Goal: Task Accomplishment & Management: Manage account settings

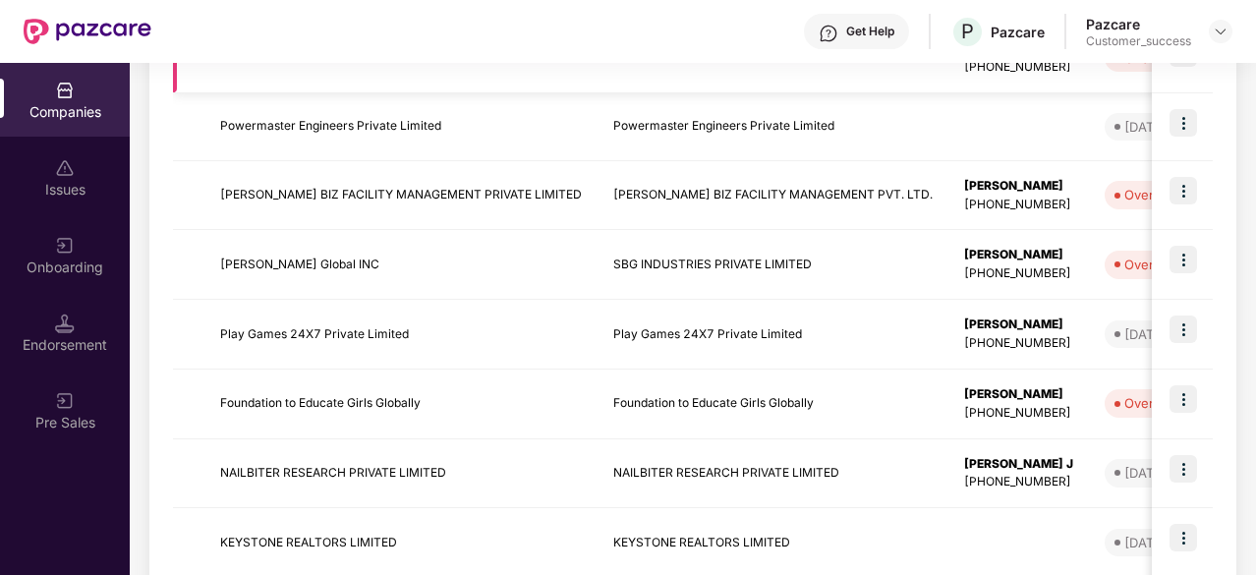
scroll to position [525, 0]
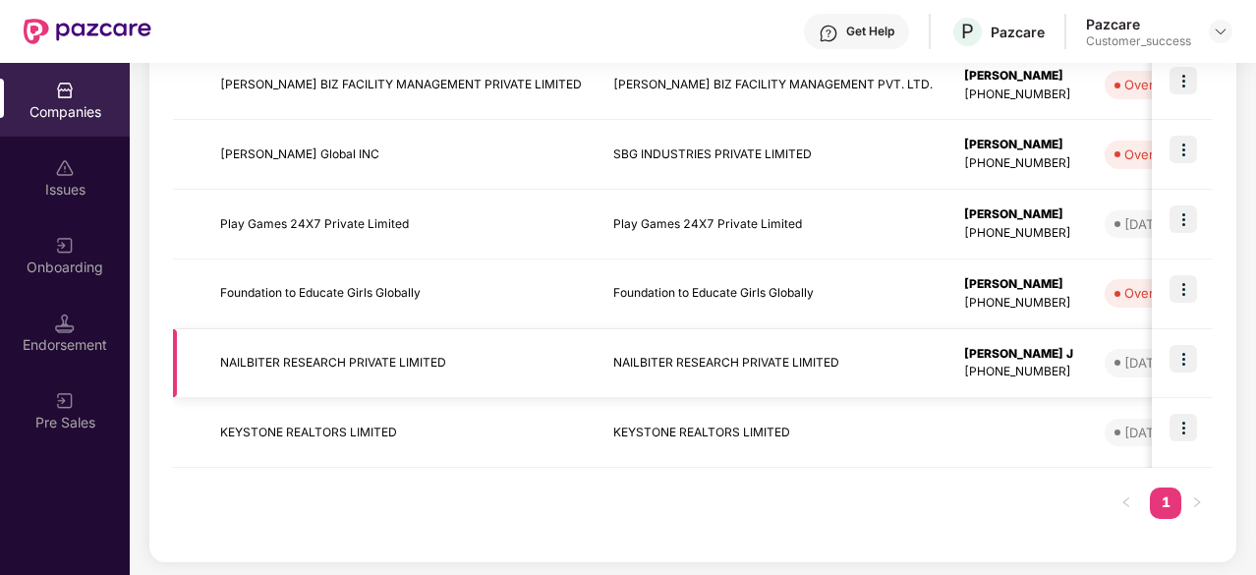
click at [1184, 363] on img at bounding box center [1183, 359] width 28 height 28
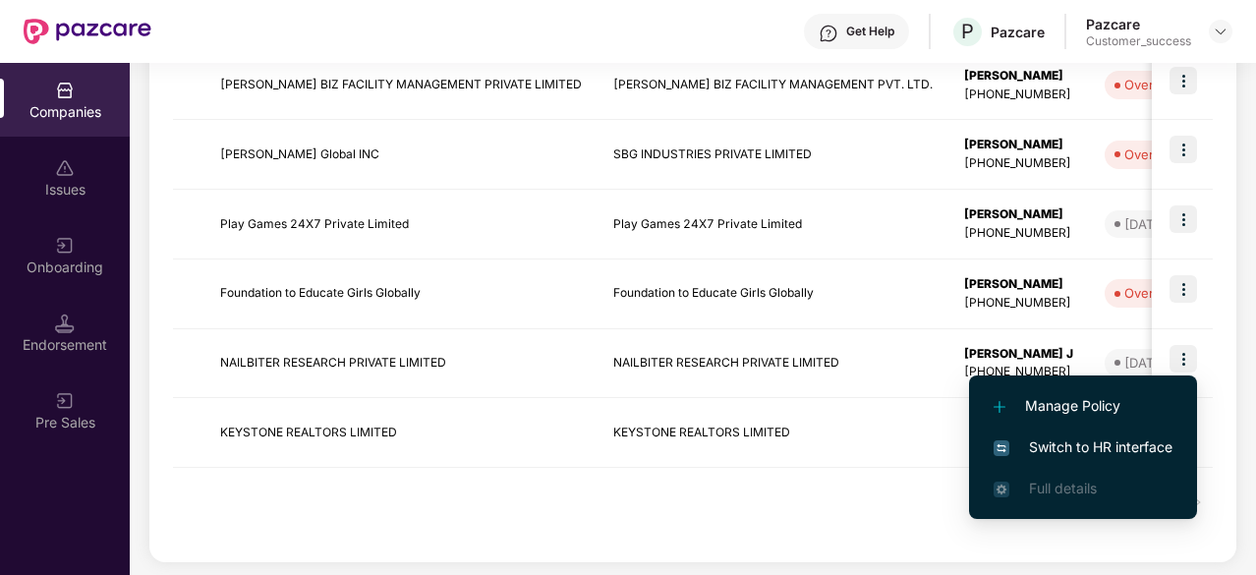
click at [1079, 441] on span "Switch to HR interface" at bounding box center [1082, 447] width 179 height 22
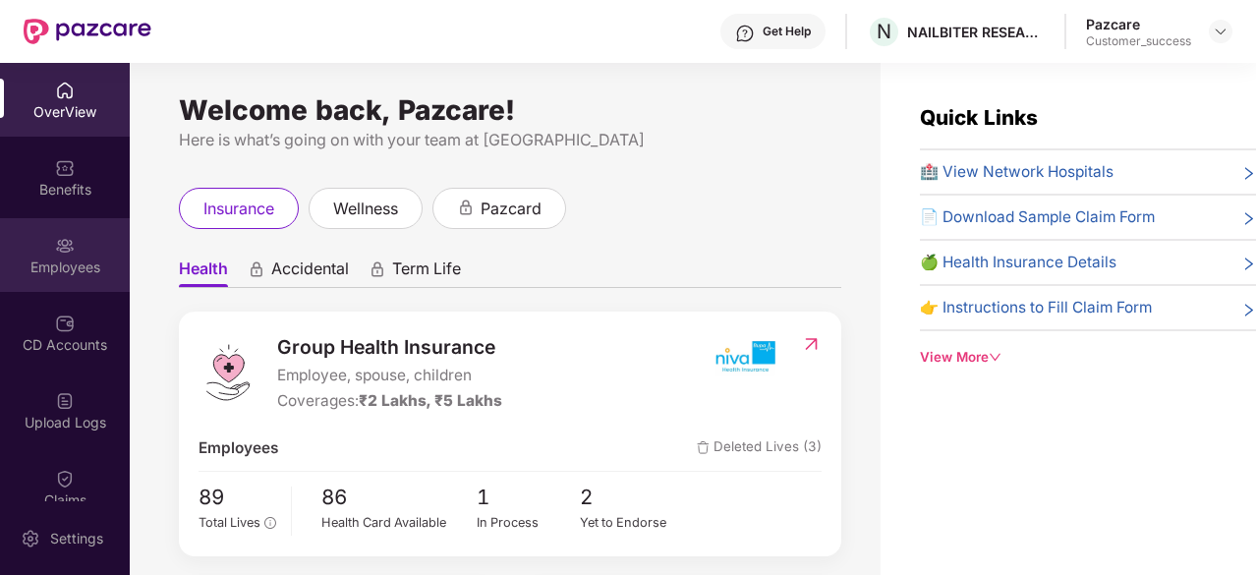
click at [32, 267] on div "Employees" at bounding box center [65, 267] width 130 height 20
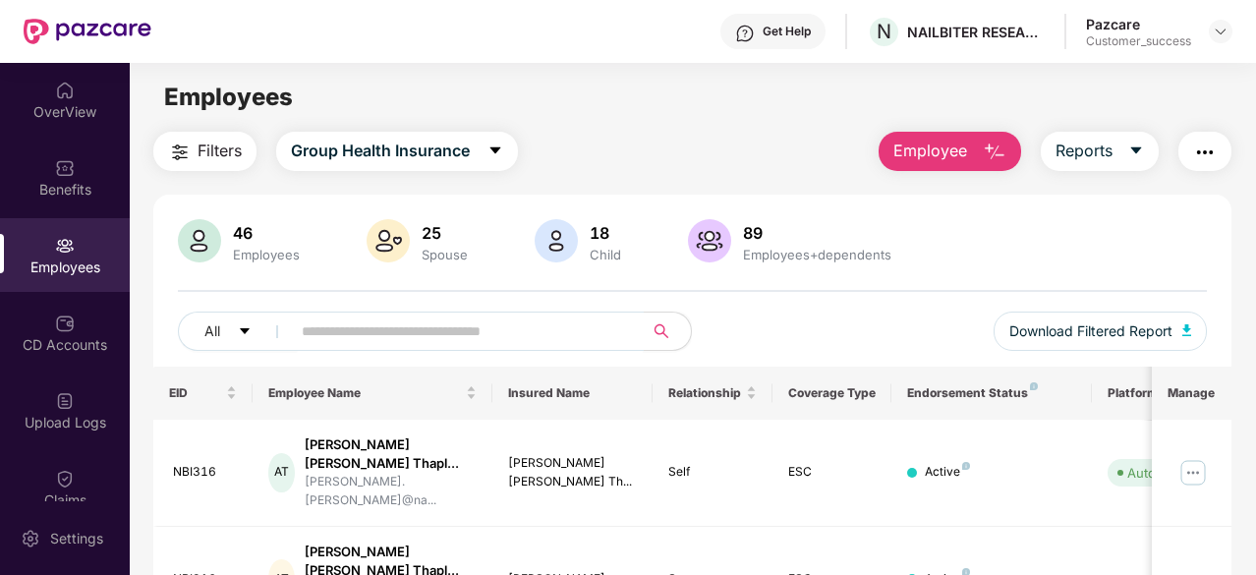
click at [428, 325] on input "text" at bounding box center [459, 330] width 315 height 29
paste input "**********"
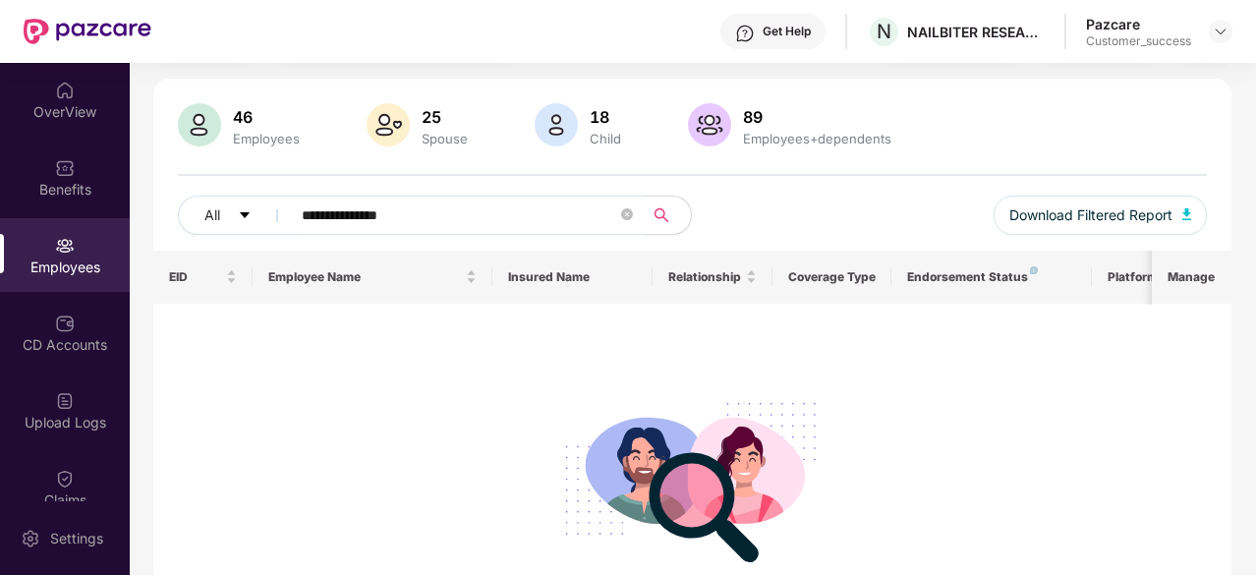
scroll to position [111, 0]
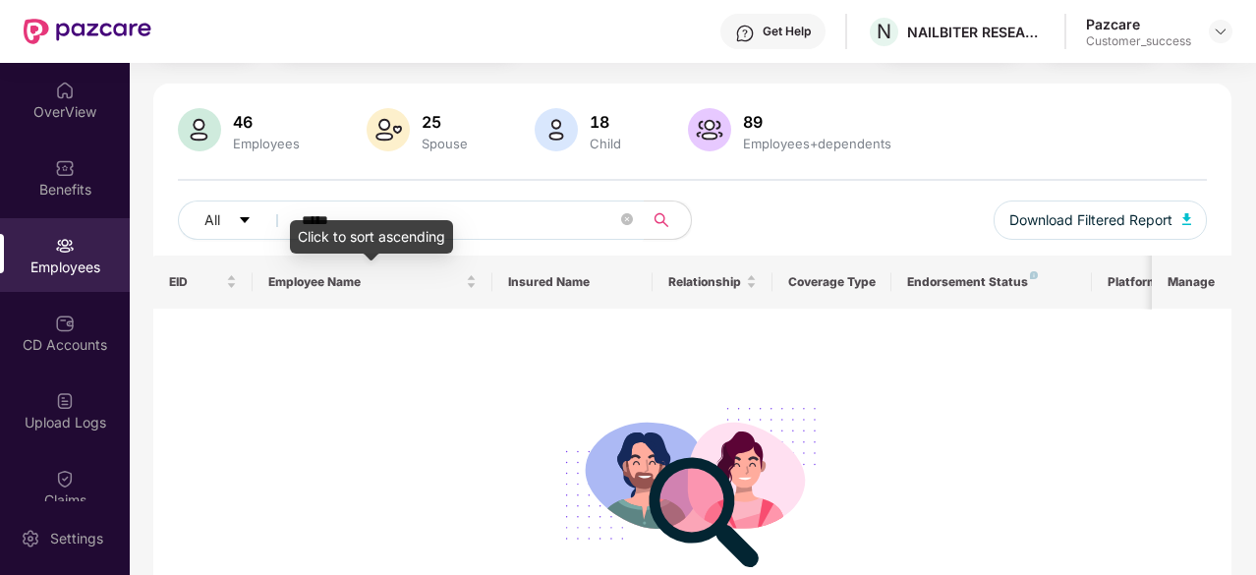
click at [362, 233] on div "Click to sort ascending" at bounding box center [371, 236] width 163 height 33
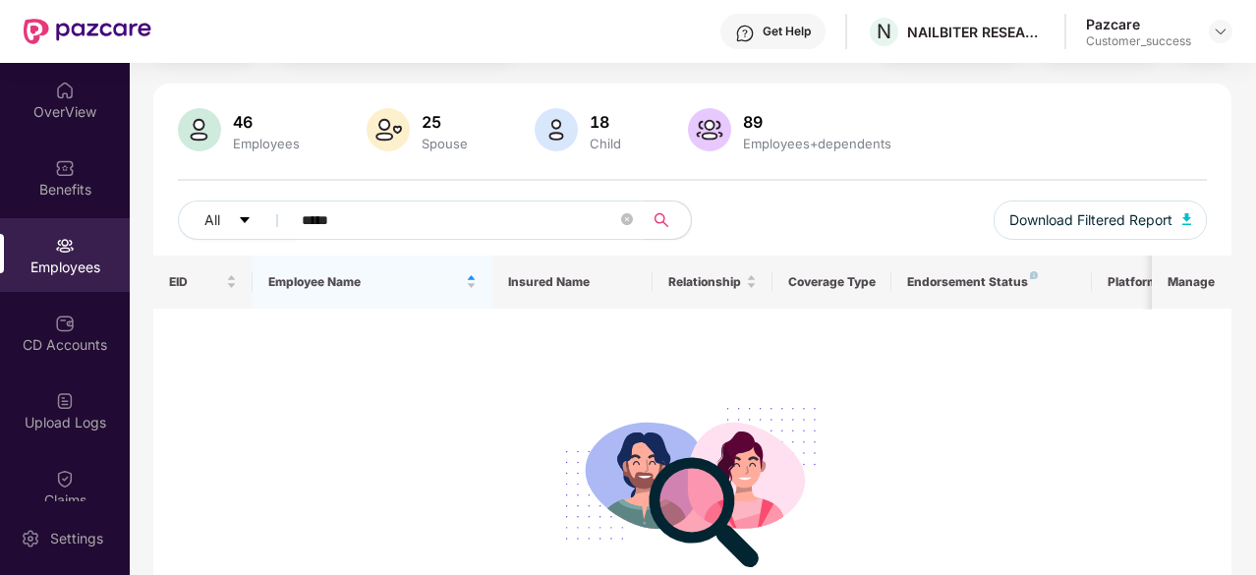
click at [351, 210] on input "*****" at bounding box center [459, 219] width 315 height 29
drag, startPoint x: 356, startPoint y: 217, endPoint x: 157, endPoint y: 213, distance: 198.5
click at [157, 213] on div "46 Employees 25 Spouse 18 Child [DEMOGRAPHIC_DATA] Employees+dependents All ***…" at bounding box center [692, 181] width 1078 height 147
paste input "****"
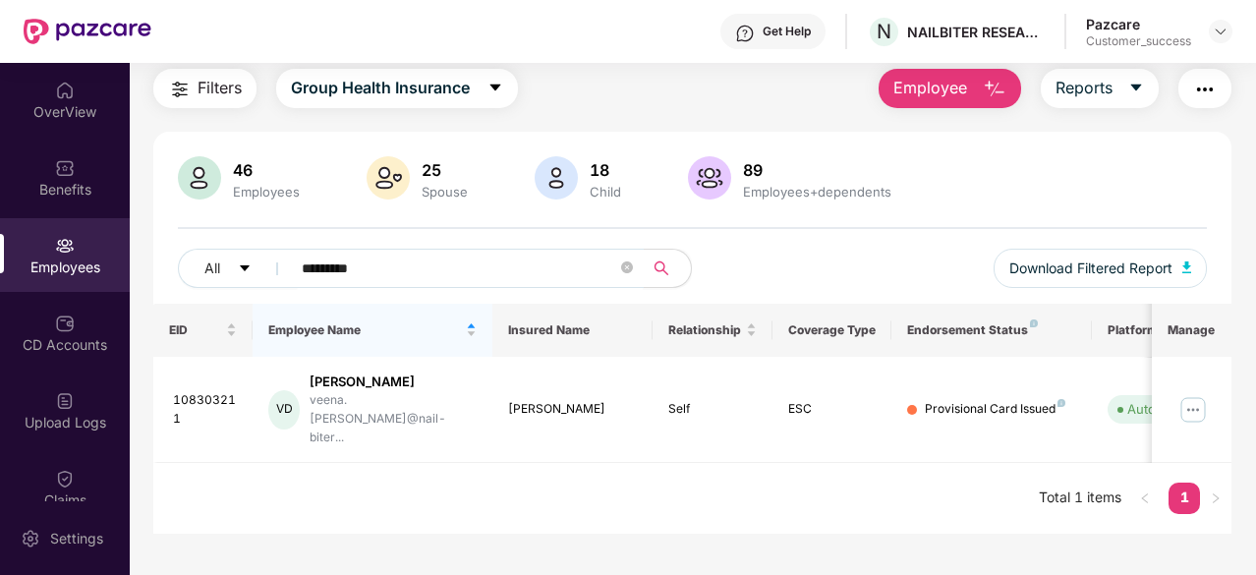
scroll to position [63, 0]
type input "*********"
click at [1192, 394] on img at bounding box center [1192, 409] width 31 height 31
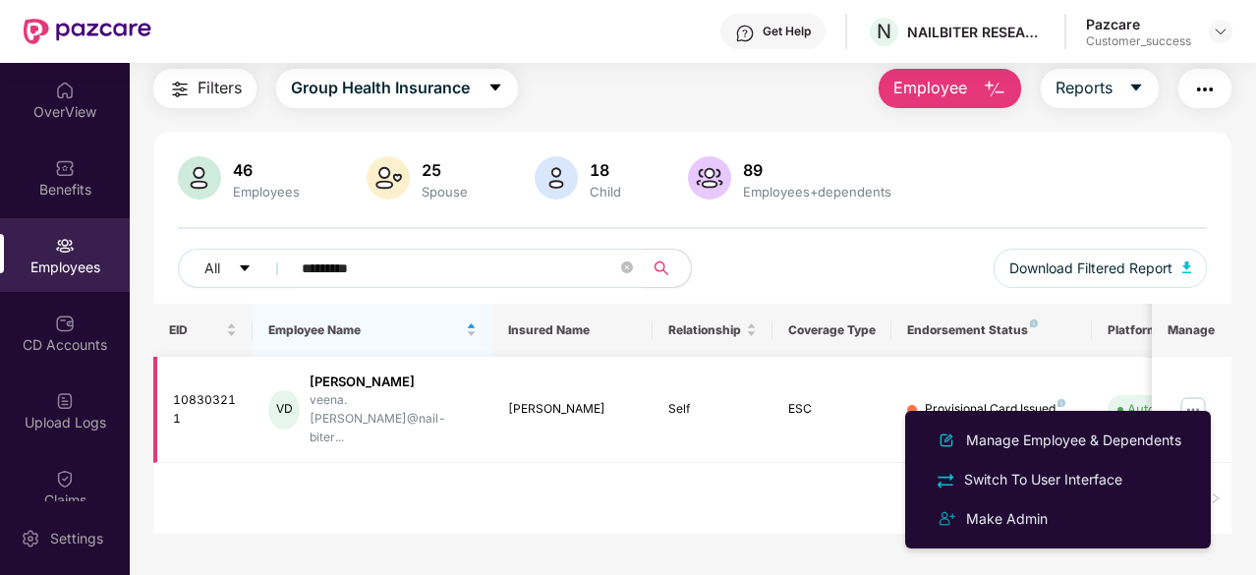
click at [1195, 394] on img at bounding box center [1192, 409] width 31 height 31
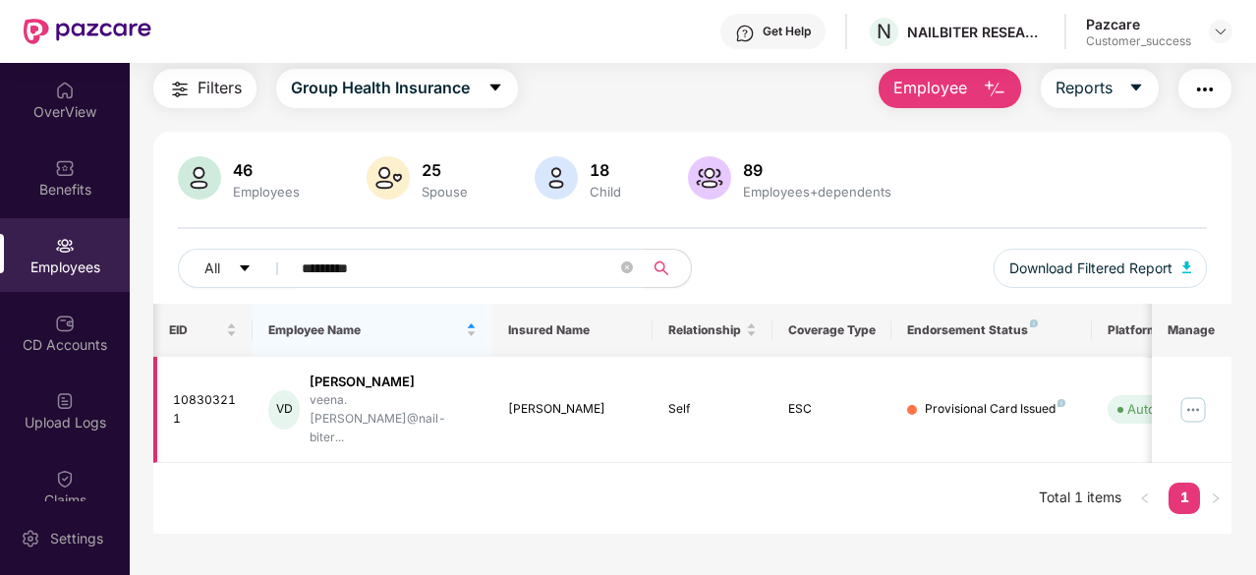
scroll to position [0, 197]
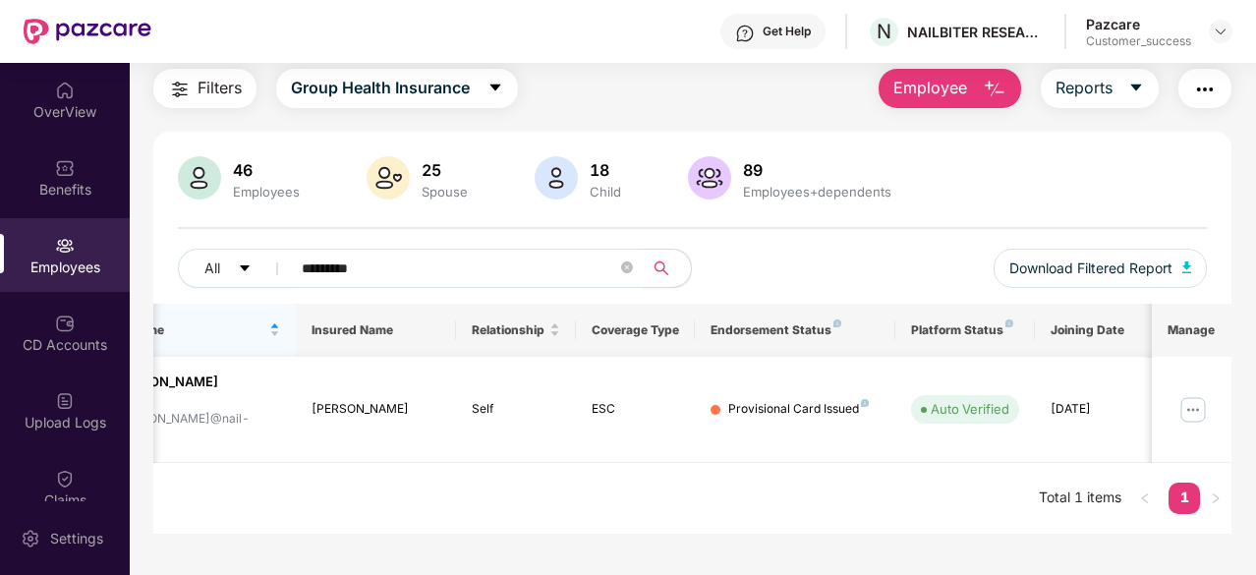
click at [1189, 394] on img at bounding box center [1192, 409] width 31 height 31
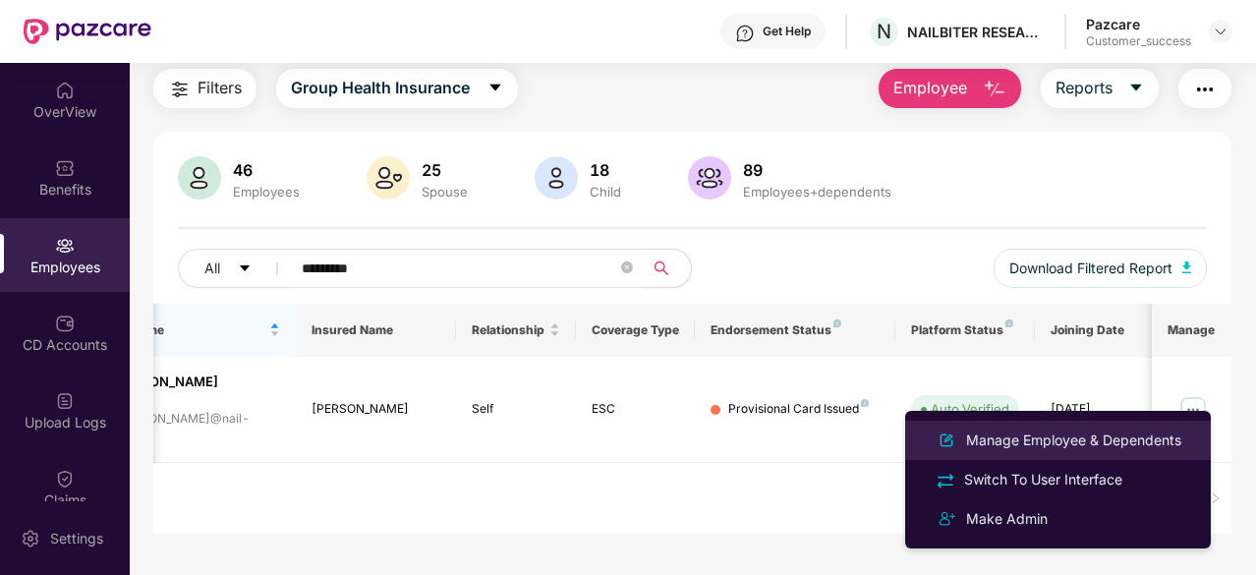
click at [1071, 445] on div "Manage Employee & Dependents" at bounding box center [1073, 440] width 223 height 22
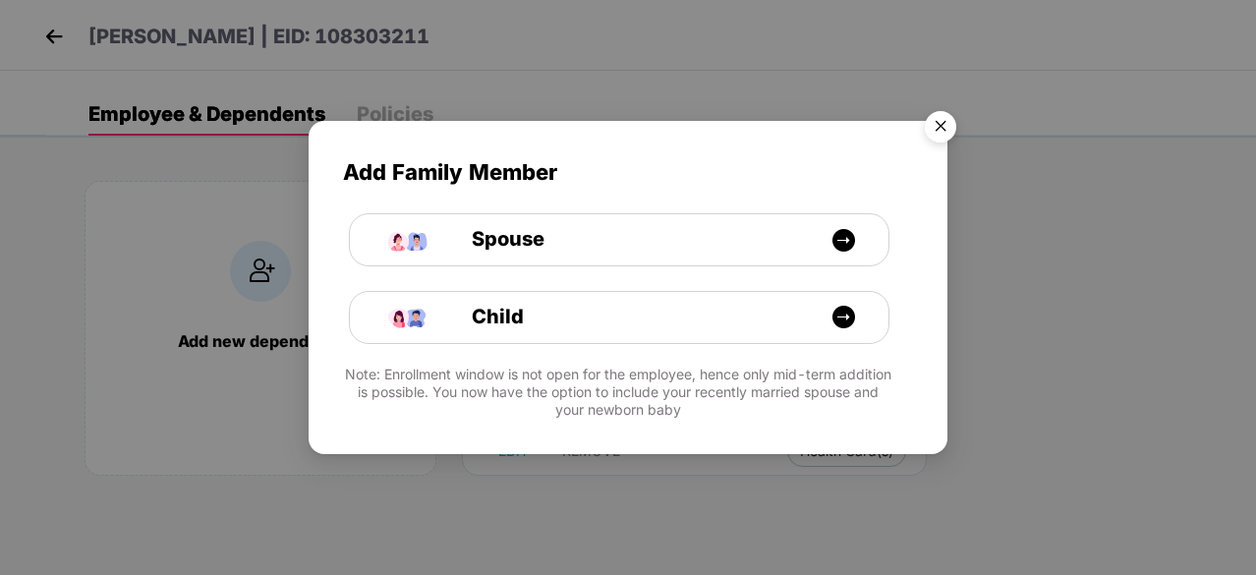
click at [945, 119] on img "Close" at bounding box center [940, 129] width 55 height 55
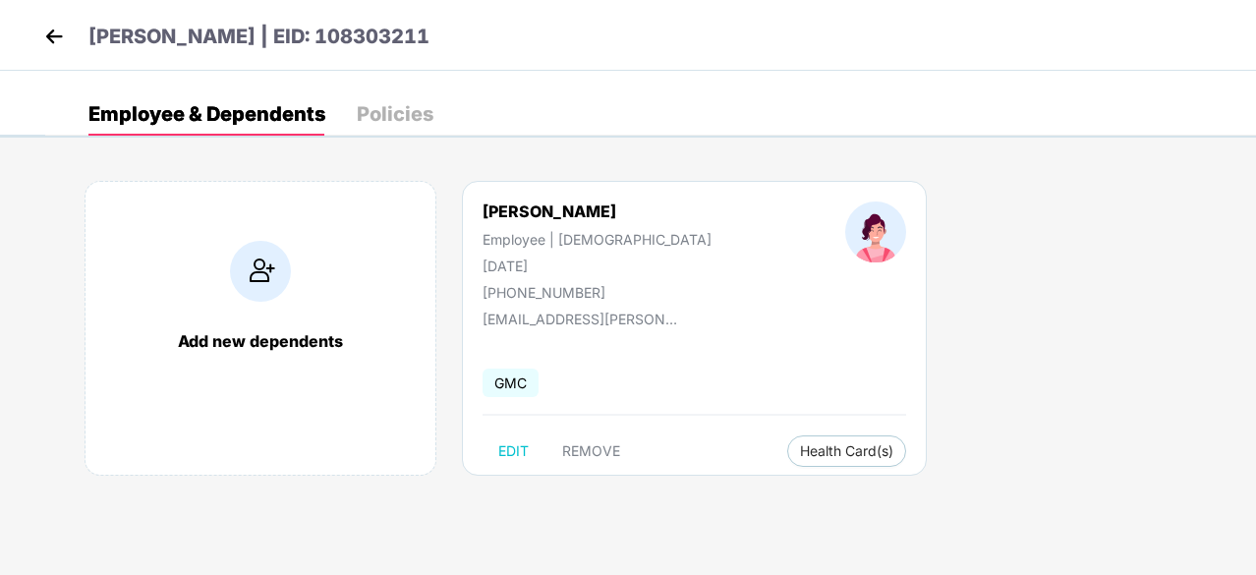
click at [53, 27] on img at bounding box center [53, 36] width 29 height 29
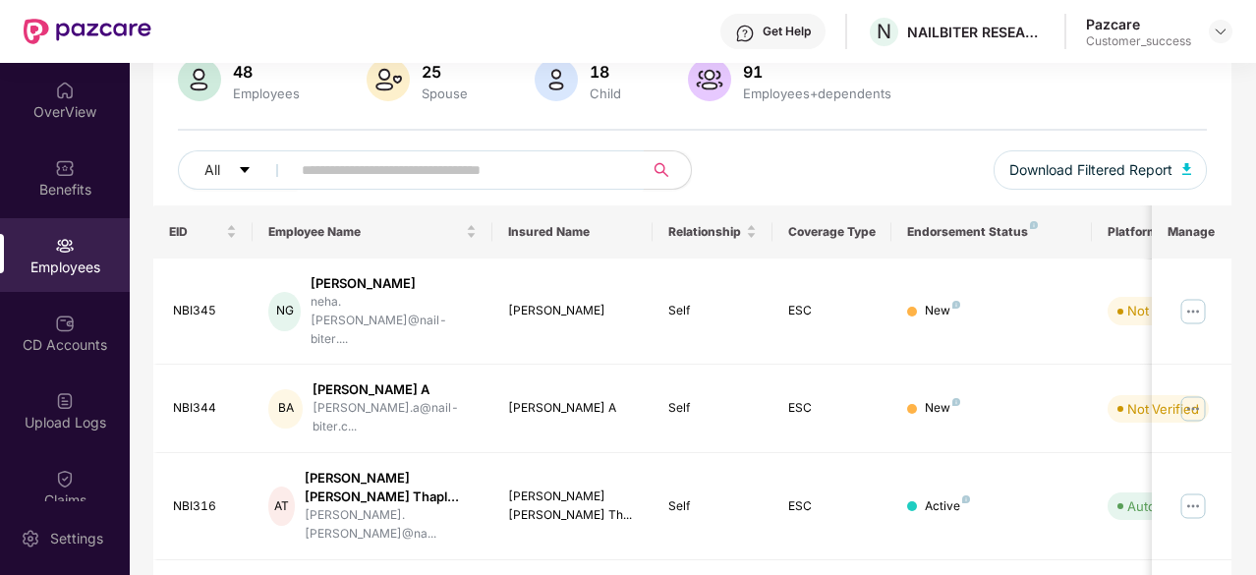
scroll to position [0, 0]
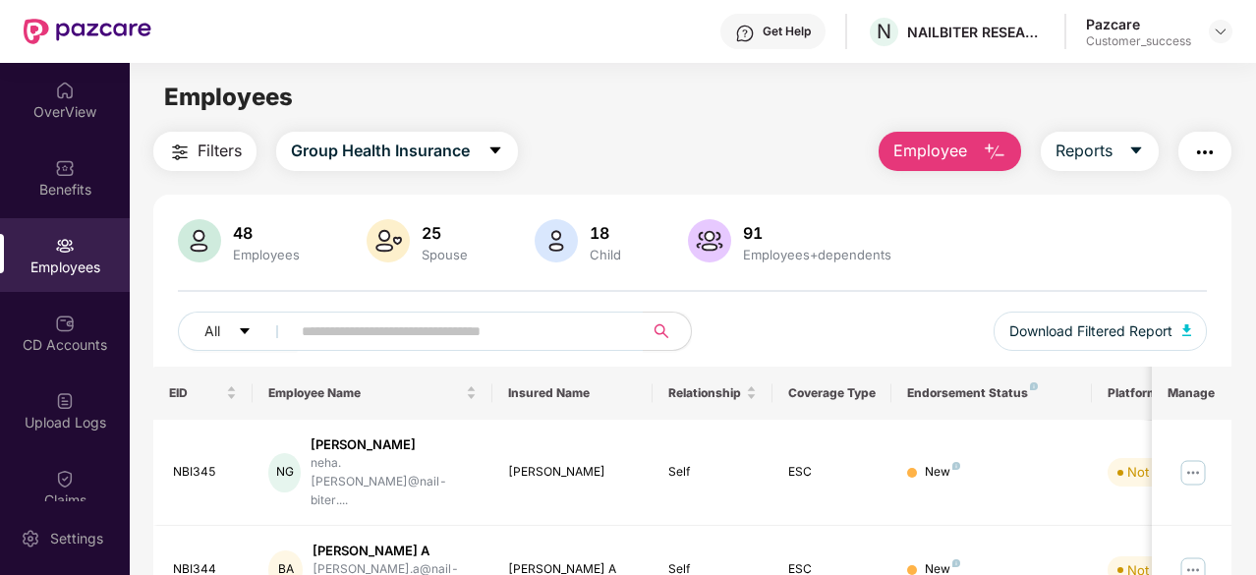
click at [1203, 142] on img "button" at bounding box center [1205, 153] width 24 height 24
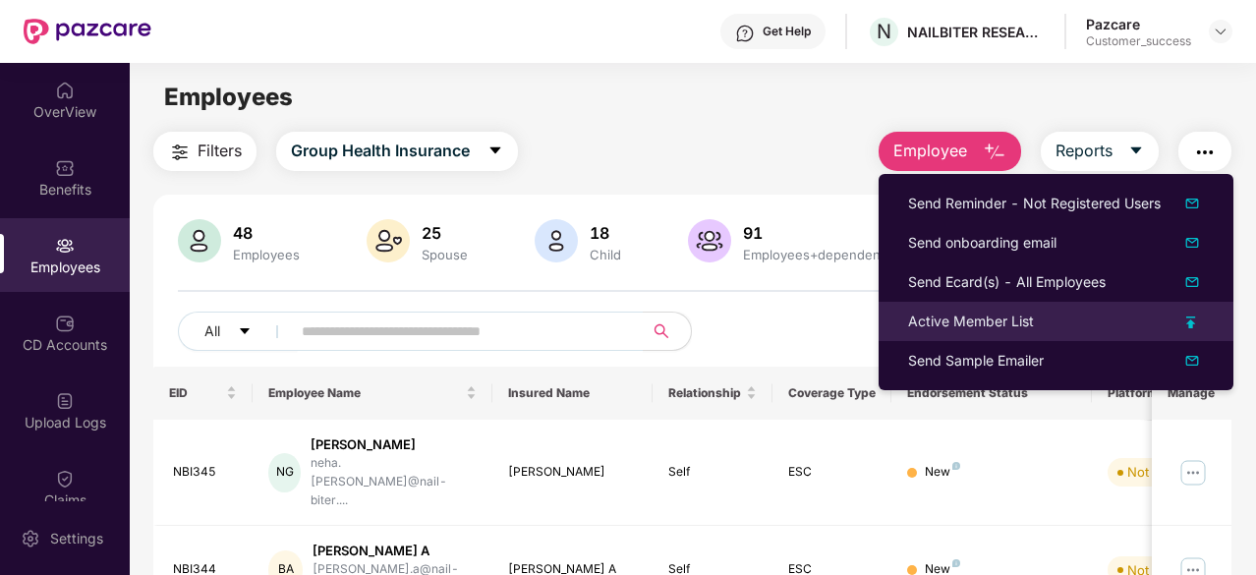
click at [1117, 321] on div "Active Member List" at bounding box center [1056, 322] width 296 height 22
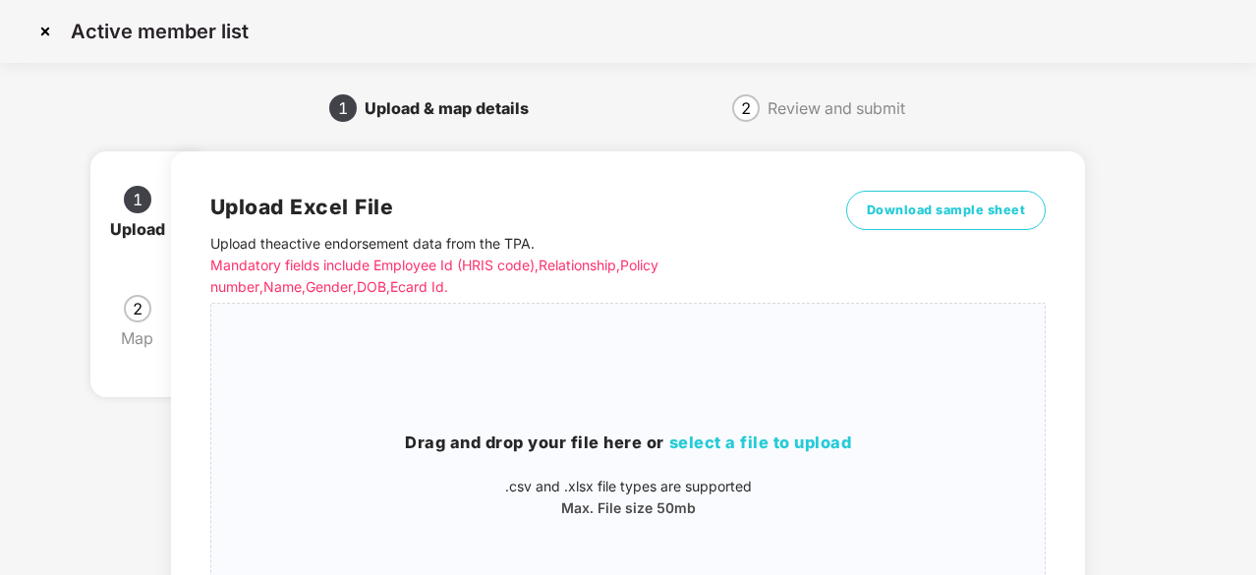
click at [37, 29] on img at bounding box center [44, 31] width 31 height 31
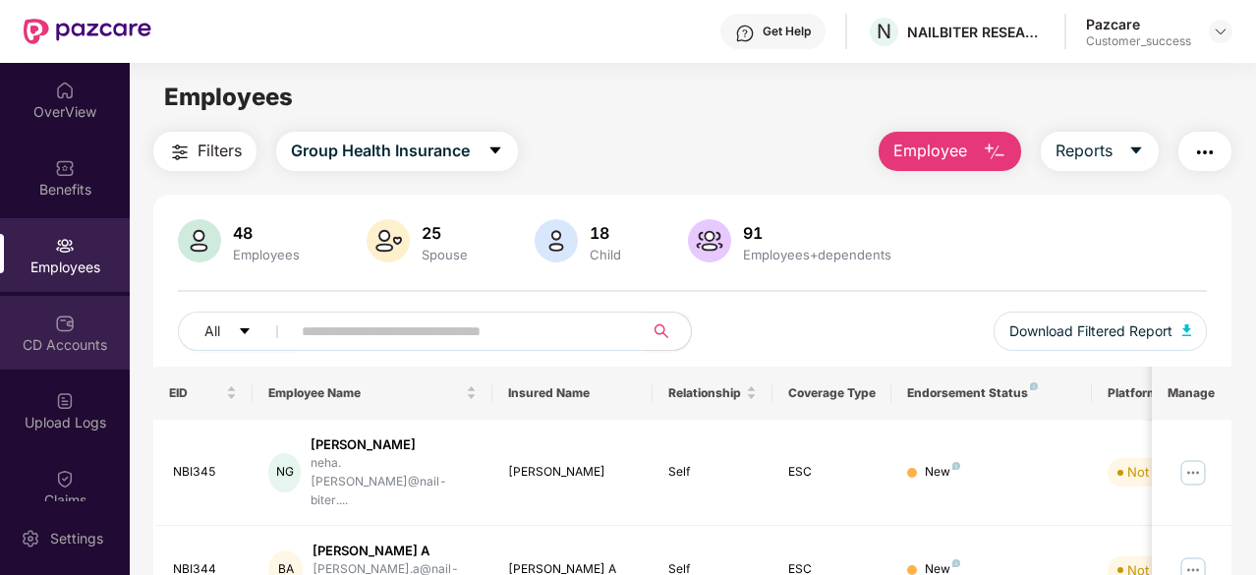
click at [37, 340] on div "CD Accounts" at bounding box center [65, 345] width 130 height 20
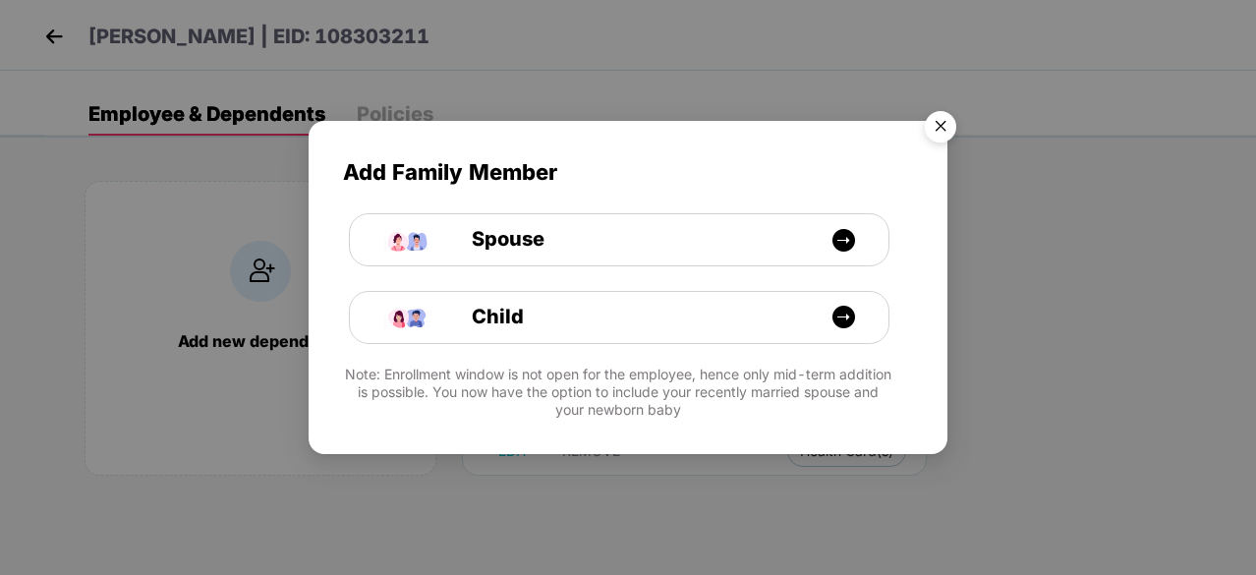
click at [956, 131] on img "Close" at bounding box center [940, 129] width 55 height 55
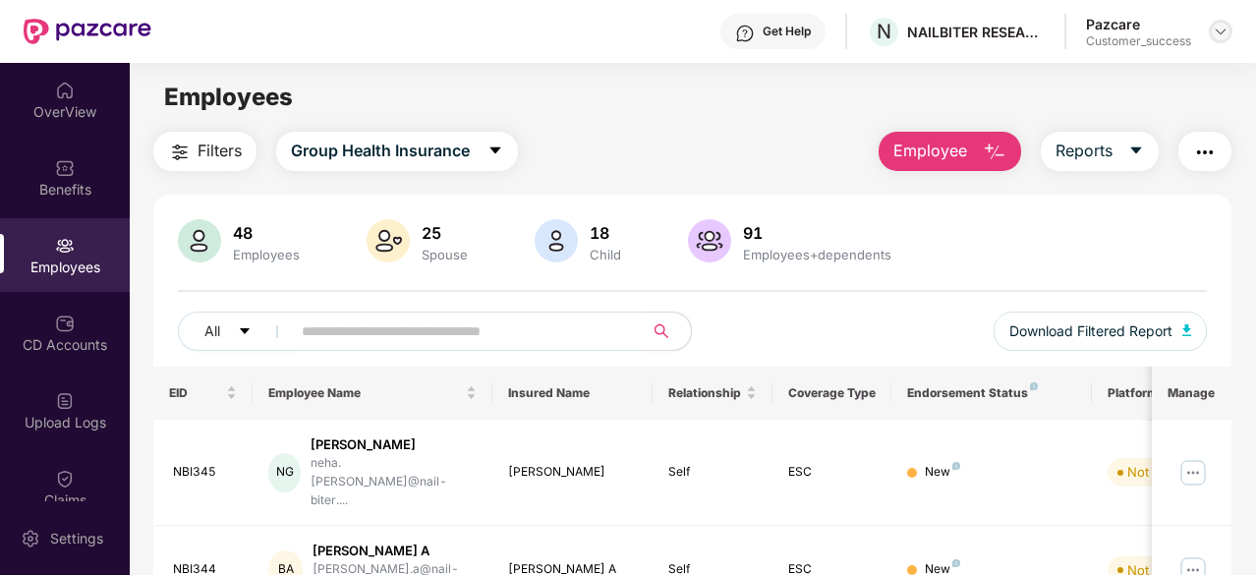
click at [1215, 34] on img at bounding box center [1221, 32] width 16 height 16
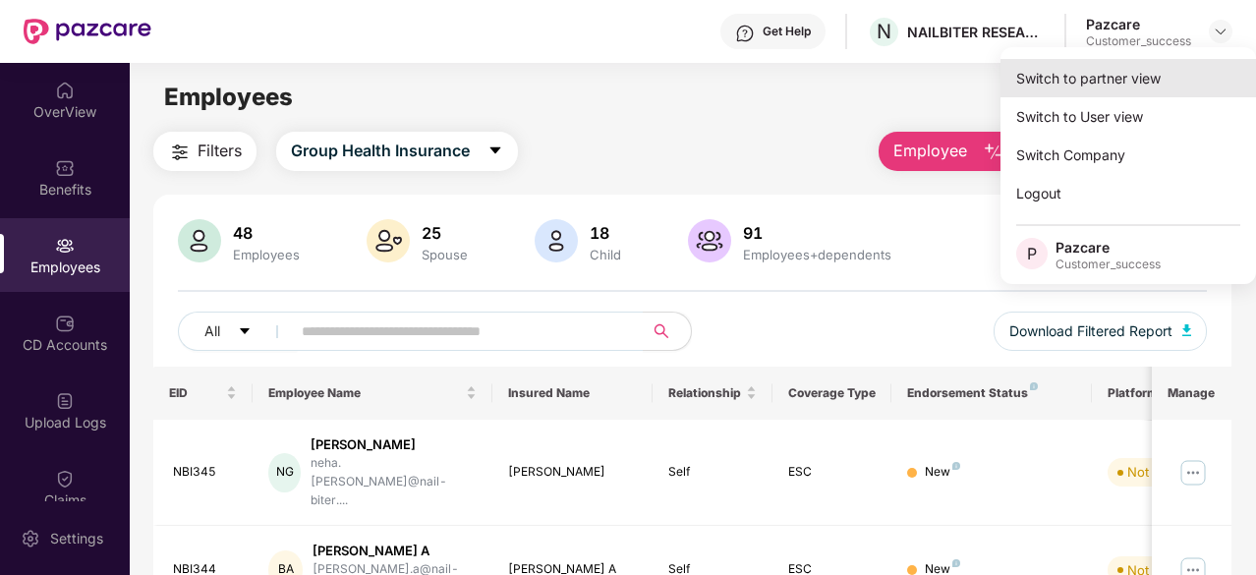
click at [1085, 85] on div "Switch to partner view" at bounding box center [1127, 78] width 255 height 38
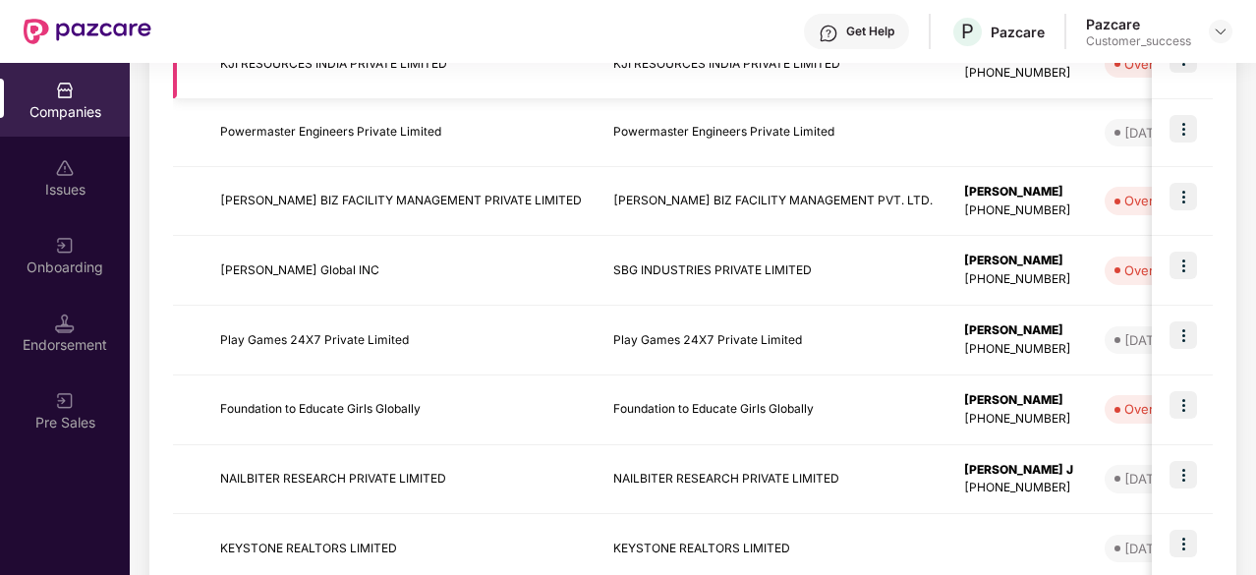
scroll to position [525, 0]
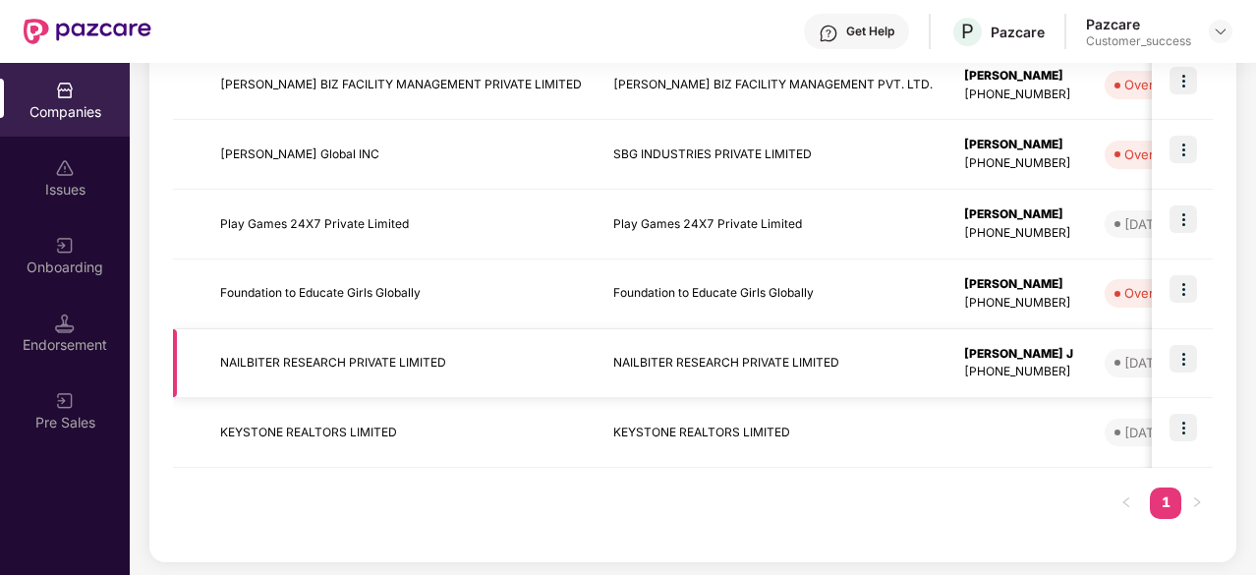
click at [358, 347] on td "NAILBITER RESEARCH PRIVATE LIMITED" at bounding box center [400, 364] width 393 height 70
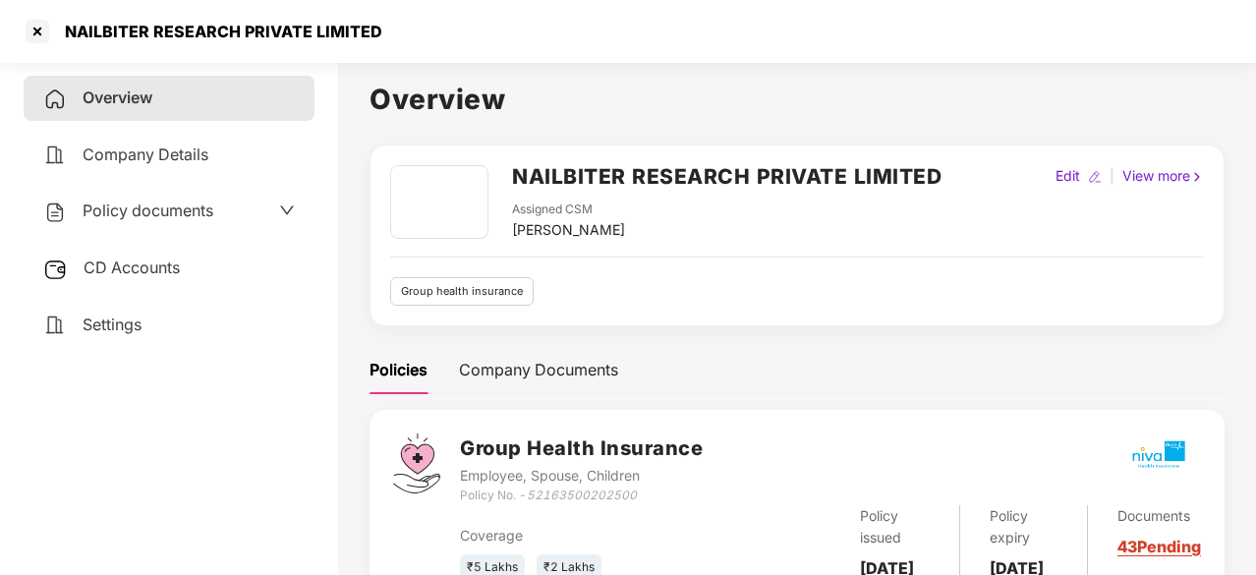
click at [173, 201] on span "Policy documents" at bounding box center [148, 210] width 131 height 20
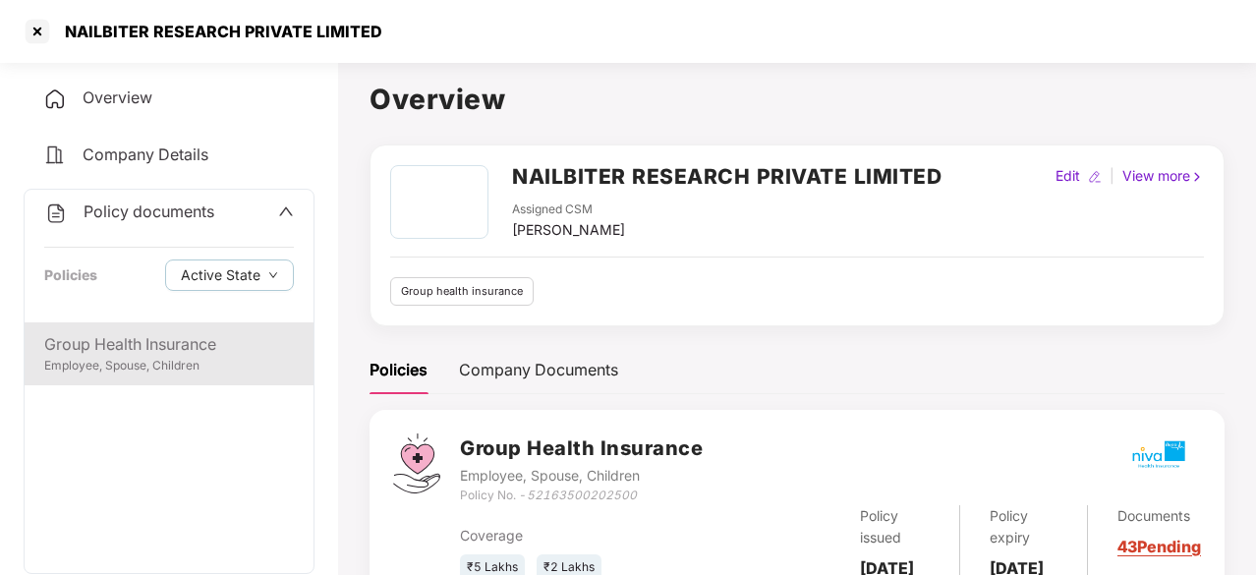
click at [186, 345] on div "Group Health Insurance" at bounding box center [169, 344] width 250 height 25
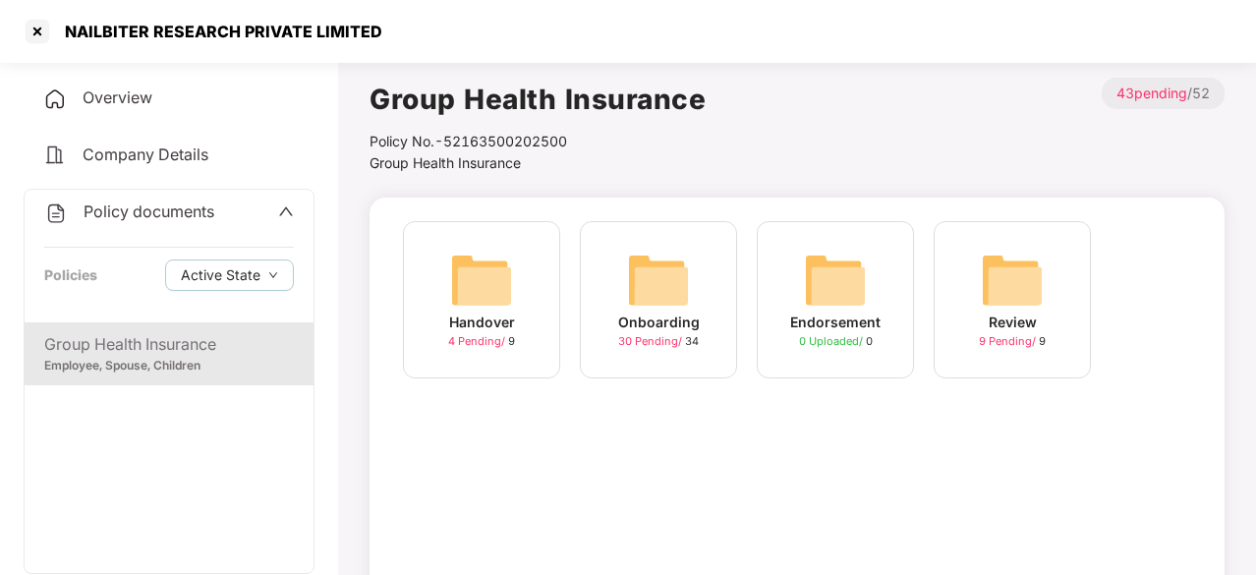
click at [648, 285] on img at bounding box center [658, 280] width 63 height 63
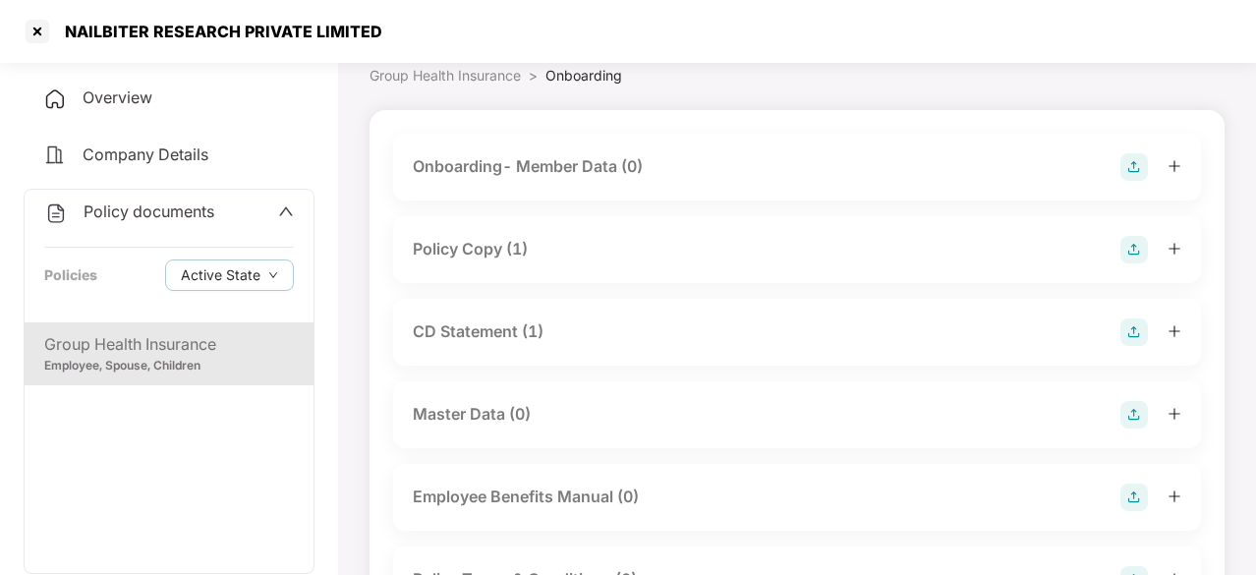
scroll to position [0, 0]
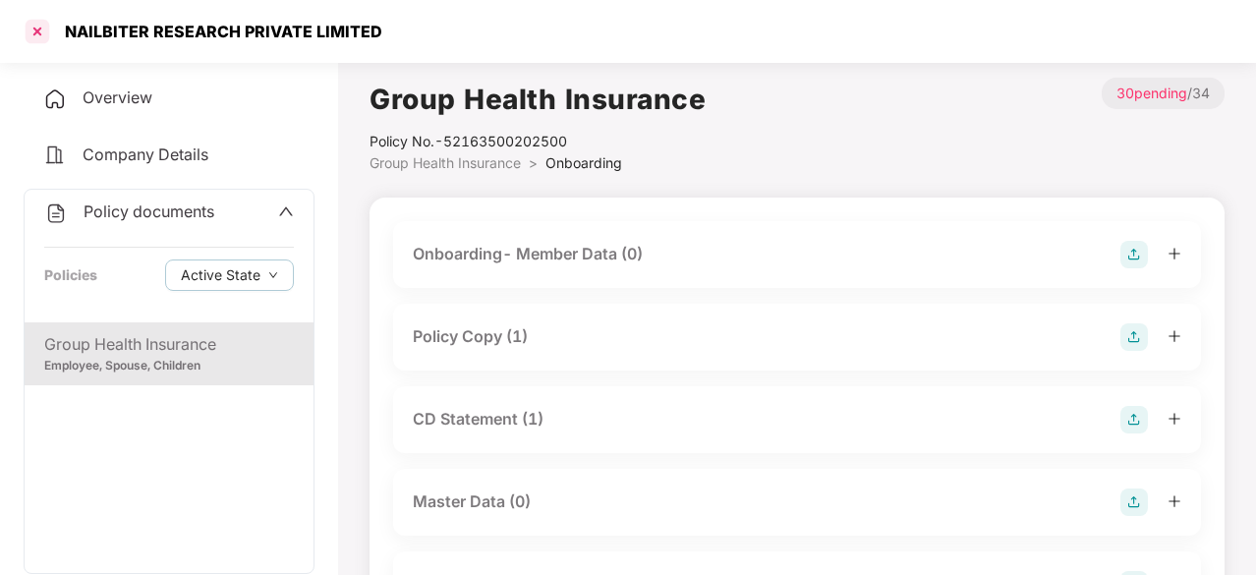
click at [37, 21] on div at bounding box center [37, 31] width 31 height 31
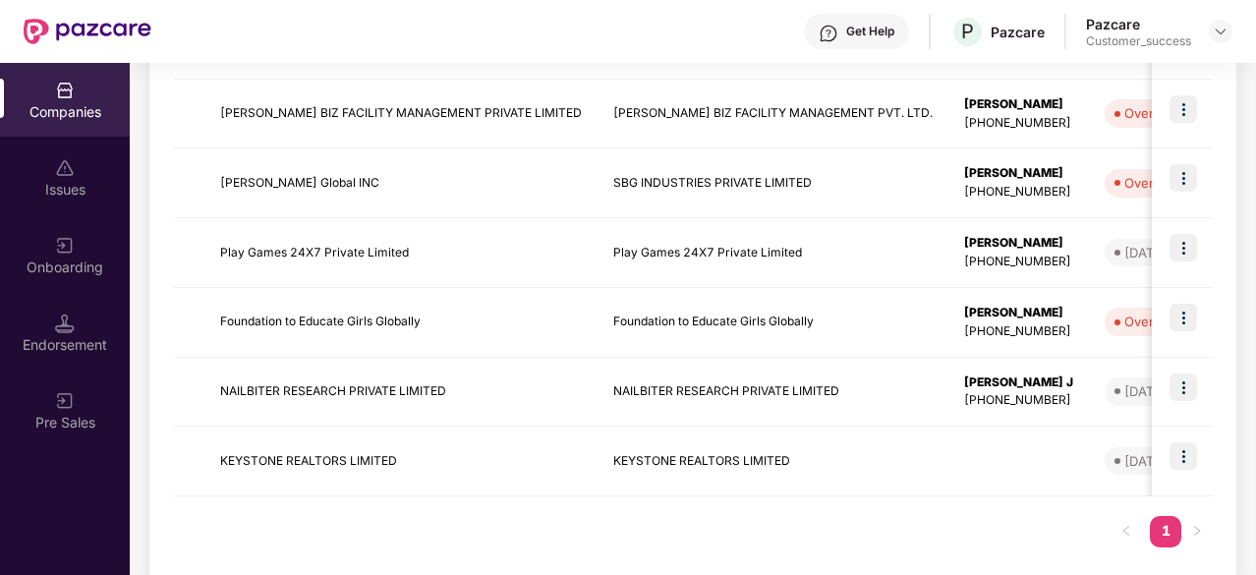
scroll to position [497, 0]
click at [1186, 386] on img at bounding box center [1183, 386] width 28 height 28
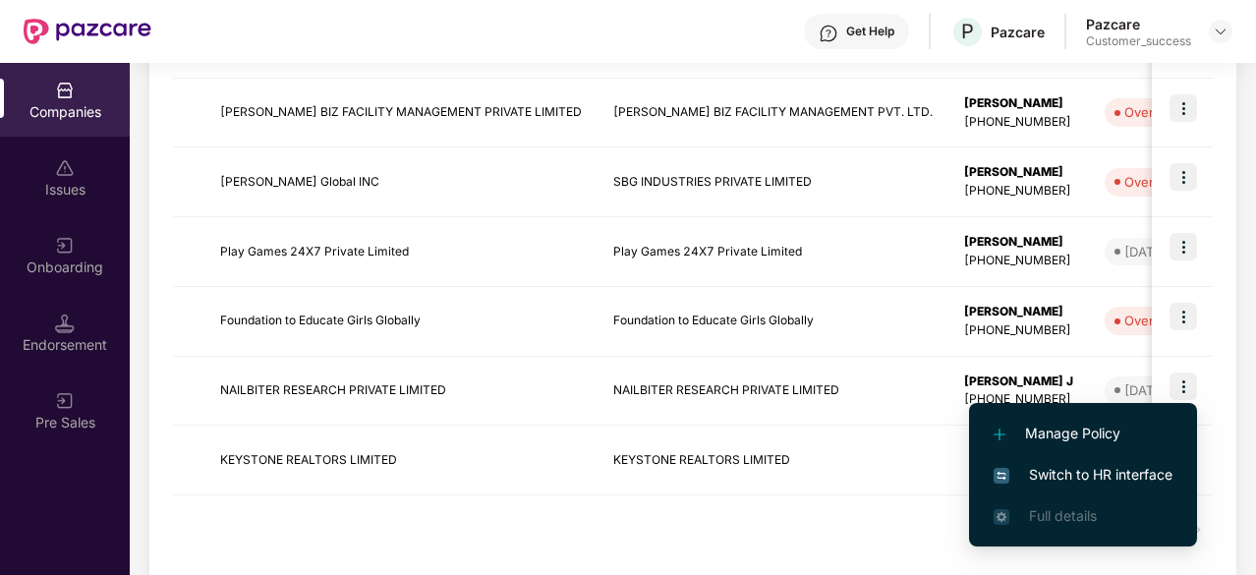
click at [1055, 467] on span "Switch to HR interface" at bounding box center [1082, 475] width 179 height 22
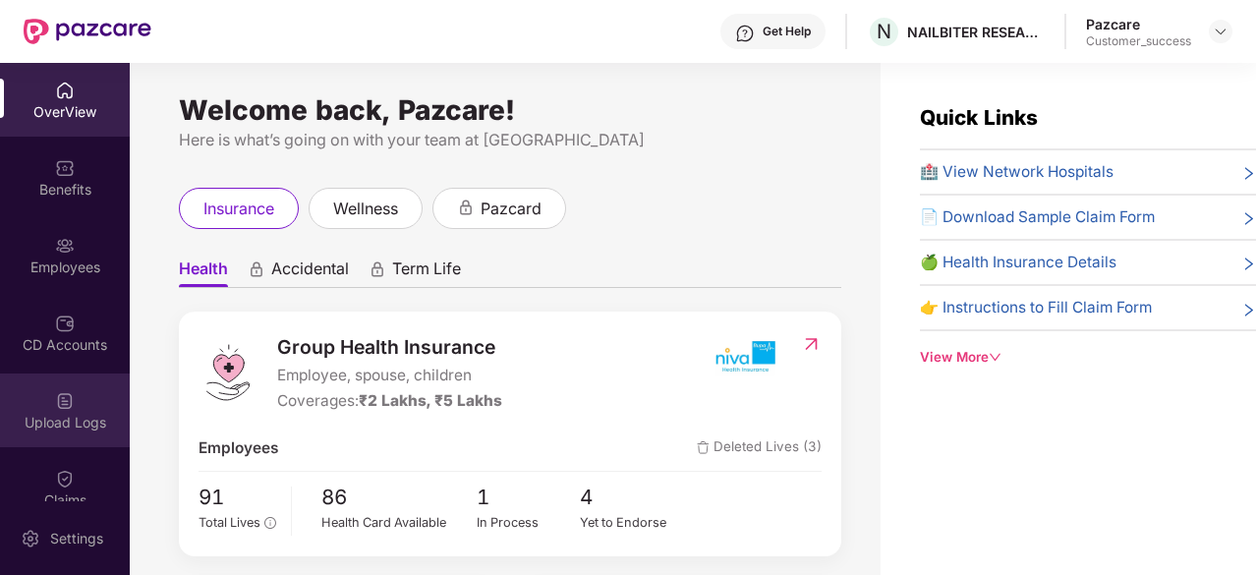
click at [58, 408] on img at bounding box center [65, 401] width 20 height 20
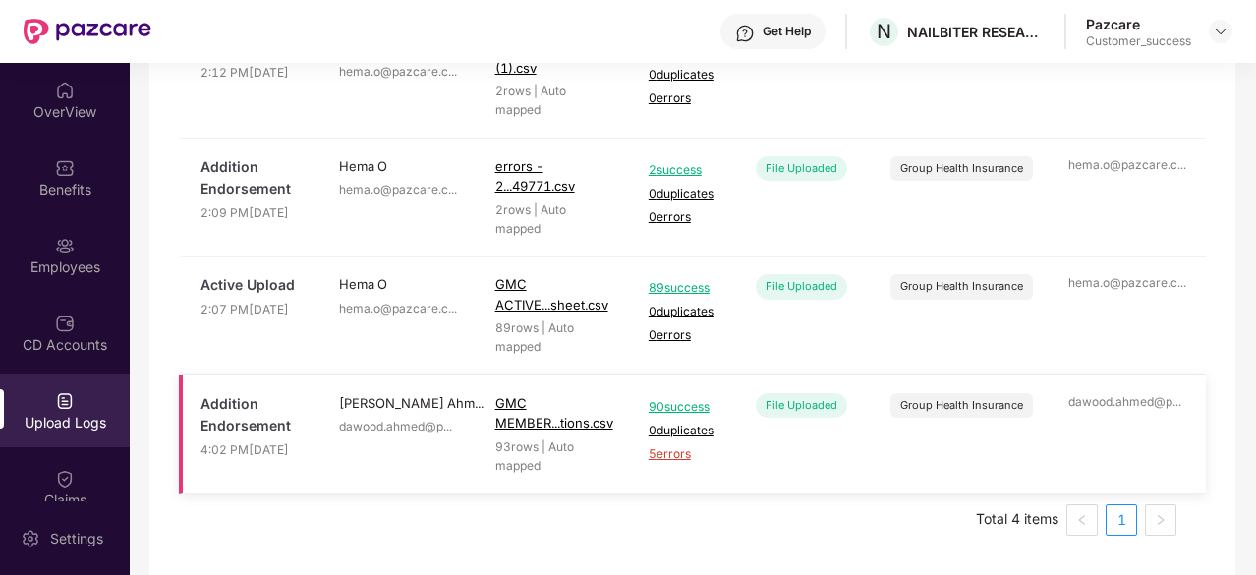
scroll to position [0, 0]
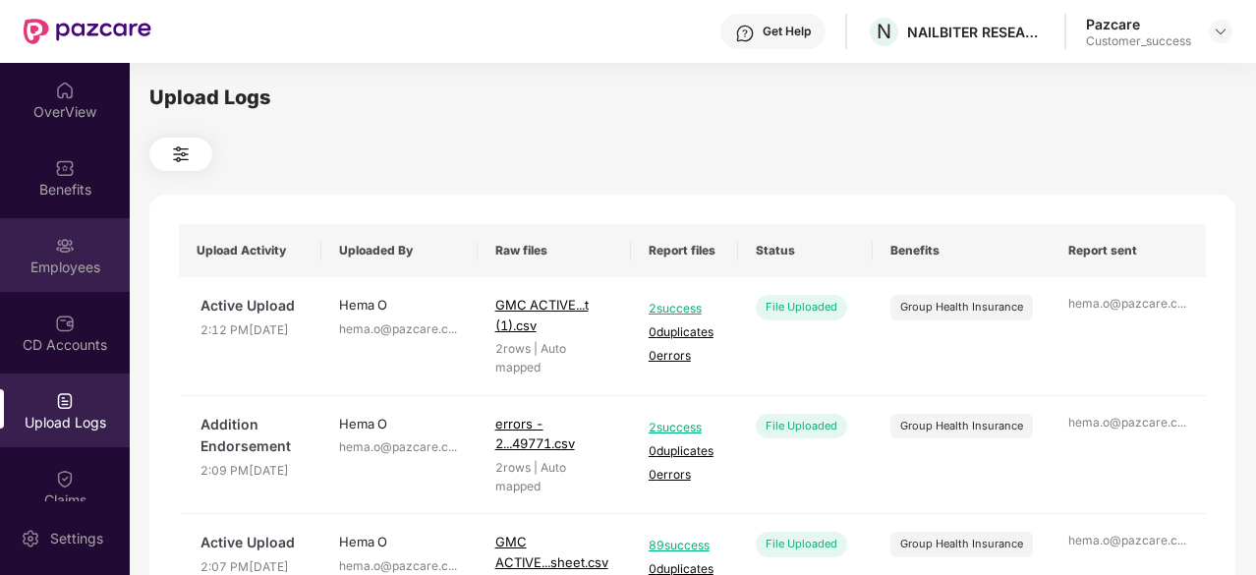
click at [61, 253] on img at bounding box center [65, 246] width 20 height 20
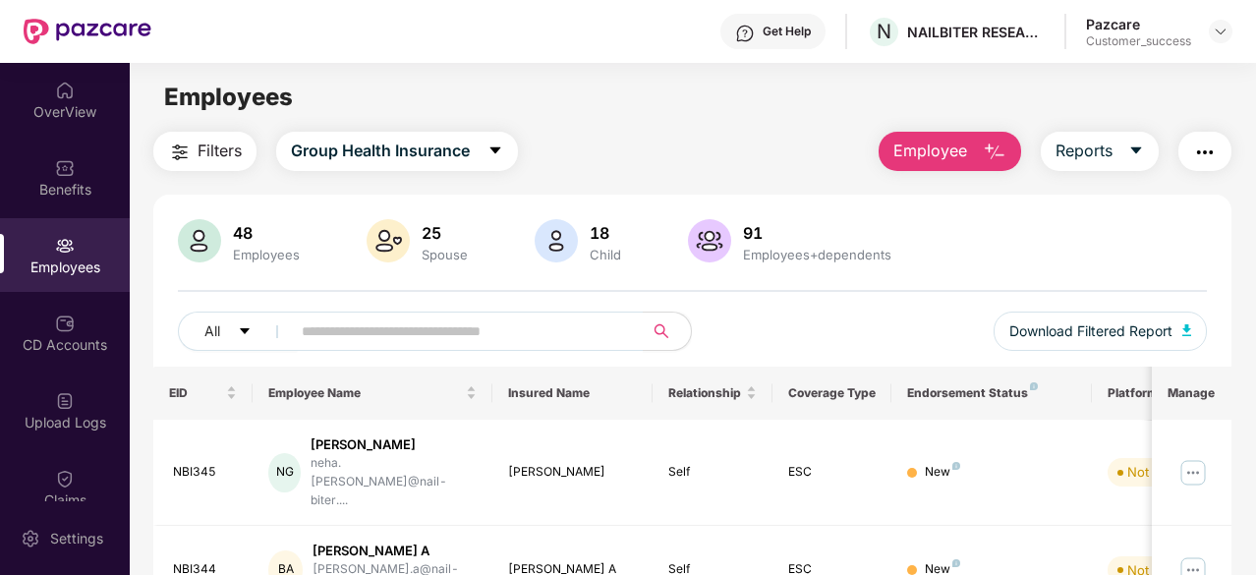
click at [1210, 148] on img "button" at bounding box center [1205, 153] width 24 height 24
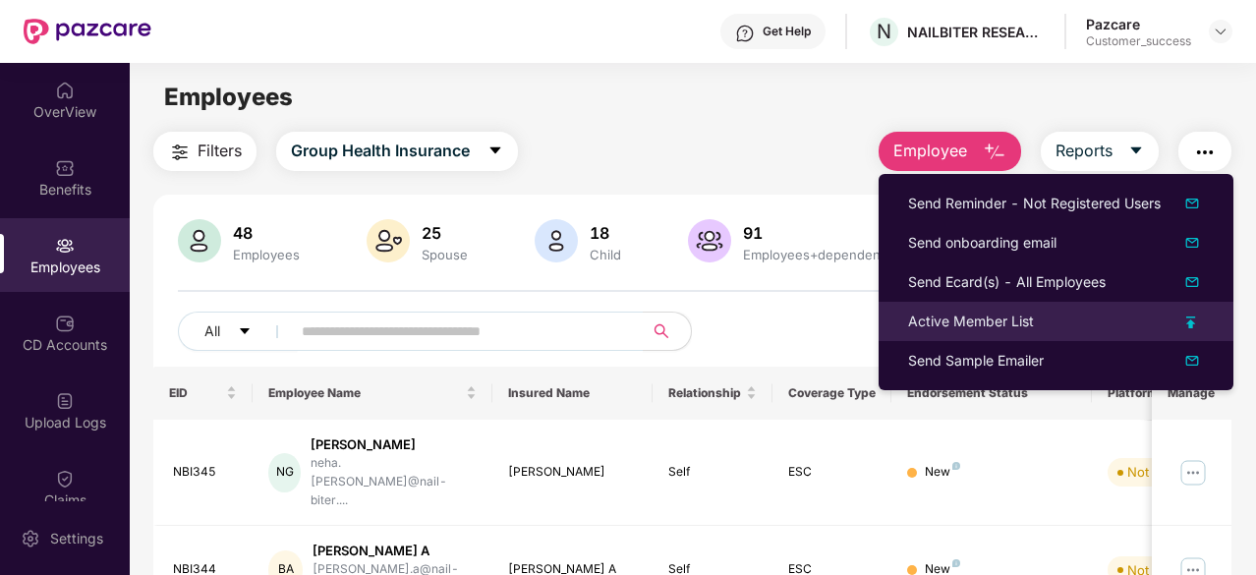
click at [1194, 322] on img at bounding box center [1191, 322] width 10 height 12
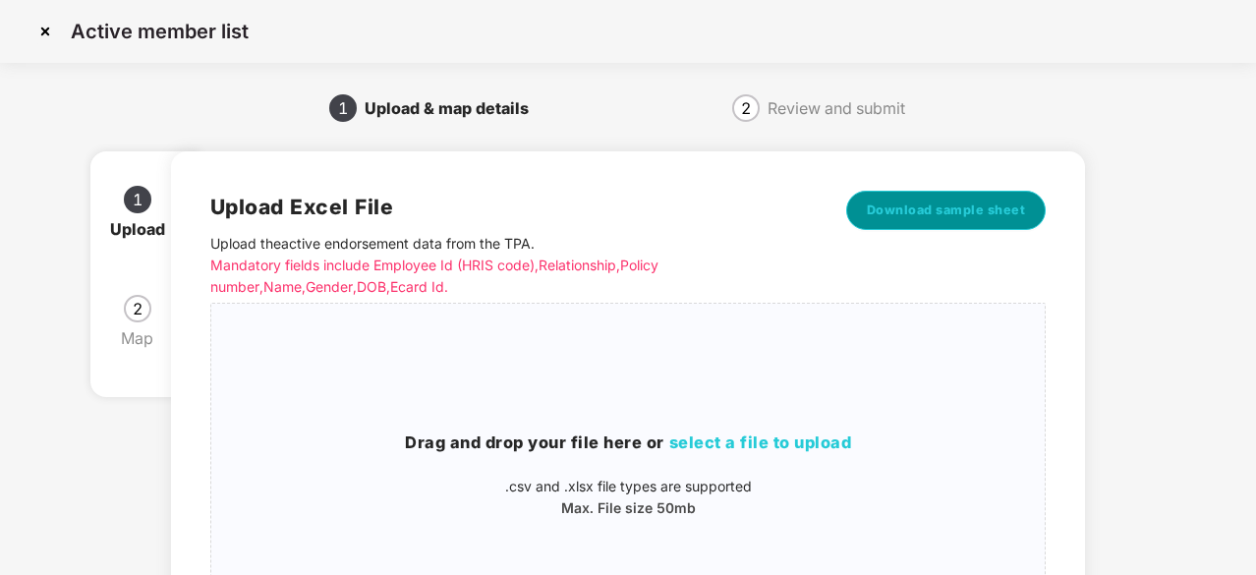
click at [959, 204] on span "Download sample sheet" at bounding box center [946, 210] width 159 height 20
click at [741, 436] on span "select a file to upload" at bounding box center [760, 442] width 183 height 20
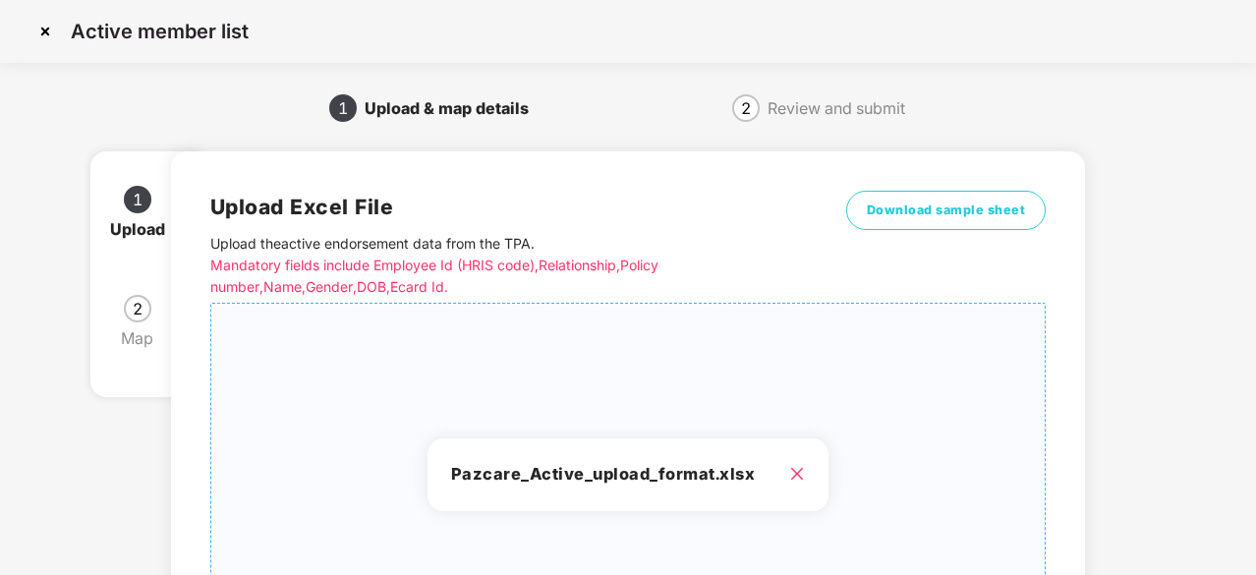
scroll to position [275, 0]
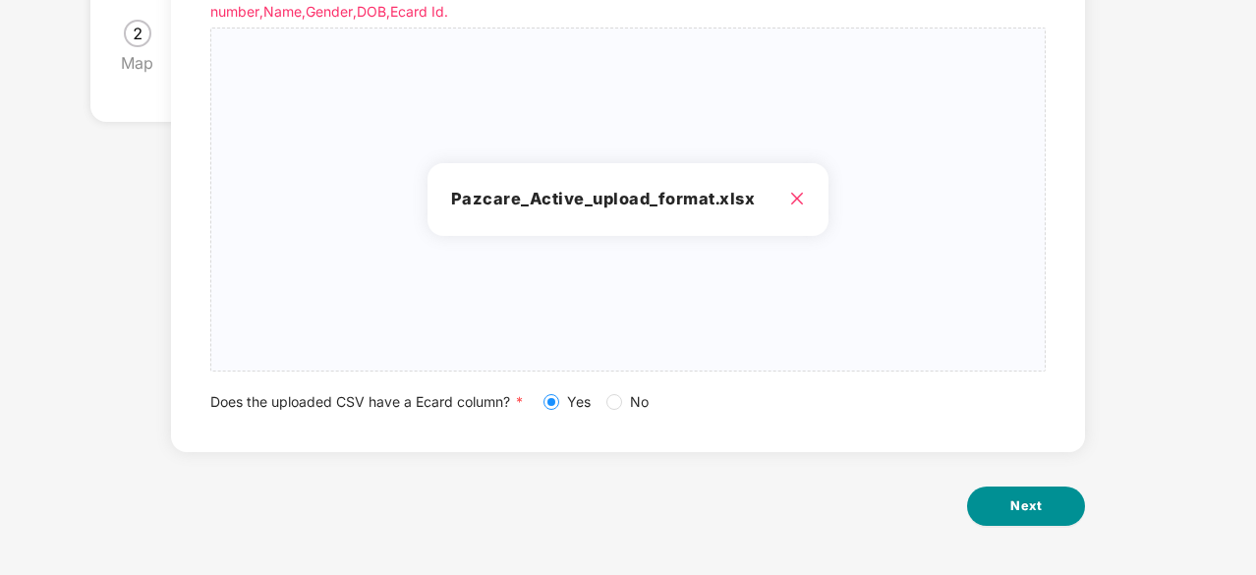
click at [1037, 505] on span "Next" at bounding box center [1025, 506] width 31 height 20
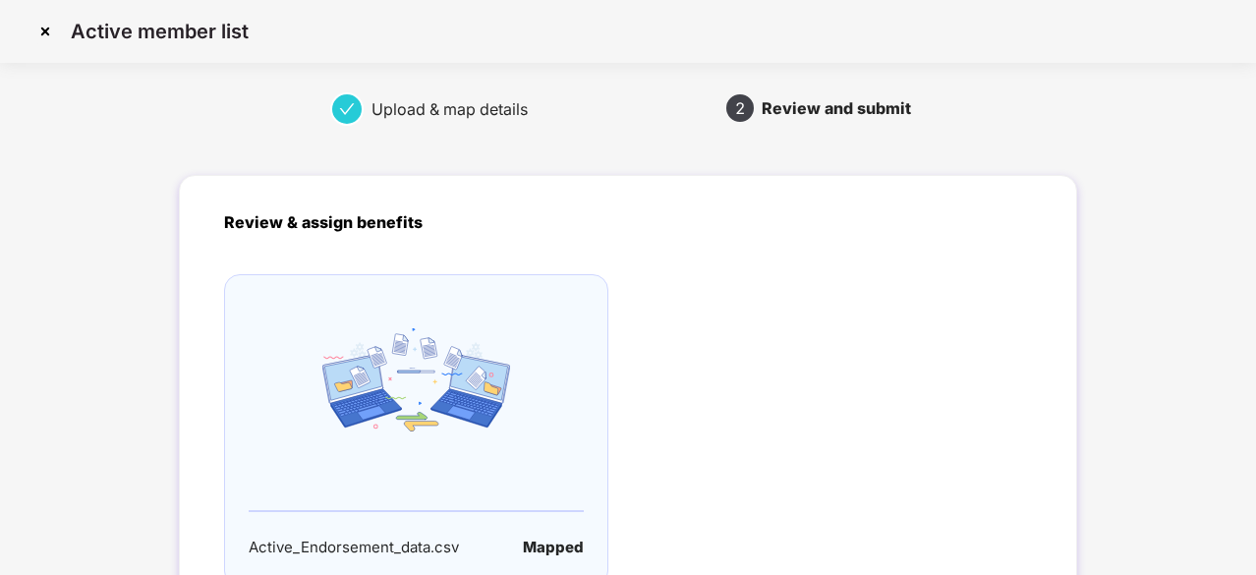
scroll to position [195, 0]
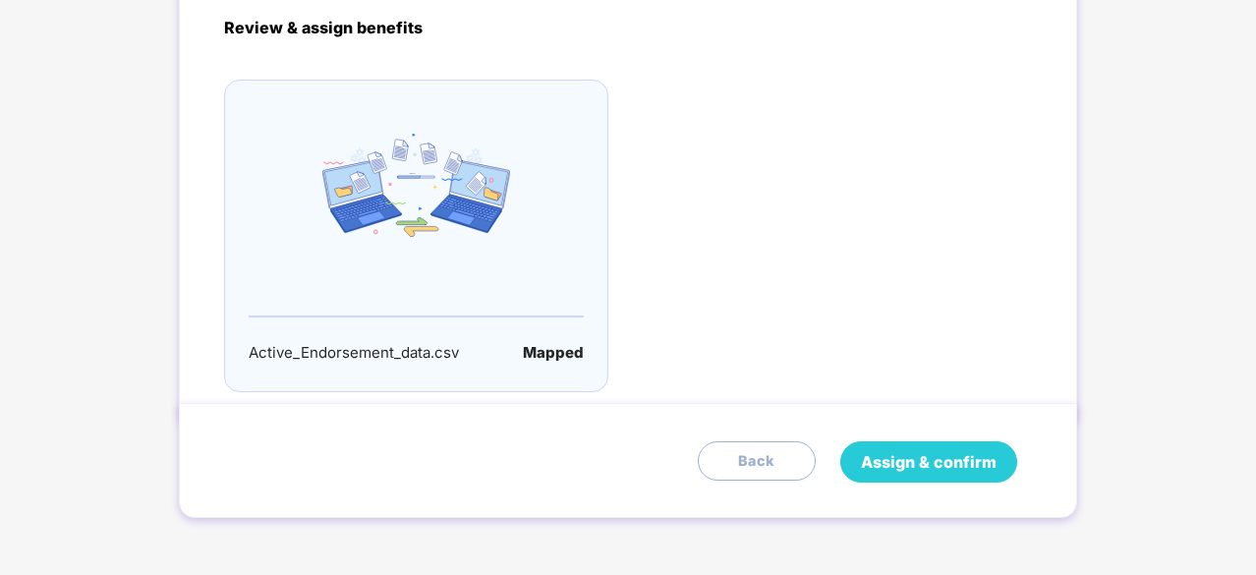
click at [959, 450] on span "Assign & confirm" at bounding box center [929, 462] width 136 height 25
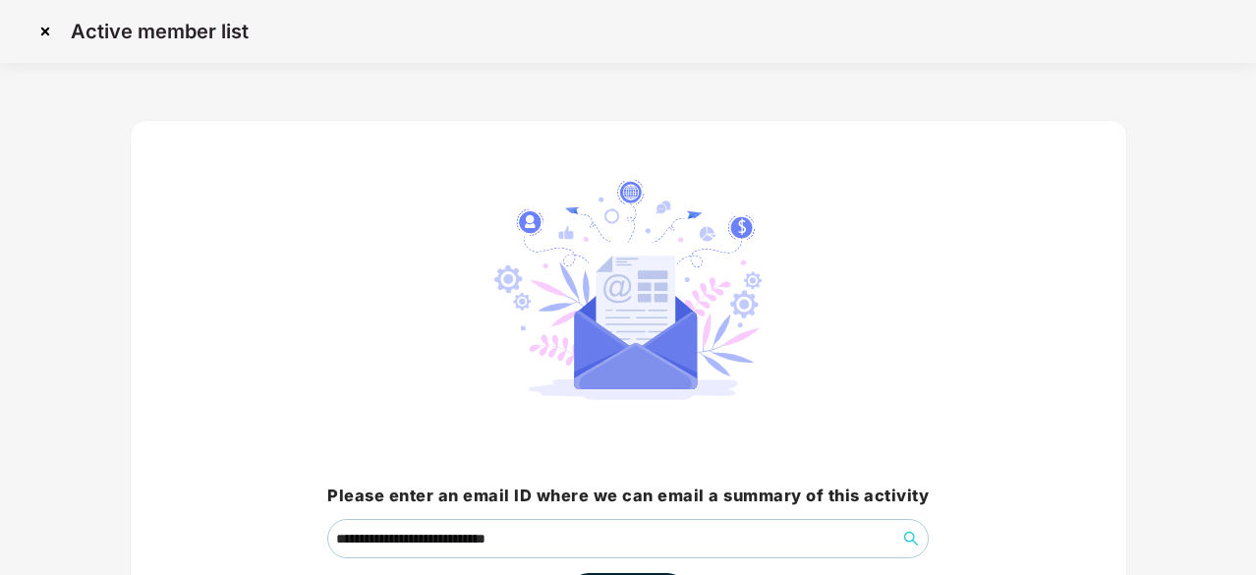
scroll to position [149, 0]
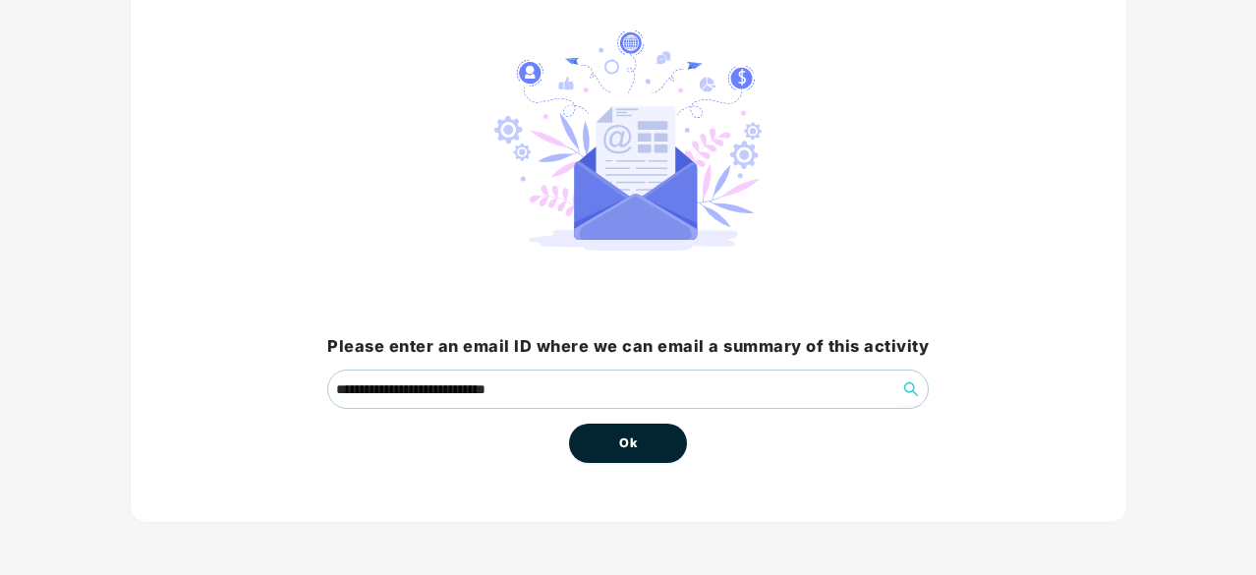
click at [655, 446] on button "Ok" at bounding box center [628, 443] width 118 height 39
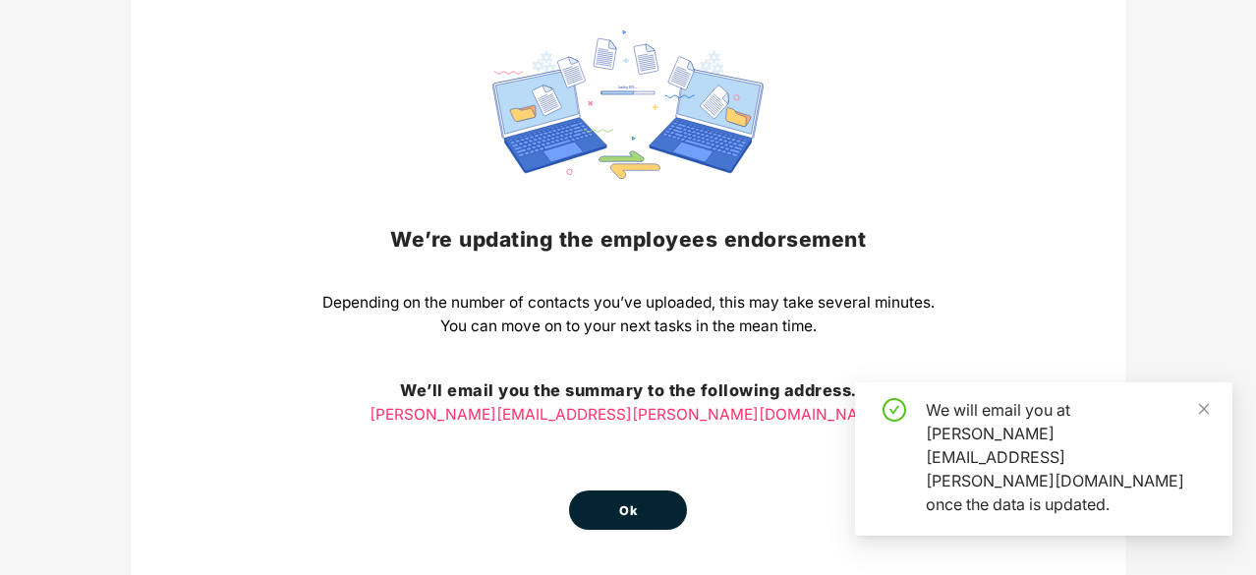
scroll to position [0, 0]
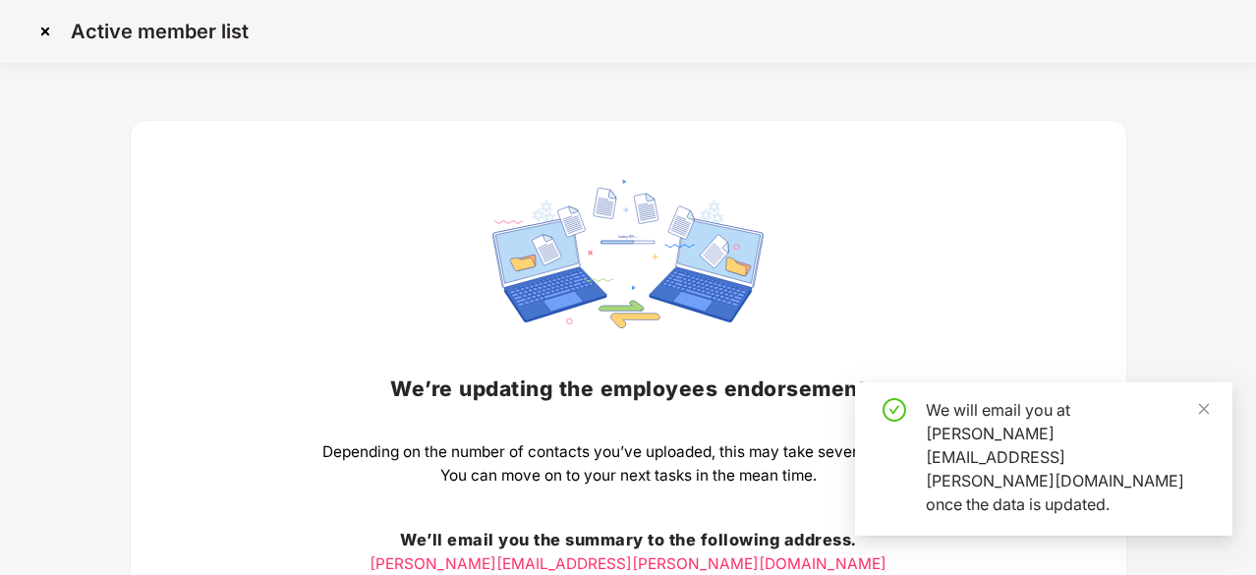
click at [39, 25] on img at bounding box center [44, 31] width 31 height 31
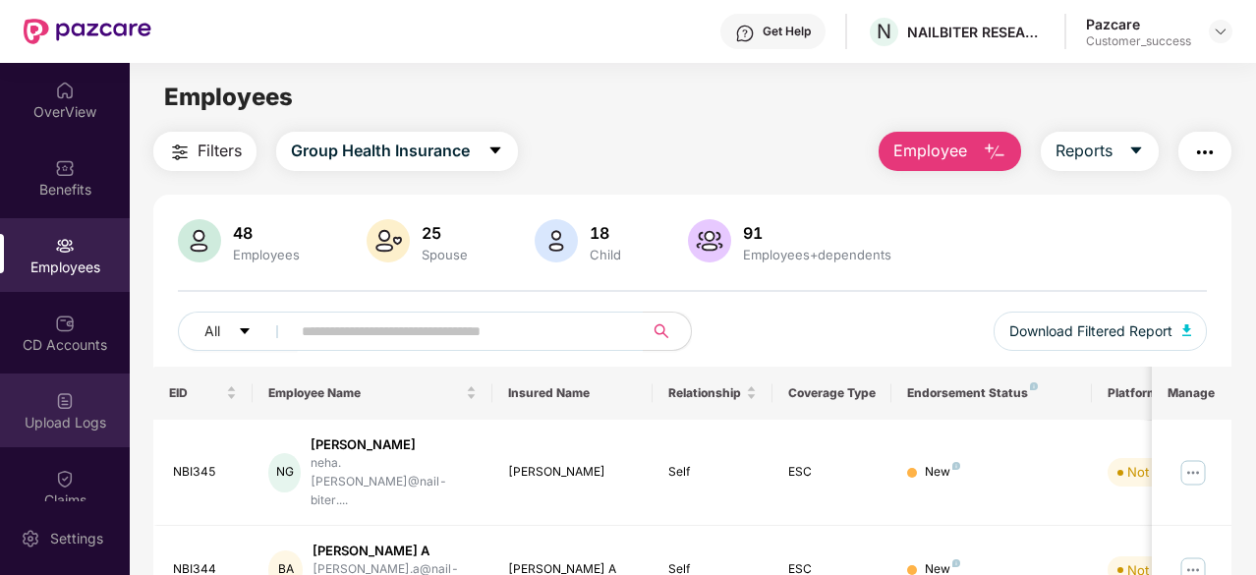
click at [71, 398] on img at bounding box center [65, 401] width 20 height 20
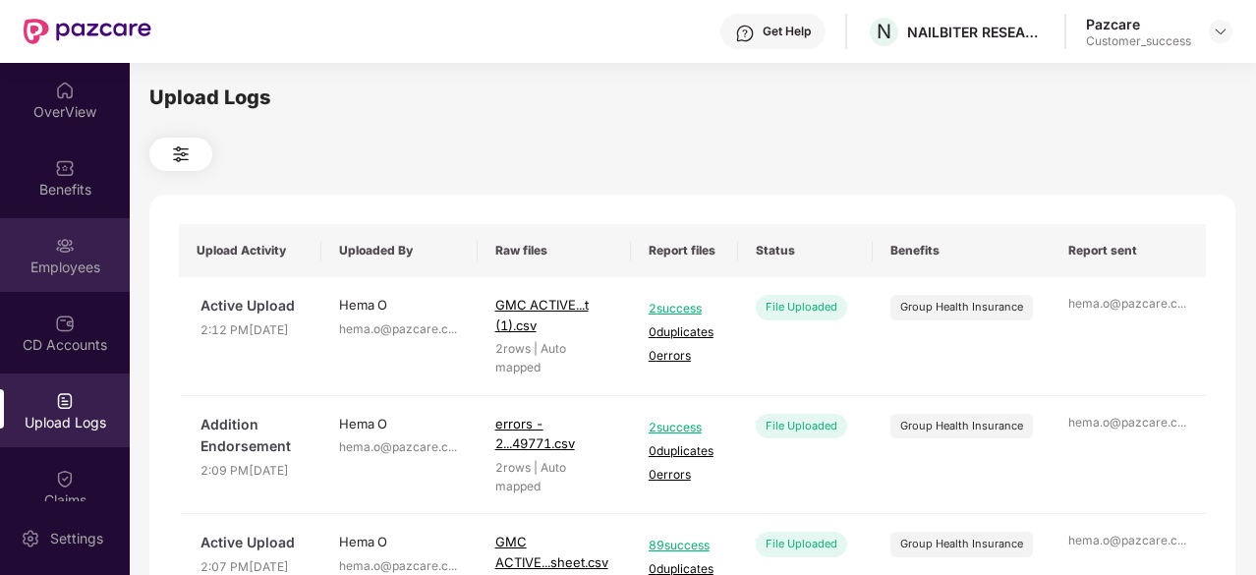
click at [66, 260] on div "Employees" at bounding box center [65, 267] width 130 height 20
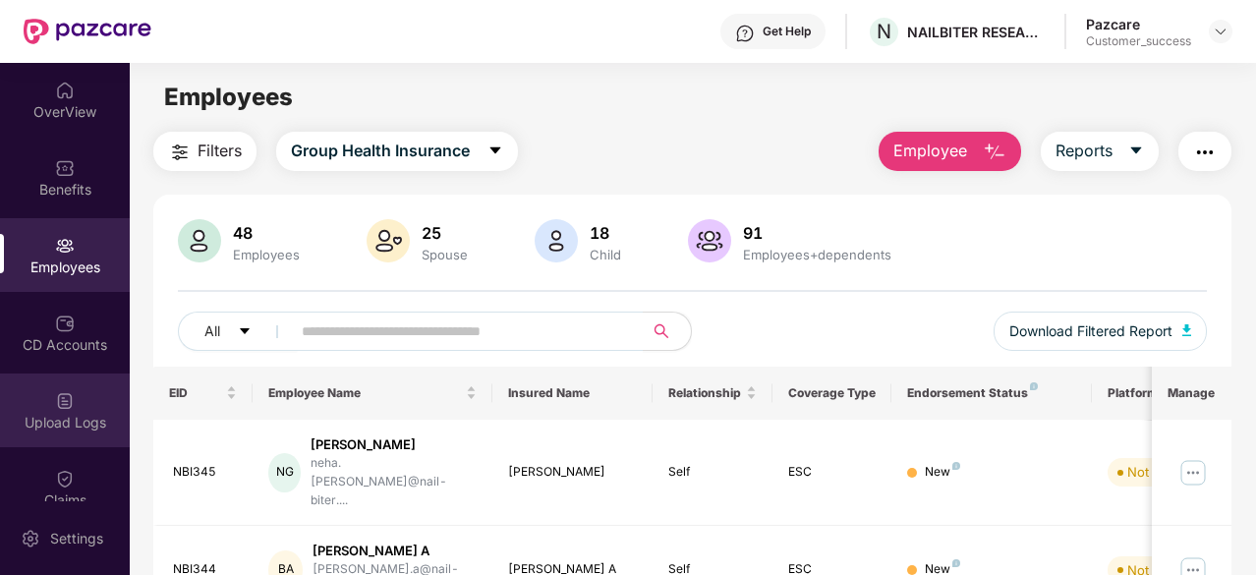
click at [73, 400] on div "Upload Logs" at bounding box center [65, 410] width 130 height 74
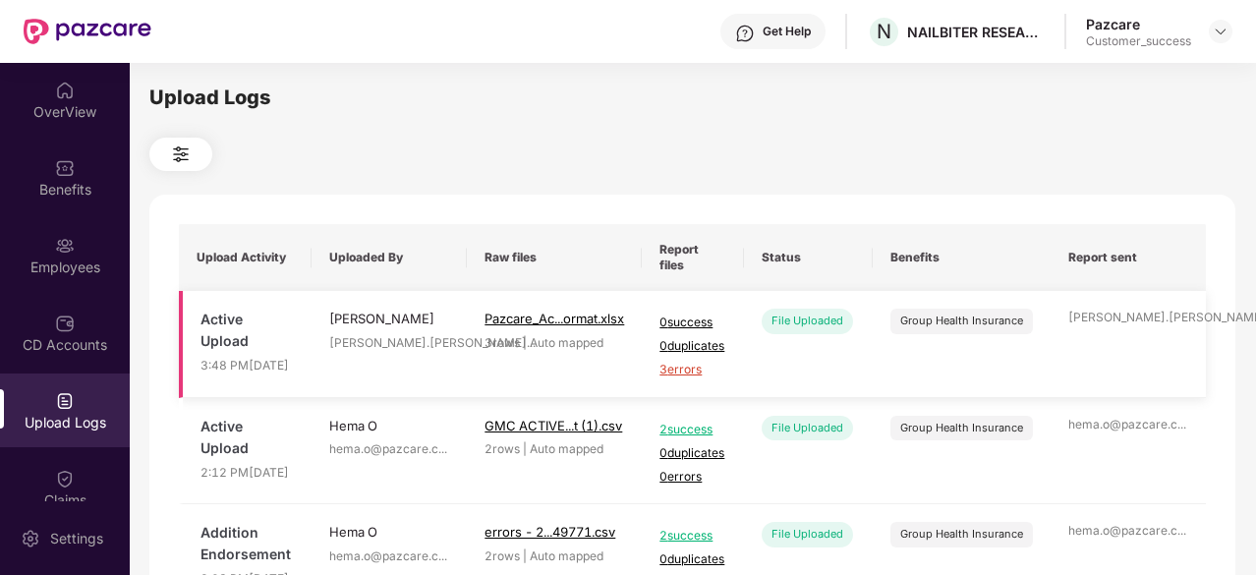
click at [696, 379] on span "3 errors" at bounding box center [692, 370] width 67 height 19
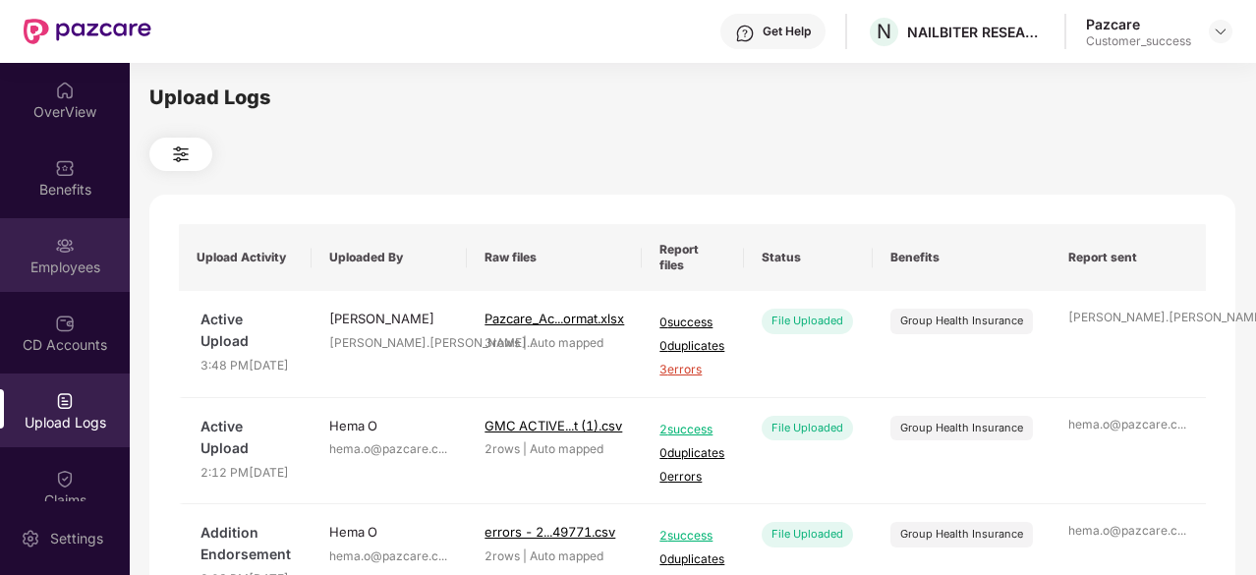
click at [16, 274] on div "Employees" at bounding box center [65, 267] width 130 height 20
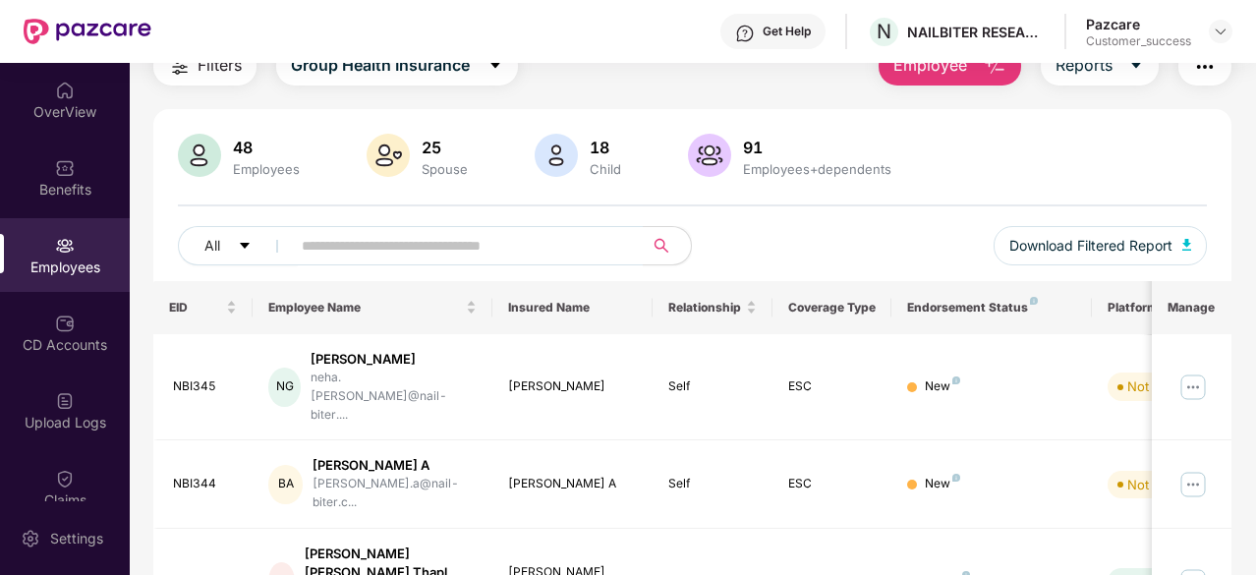
scroll to position [86, 0]
click at [407, 262] on span at bounding box center [461, 244] width 366 height 39
click at [397, 248] on input "text" at bounding box center [459, 244] width 315 height 29
paste input "******"
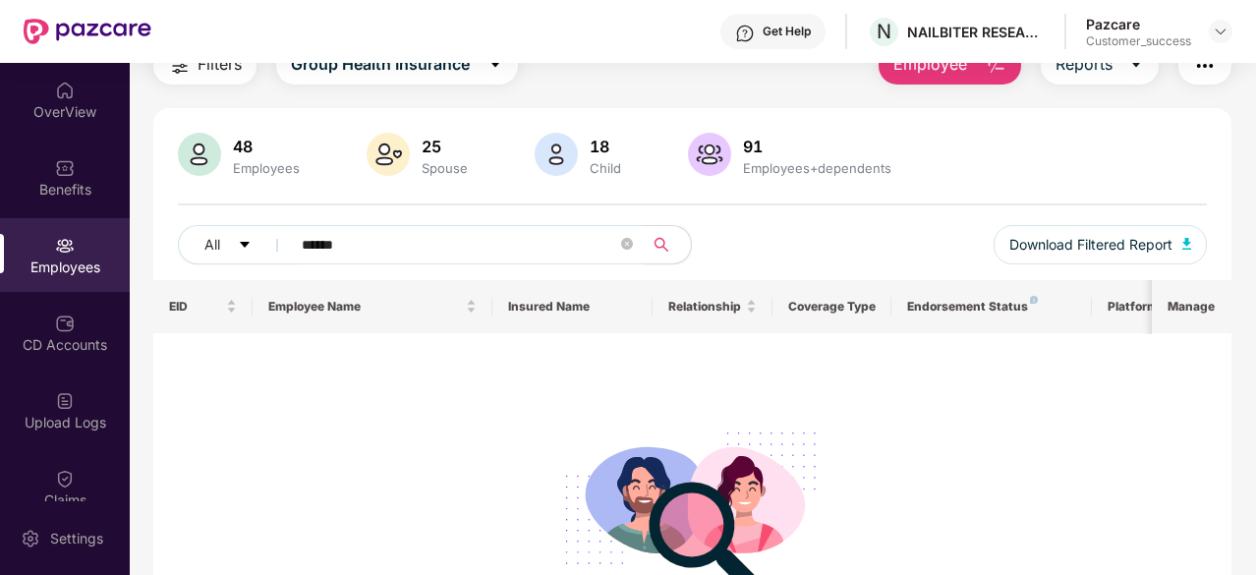
type input "******"
click at [65, 257] on div "Employees" at bounding box center [65, 267] width 130 height 20
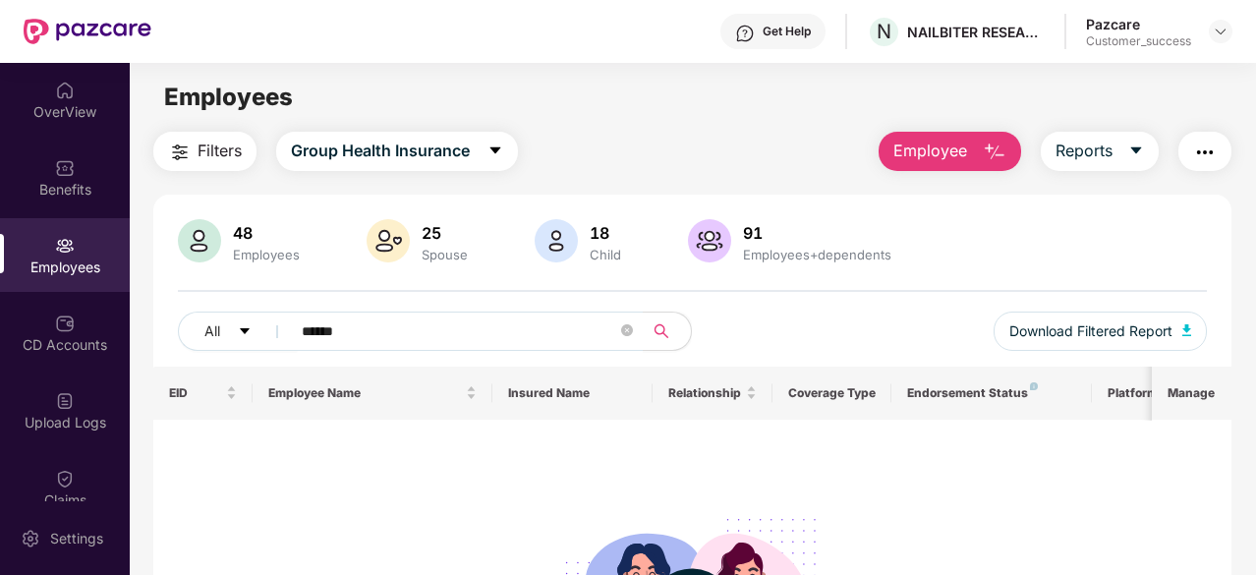
click at [1211, 150] on img "button" at bounding box center [1205, 153] width 24 height 24
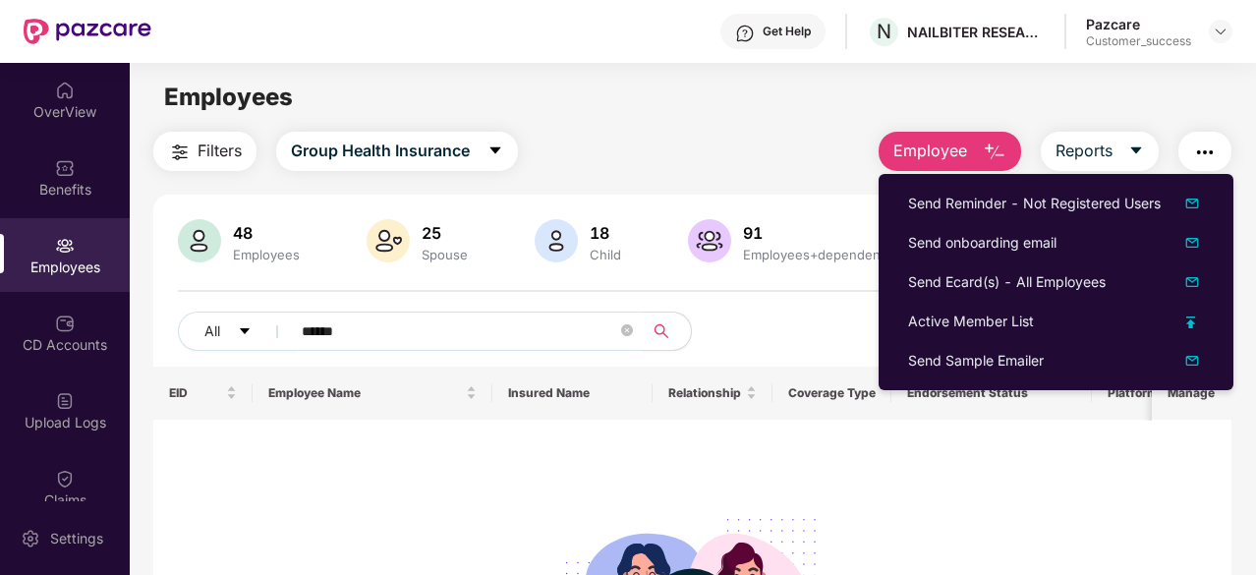
click at [827, 277] on div "48 Employees 25 Spouse 18 Child [DEMOGRAPHIC_DATA] Employees+dependents All ***…" at bounding box center [692, 292] width 1078 height 147
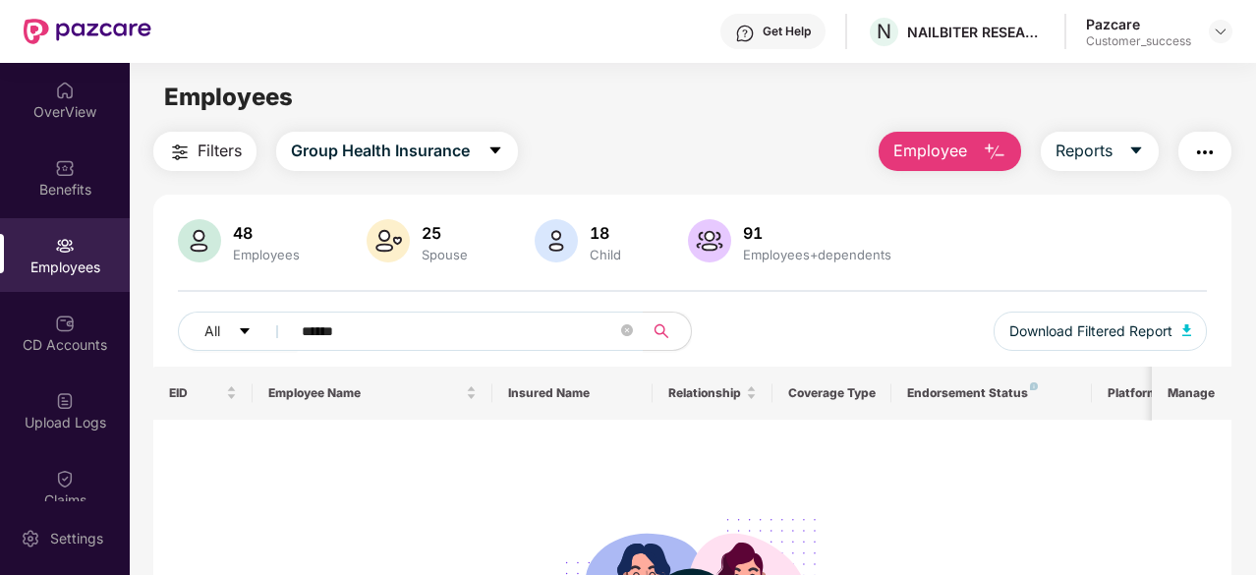
click at [934, 139] on span "Employee" at bounding box center [930, 151] width 74 height 25
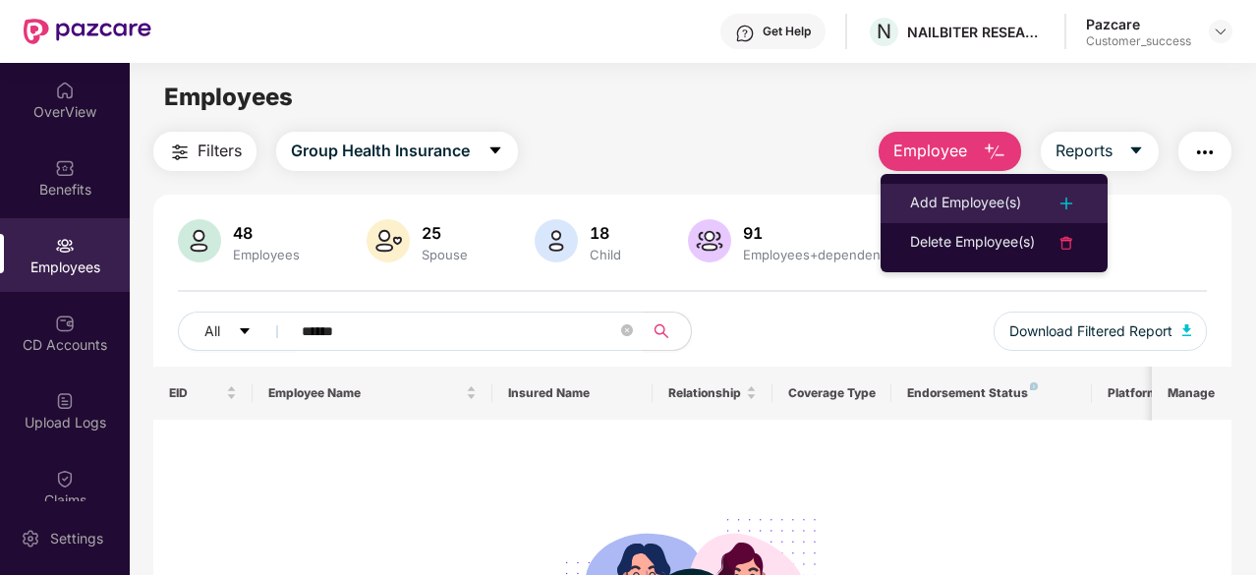
click at [976, 189] on li "Add Employee(s)" at bounding box center [993, 203] width 227 height 39
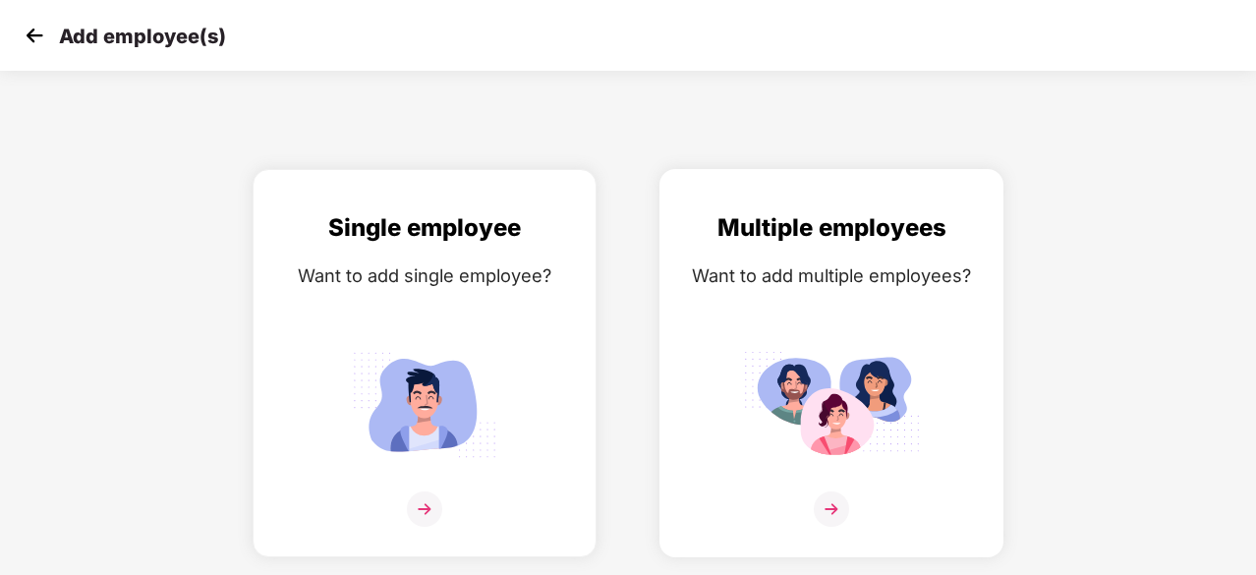
click at [859, 266] on div "Want to add multiple employees?" at bounding box center [831, 275] width 303 height 28
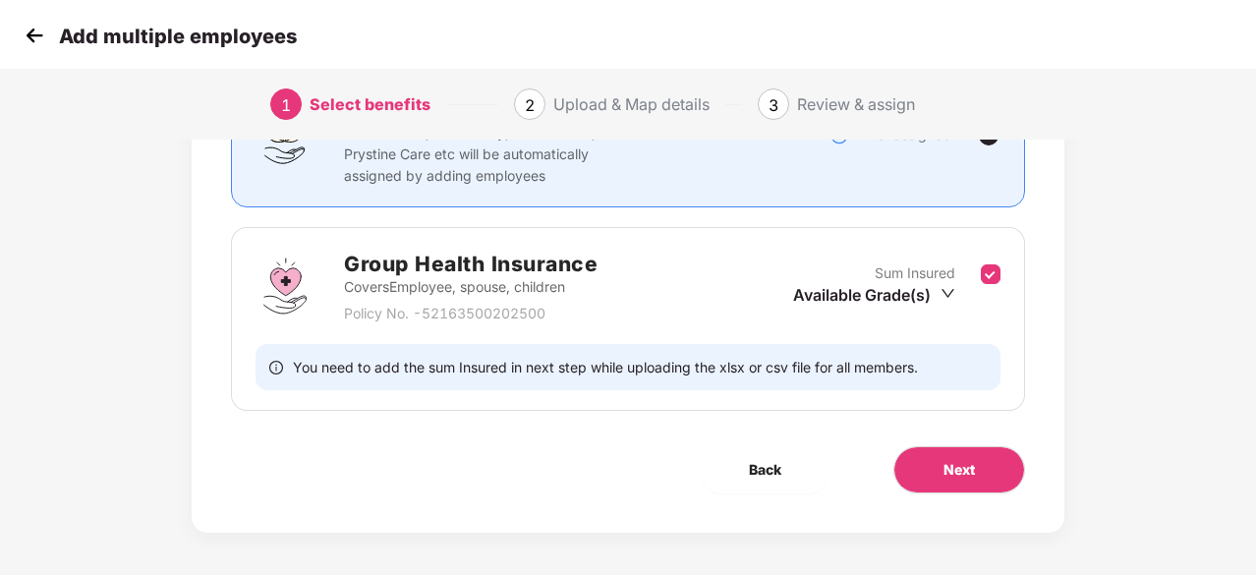
scroll to position [215, 0]
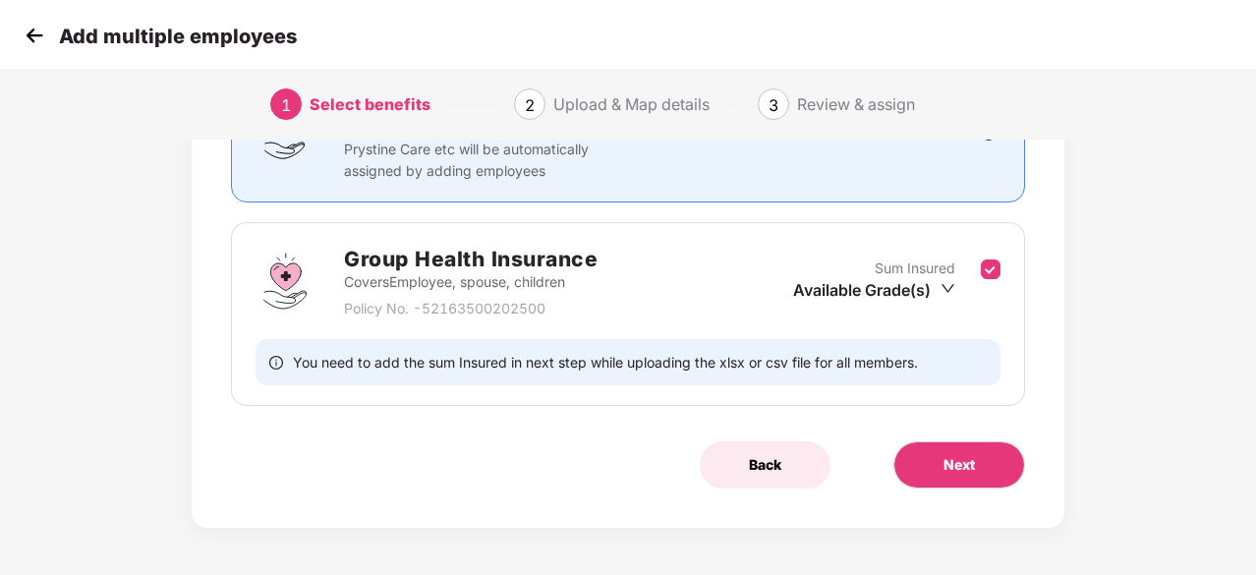
click at [760, 461] on span "Back" at bounding box center [765, 465] width 32 height 22
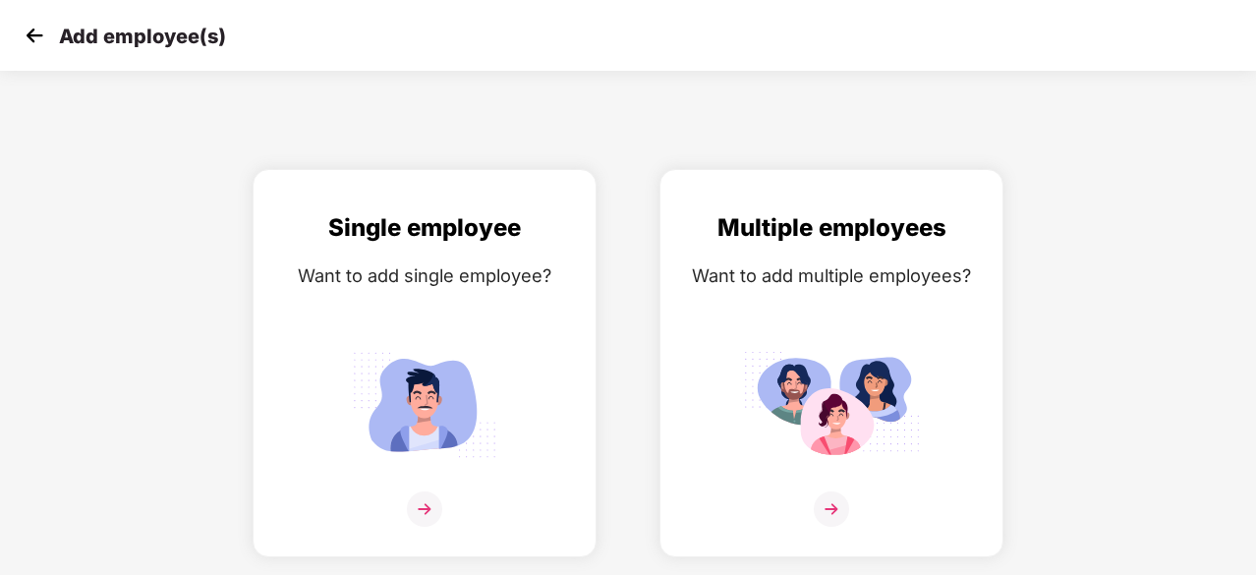
click at [35, 28] on img at bounding box center [34, 35] width 29 height 29
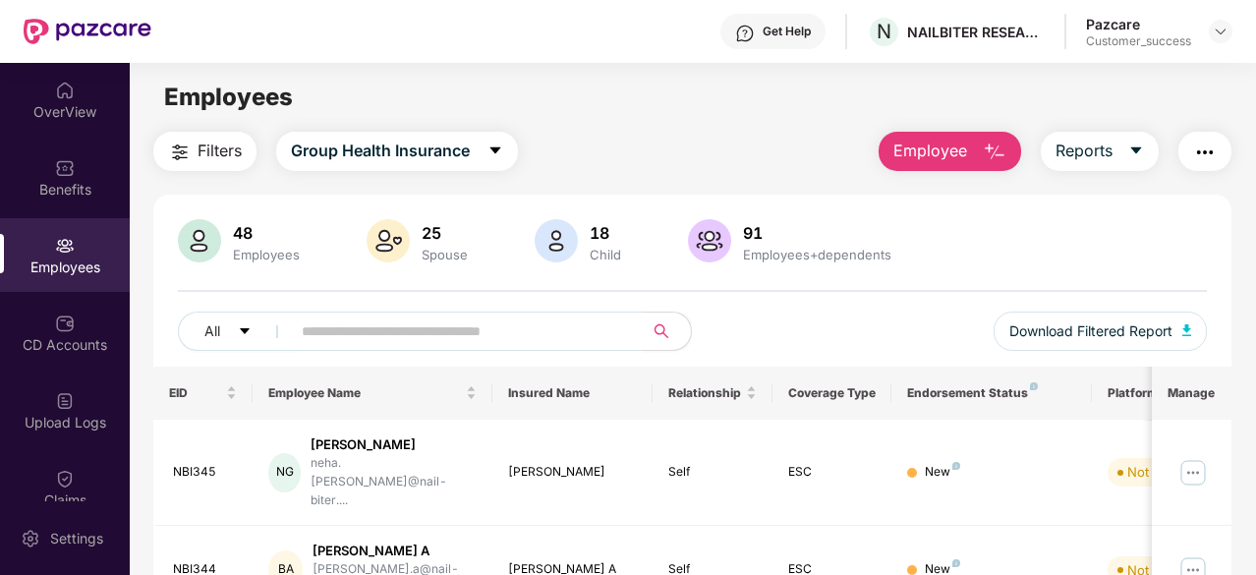
click at [941, 159] on span "Employee" at bounding box center [930, 151] width 74 height 25
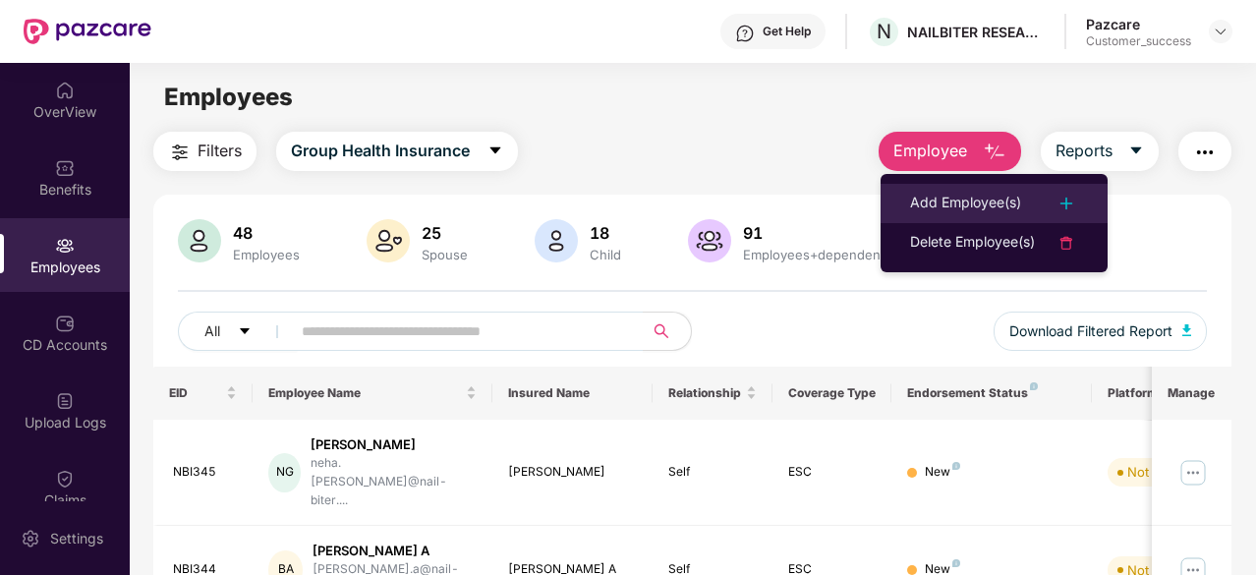
click at [943, 186] on li "Add Employee(s)" at bounding box center [993, 203] width 227 height 39
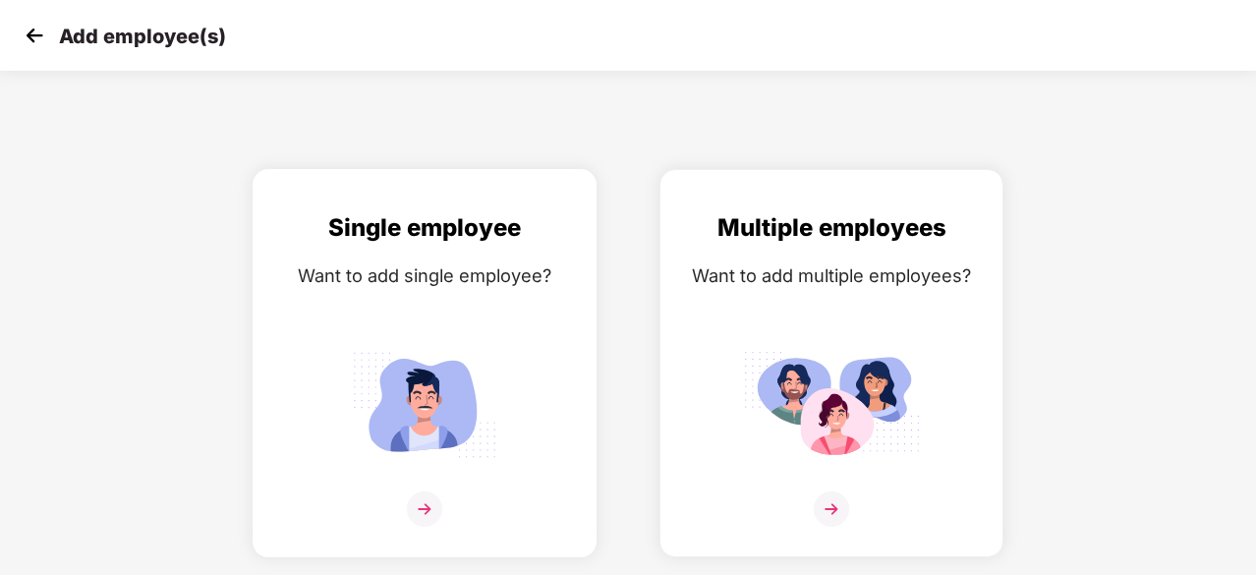
click at [424, 503] on img at bounding box center [424, 508] width 35 height 35
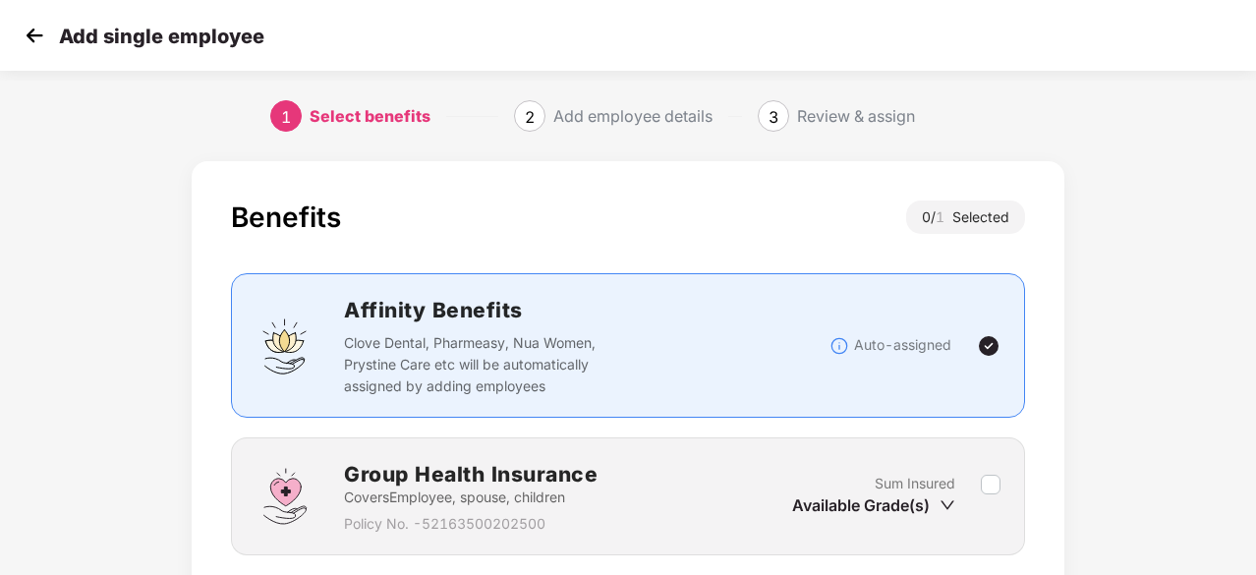
scroll to position [149, 0]
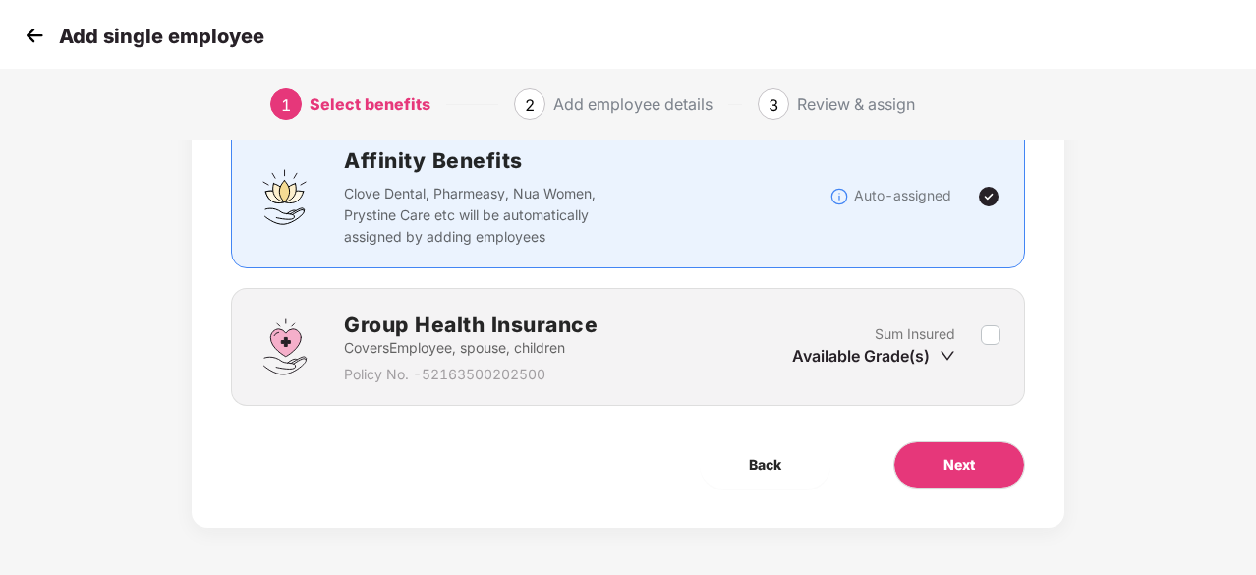
click at [992, 318] on div "Group Health Insurance Covers Employee, spouse, children Policy No. - 521635002…" at bounding box center [627, 347] width 745 height 77
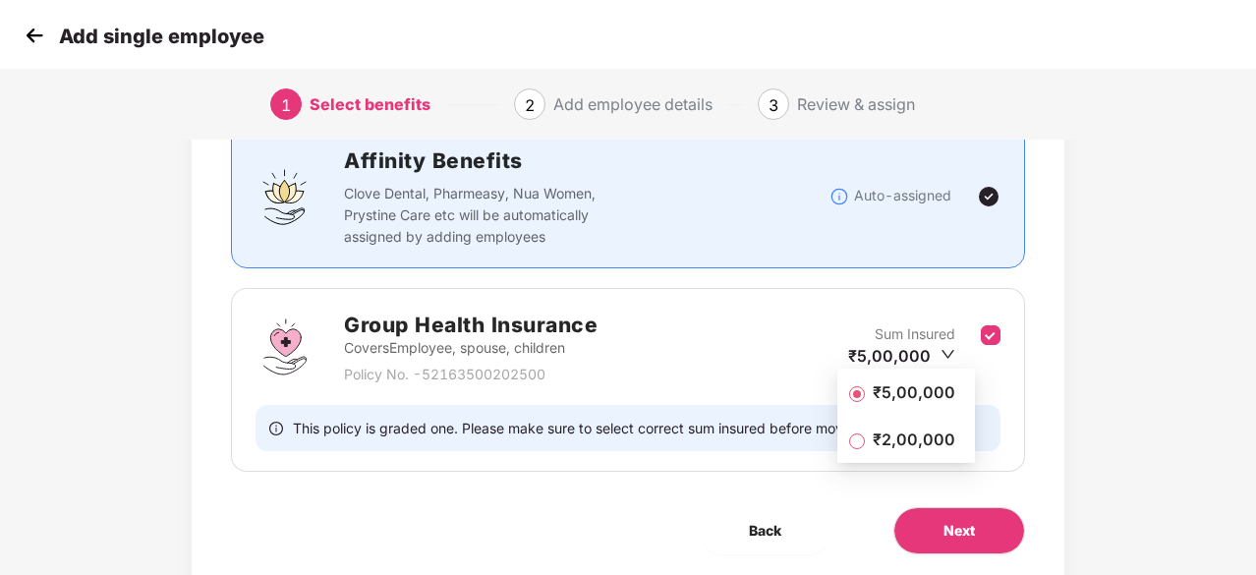
click at [917, 448] on span "₹2,00,000" at bounding box center [914, 439] width 98 height 22
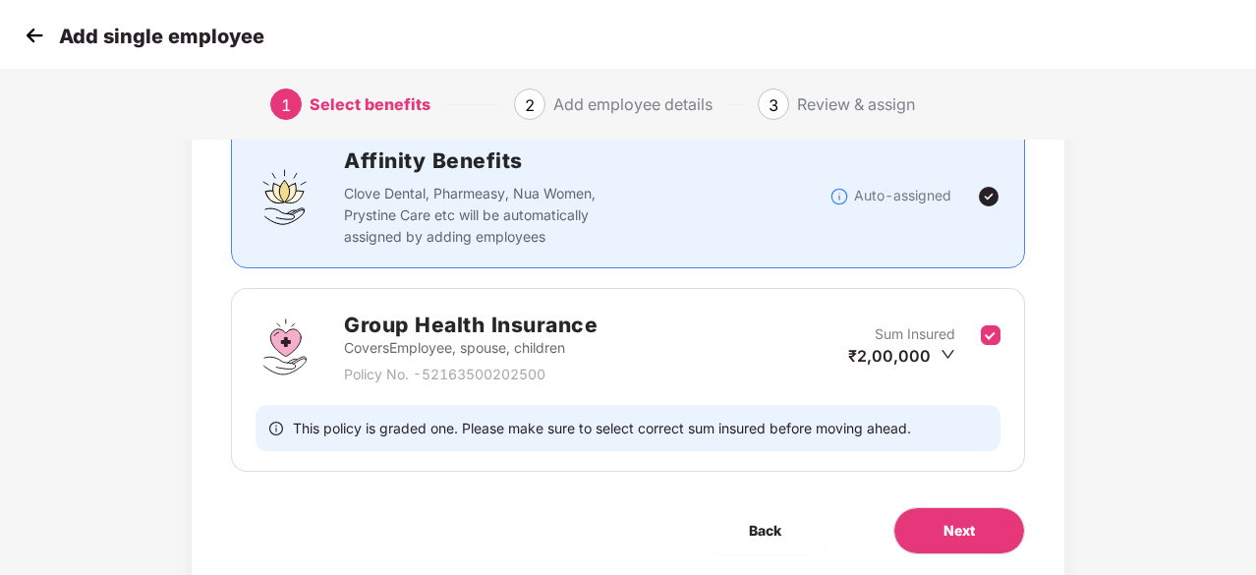
scroll to position [215, 0]
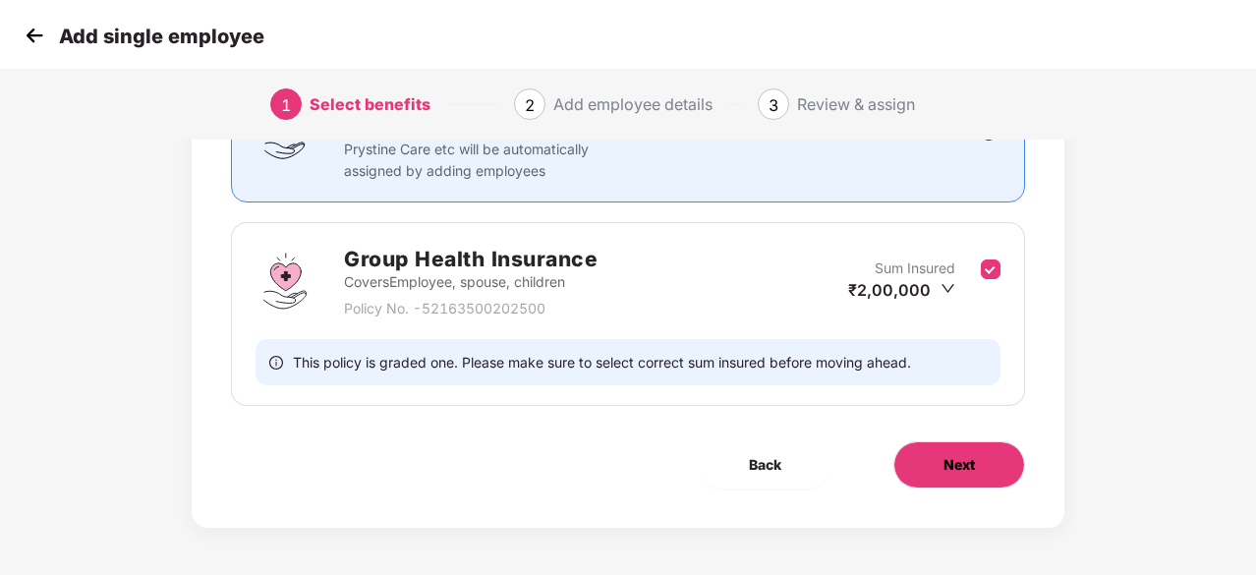
click at [967, 479] on button "Next" at bounding box center [959, 464] width 132 height 47
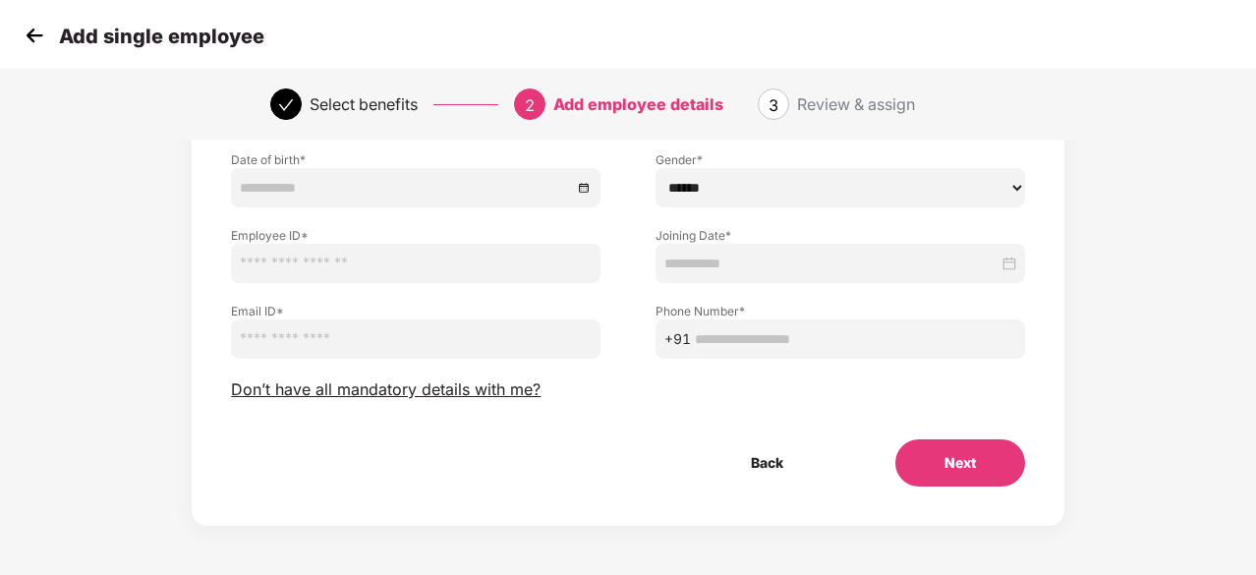
scroll to position [0, 0]
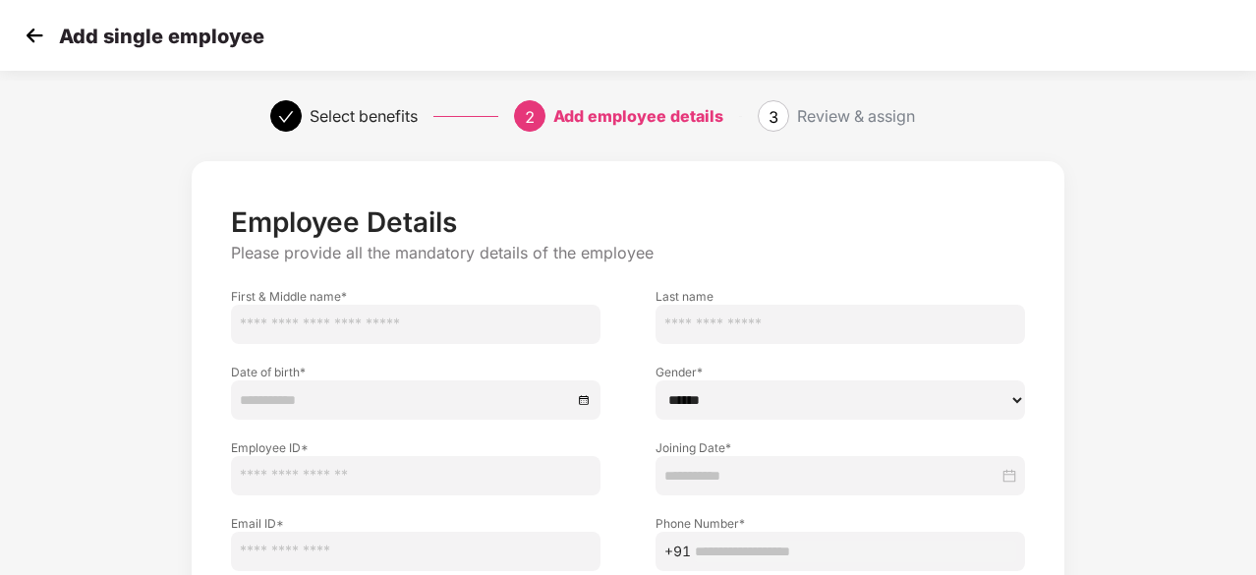
click at [427, 319] on input "text" at bounding box center [415, 324] width 369 height 39
paste input "**********"
drag, startPoint x: 290, startPoint y: 320, endPoint x: 390, endPoint y: 314, distance: 100.4
click at [390, 314] on input "**********" at bounding box center [415, 324] width 369 height 39
type input "******"
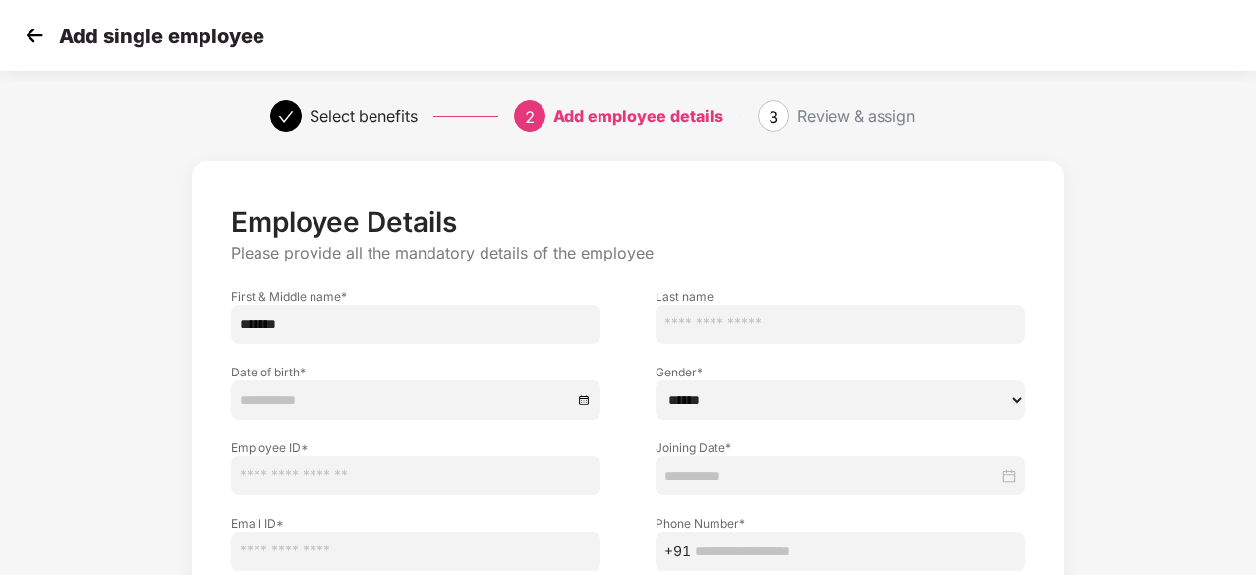
click at [762, 330] on input "text" at bounding box center [839, 324] width 369 height 39
paste input "*******"
type input "*******"
click at [291, 411] on div at bounding box center [415, 399] width 369 height 39
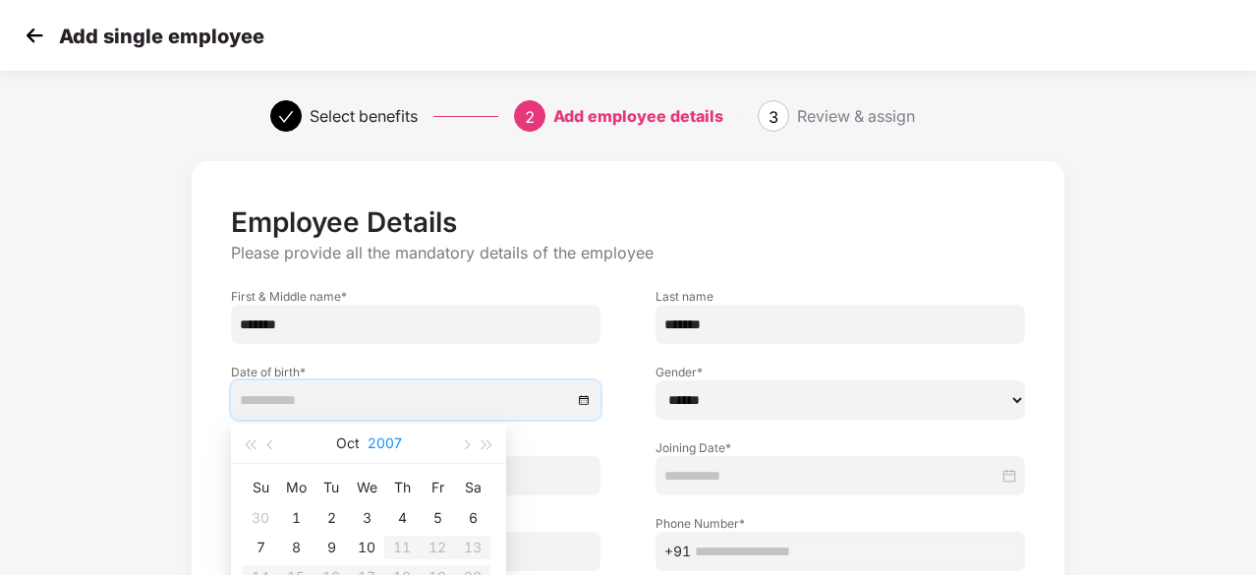
click at [395, 434] on button "2007" at bounding box center [385, 443] width 34 height 39
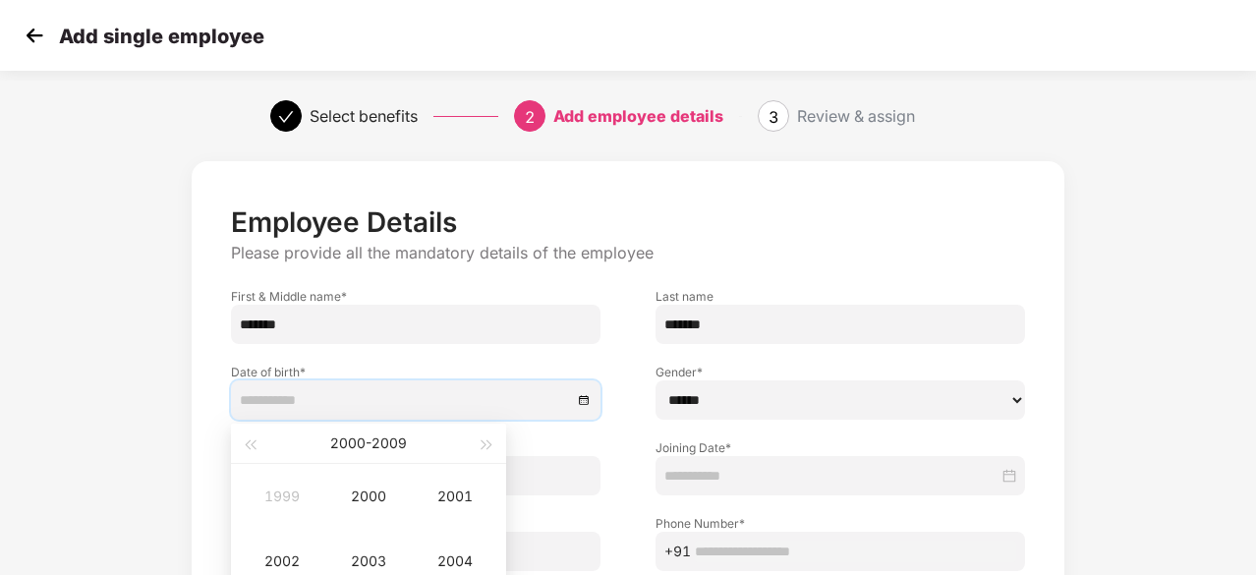
click at [265, 441] on div "[DATE] - [DATE]" at bounding box center [367, 443] width 215 height 39
click at [250, 441] on span "button" at bounding box center [250, 445] width 10 height 10
type input "**********"
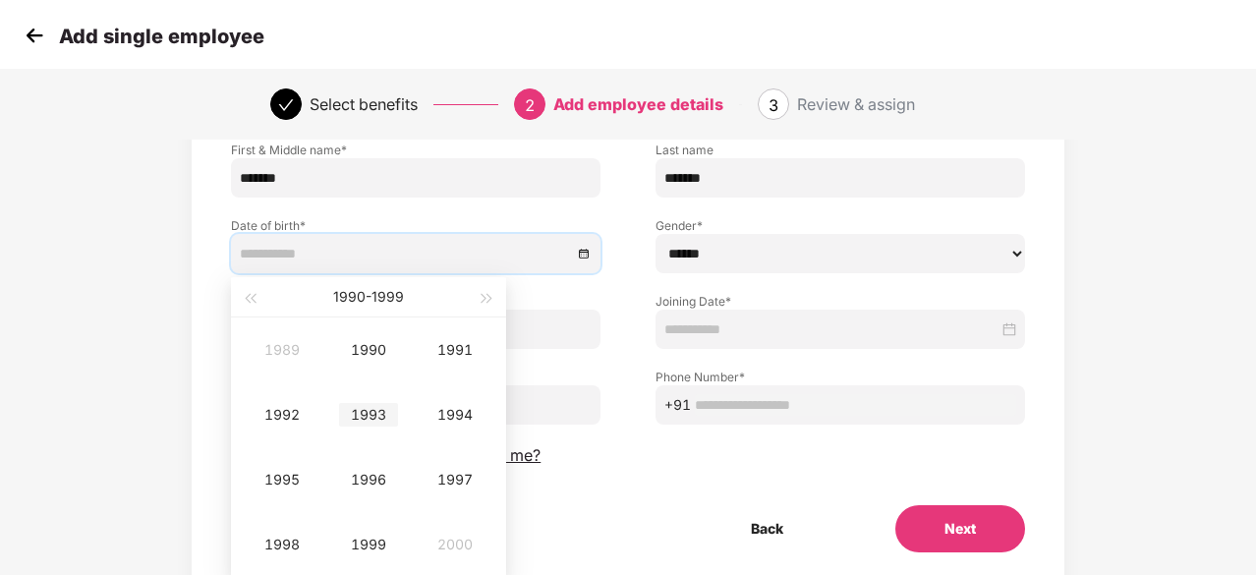
scroll to position [151, 0]
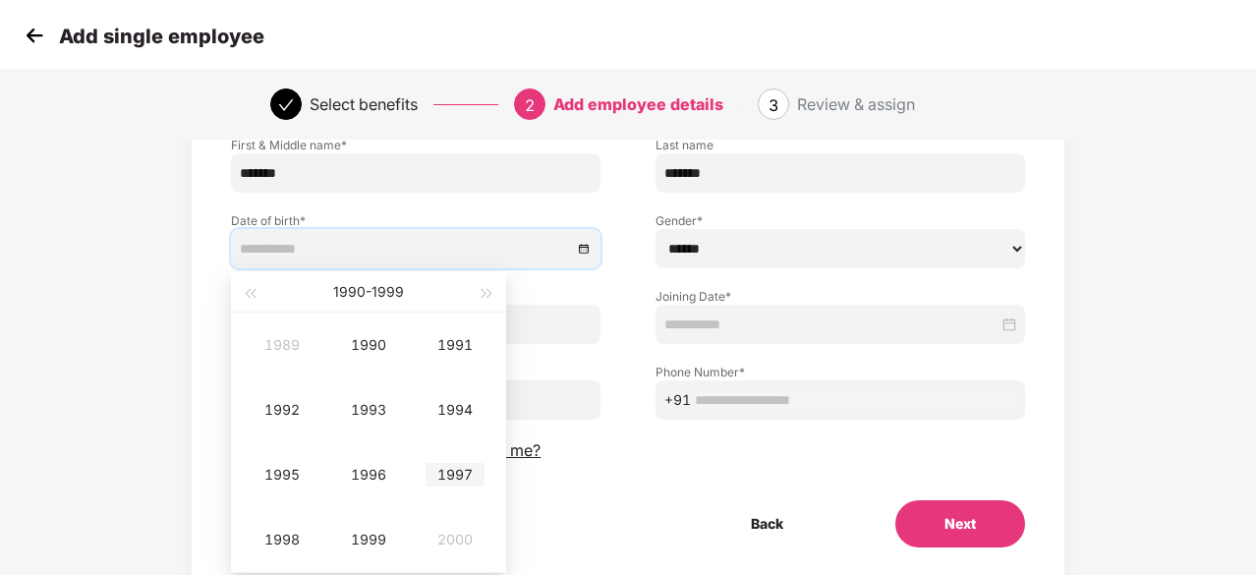
type input "**********"
click at [476, 469] on div "1997" at bounding box center [454, 475] width 59 height 24
type input "**********"
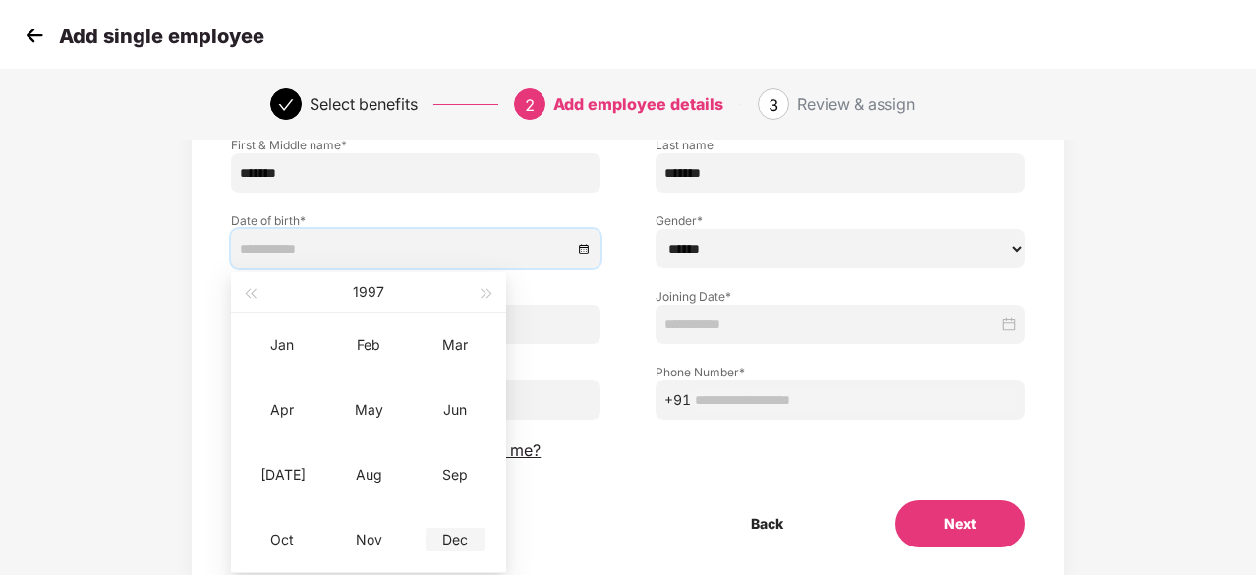
click at [442, 520] on td "Dec" at bounding box center [455, 539] width 86 height 65
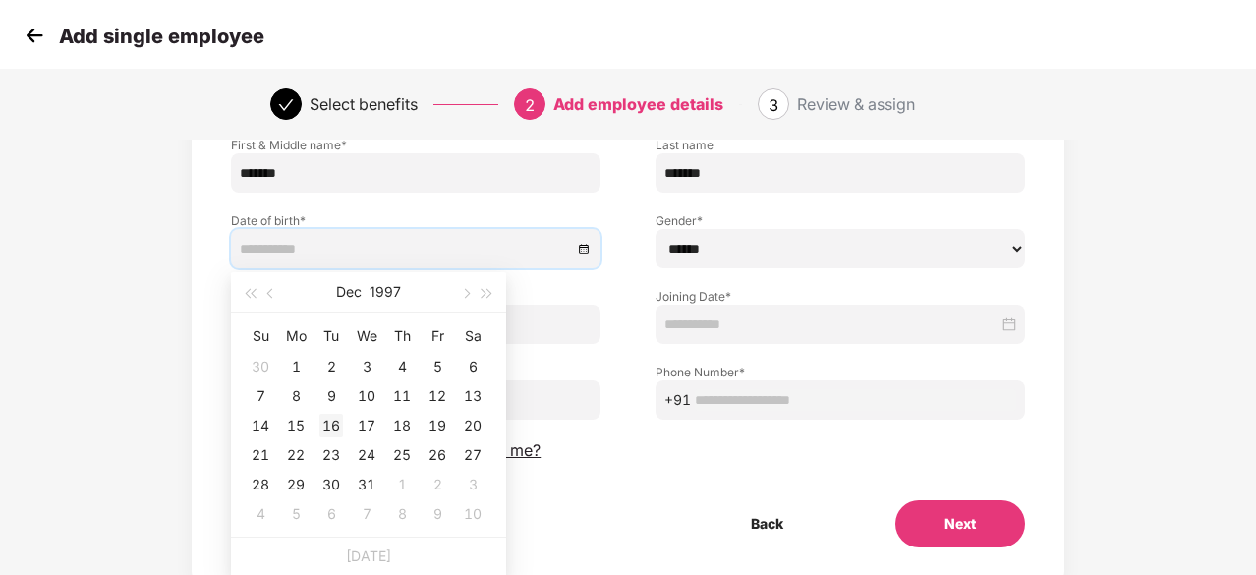
type input "**********"
click at [334, 422] on div "16" at bounding box center [331, 426] width 24 height 24
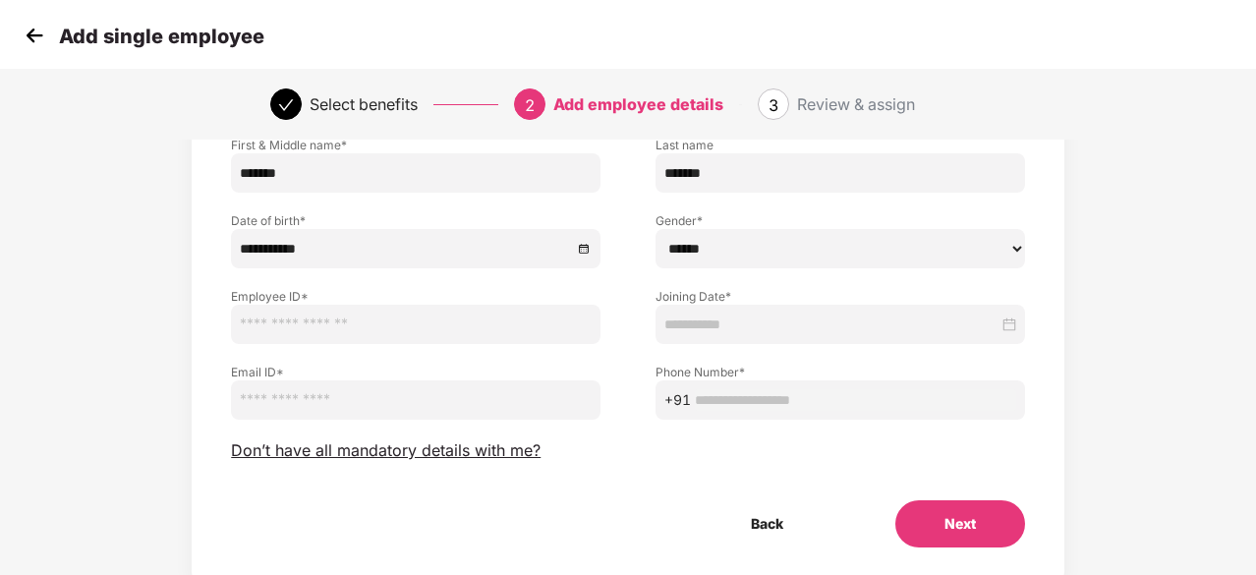
click at [737, 249] on select "****** **** ******" at bounding box center [839, 248] width 369 height 39
select select "******"
click at [655, 229] on select "****** **** ******" at bounding box center [839, 248] width 369 height 39
click at [365, 333] on input "text" at bounding box center [415, 324] width 369 height 39
paste input "******"
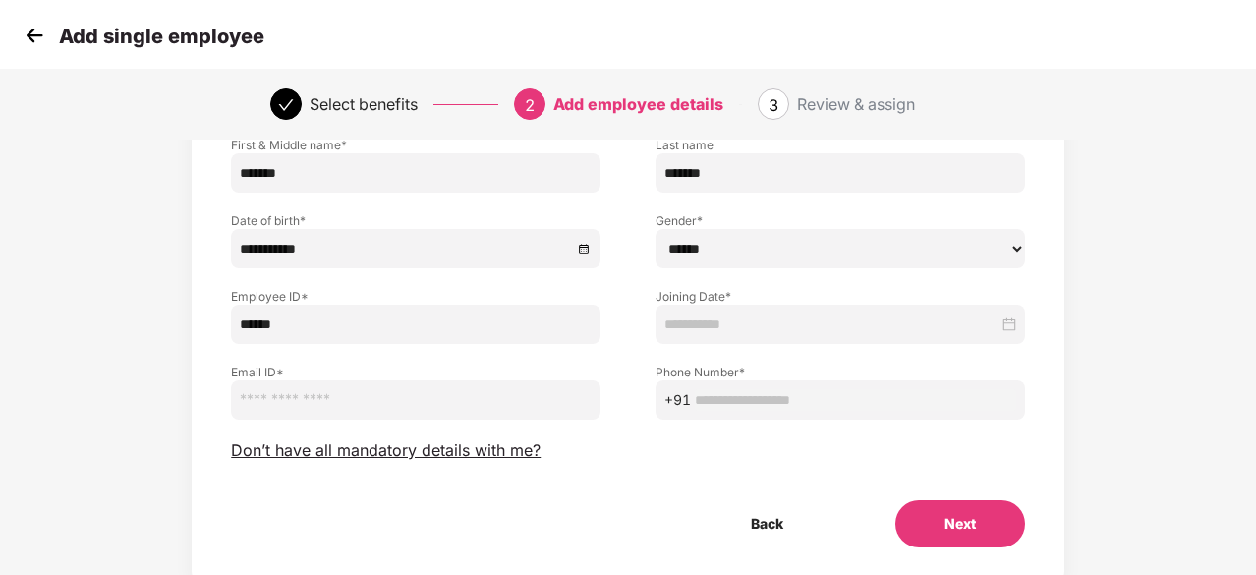
type input "******"
click at [728, 327] on input at bounding box center [831, 324] width 334 height 22
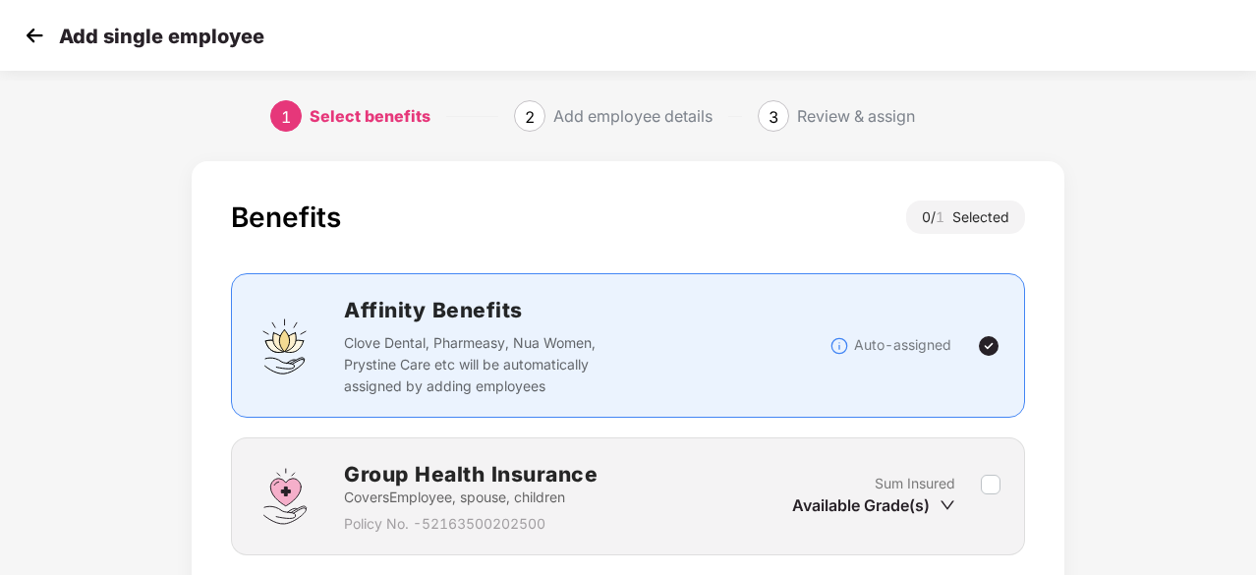
scroll to position [149, 0]
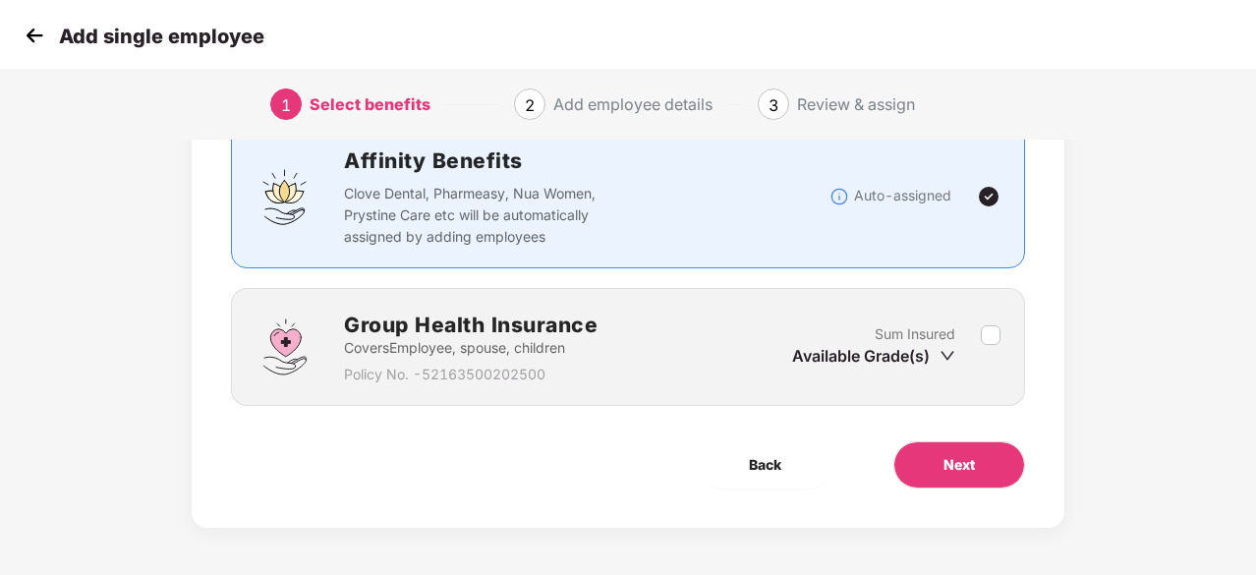
click at [994, 353] on label at bounding box center [991, 347] width 20 height 48
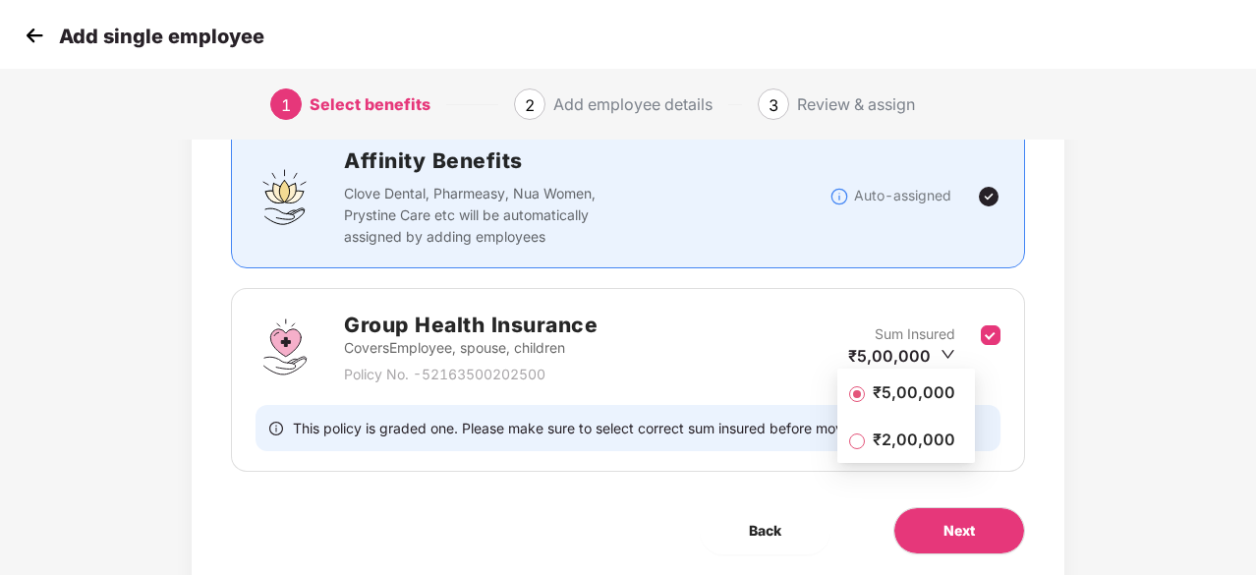
click at [901, 437] on span "₹2,00,000" at bounding box center [914, 439] width 98 height 22
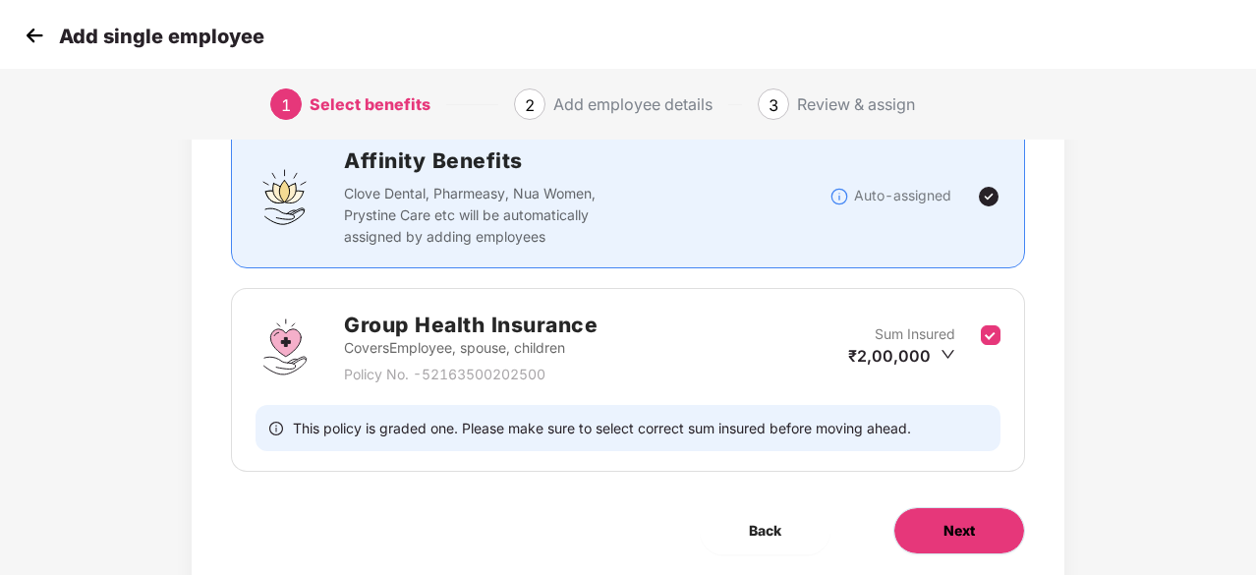
click at [976, 522] on button "Next" at bounding box center [959, 530] width 132 height 47
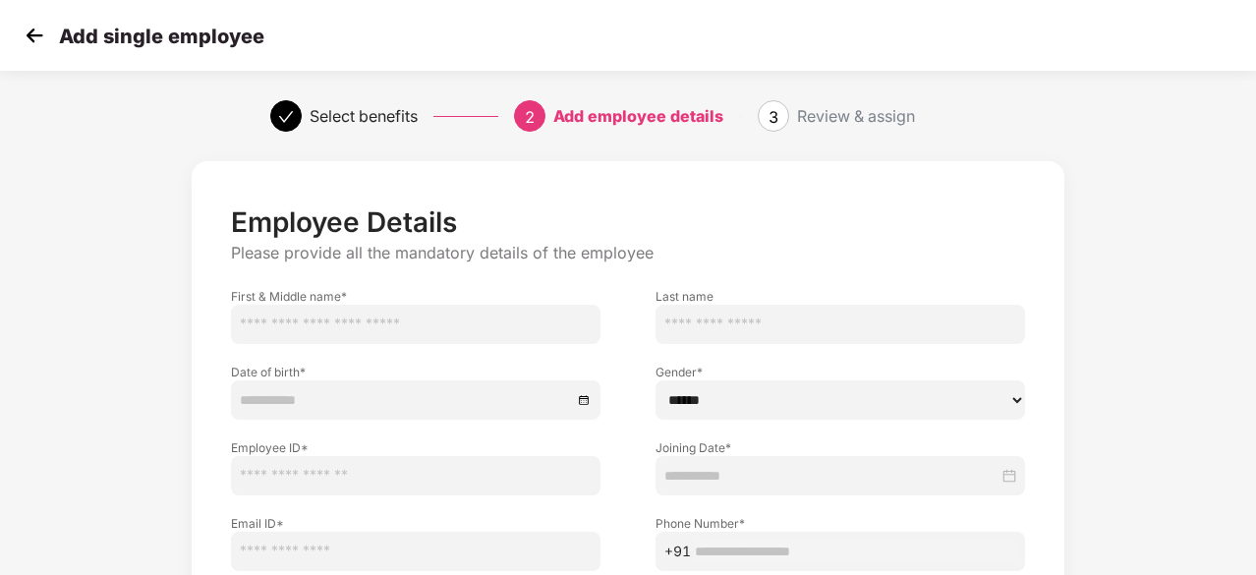
click at [491, 323] on input "text" at bounding box center [415, 324] width 369 height 39
click at [400, 462] on input "text" at bounding box center [415, 475] width 369 height 39
paste input "******"
type input "******"
click at [519, 341] on input "text" at bounding box center [415, 324] width 369 height 39
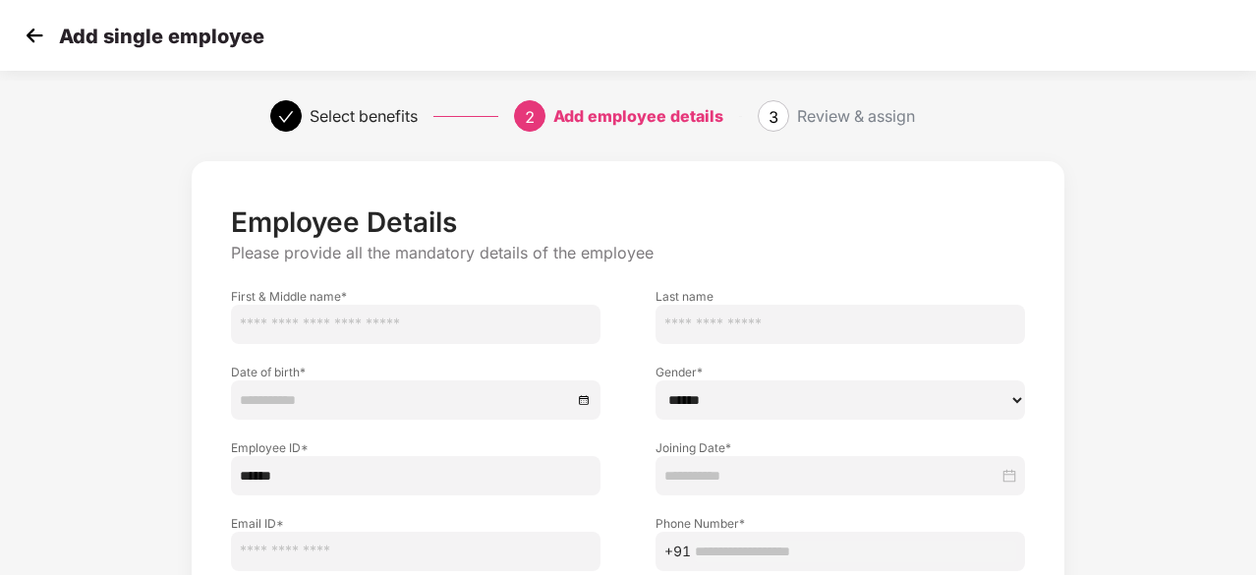
paste input "**********"
type input "******"
click at [776, 328] on input "text" at bounding box center [839, 324] width 369 height 39
paste input "*******"
type input "*******"
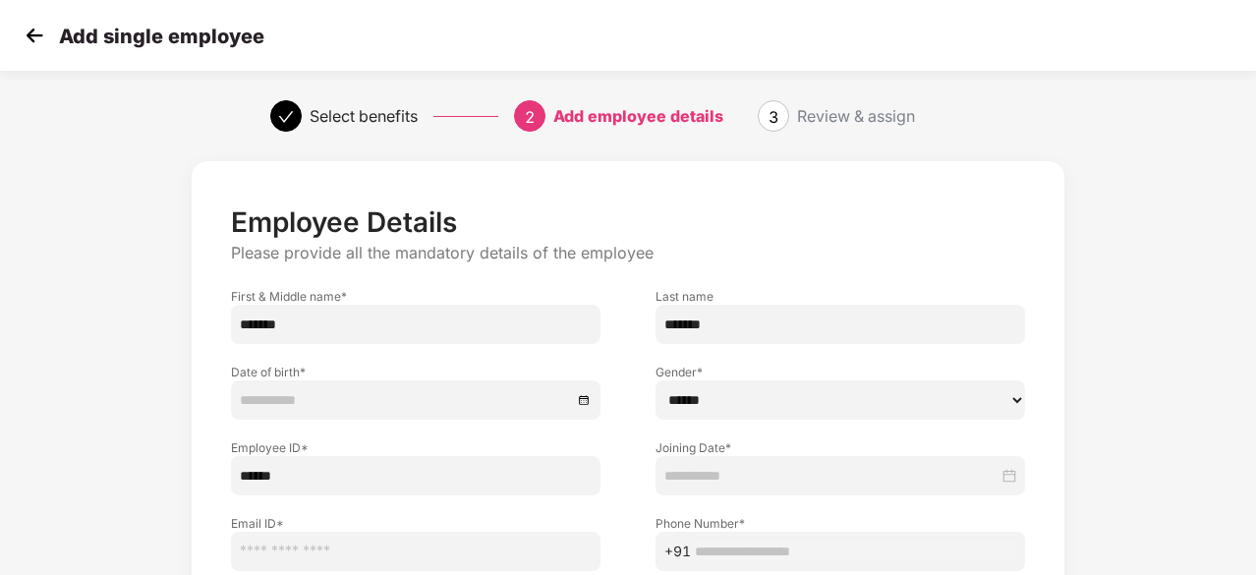
click at [588, 390] on div at bounding box center [416, 400] width 352 height 22
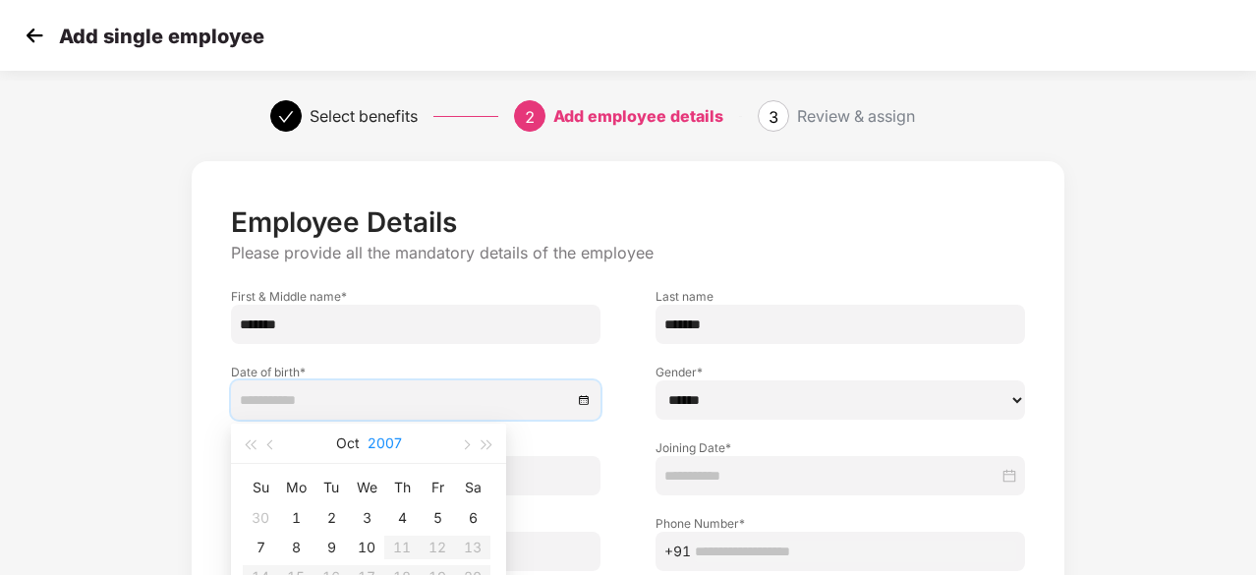
click at [386, 449] on button "2007" at bounding box center [385, 443] width 34 height 39
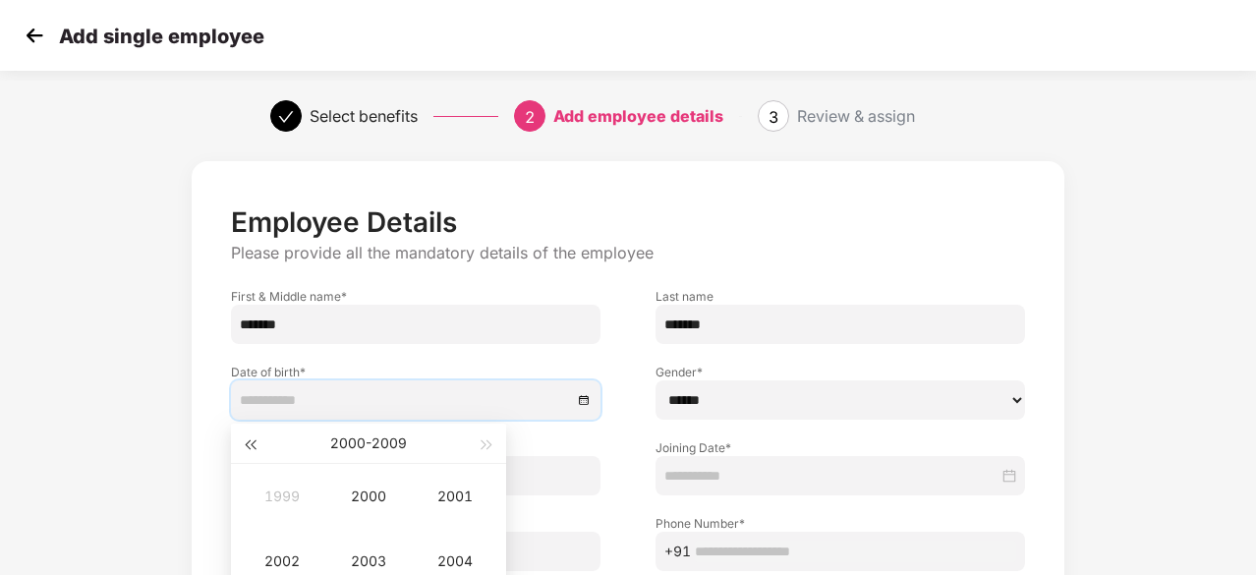
click at [252, 445] on span "button" at bounding box center [250, 445] width 10 height 10
click at [491, 438] on button "button" at bounding box center [488, 443] width 22 height 39
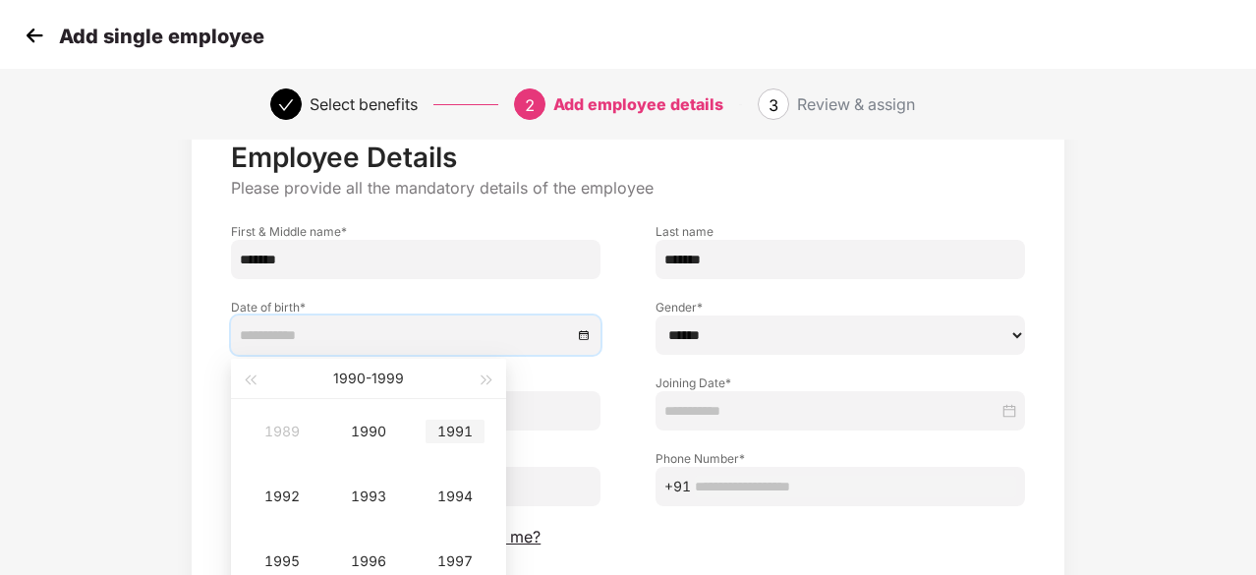
scroll to position [76, 0]
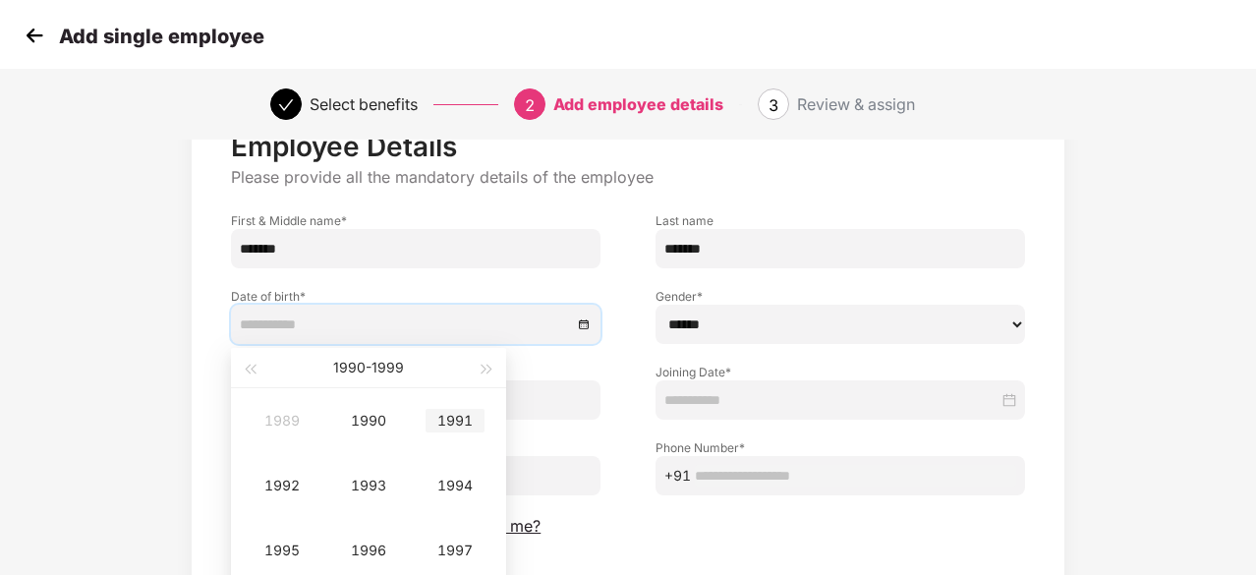
type input "**********"
click at [455, 553] on div "1997" at bounding box center [454, 550] width 59 height 24
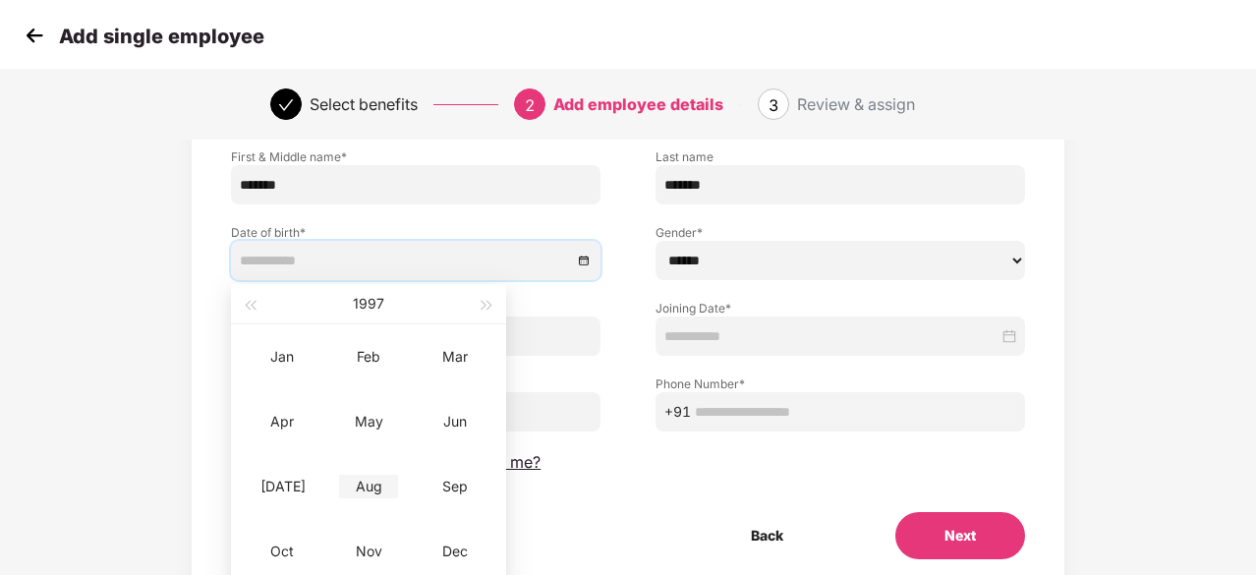
scroll to position [144, 0]
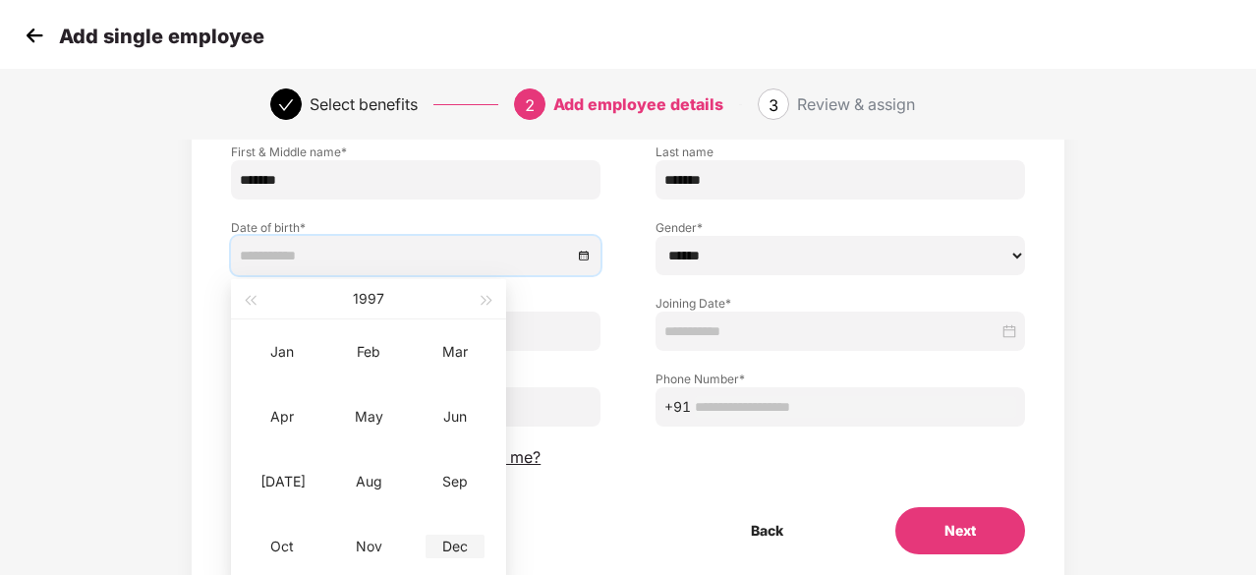
type input "**********"
click at [435, 557] on td "Dec" at bounding box center [455, 546] width 86 height 65
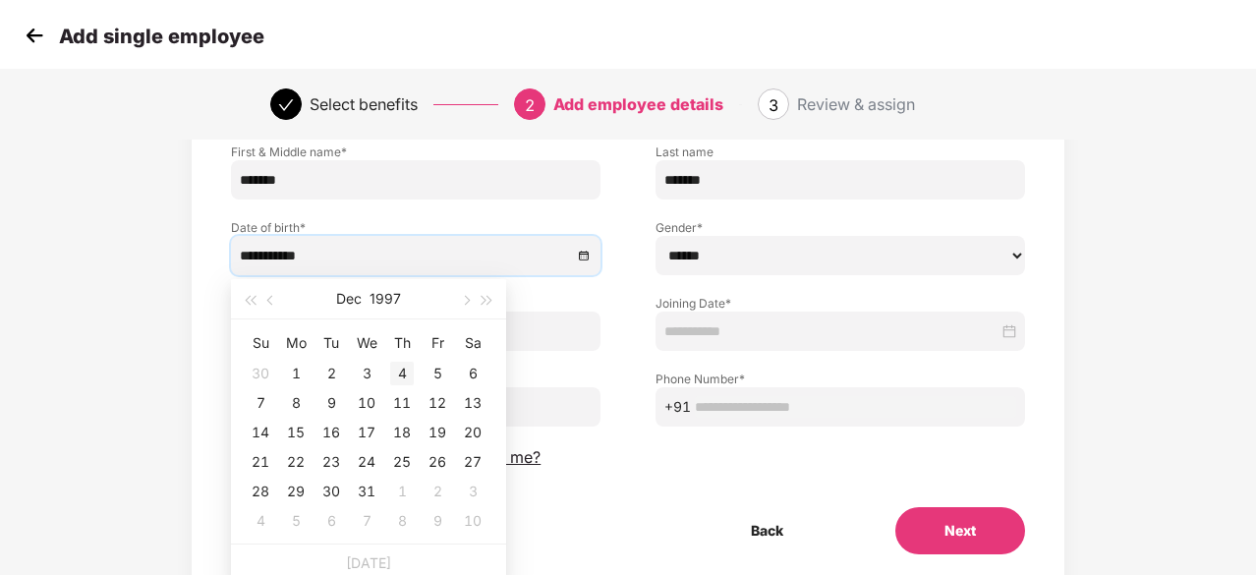
type input "**********"
click at [368, 434] on div "17" at bounding box center [367, 433] width 24 height 24
click at [314, 264] on input at bounding box center [406, 256] width 332 height 22
type input "**********"
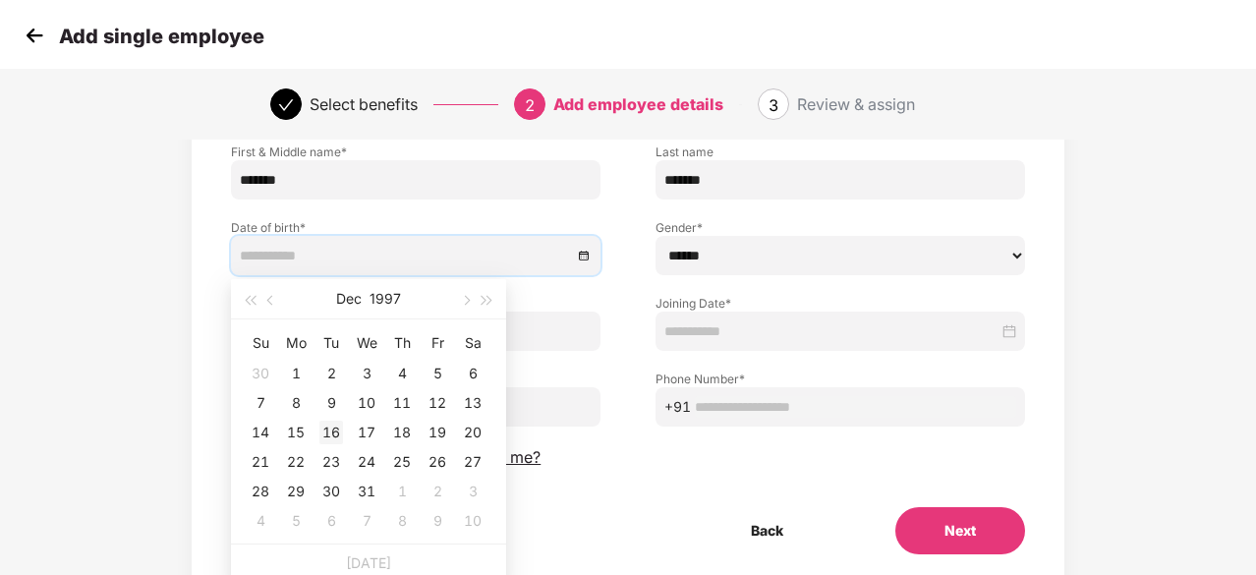
click at [336, 425] on div "16" at bounding box center [331, 433] width 24 height 24
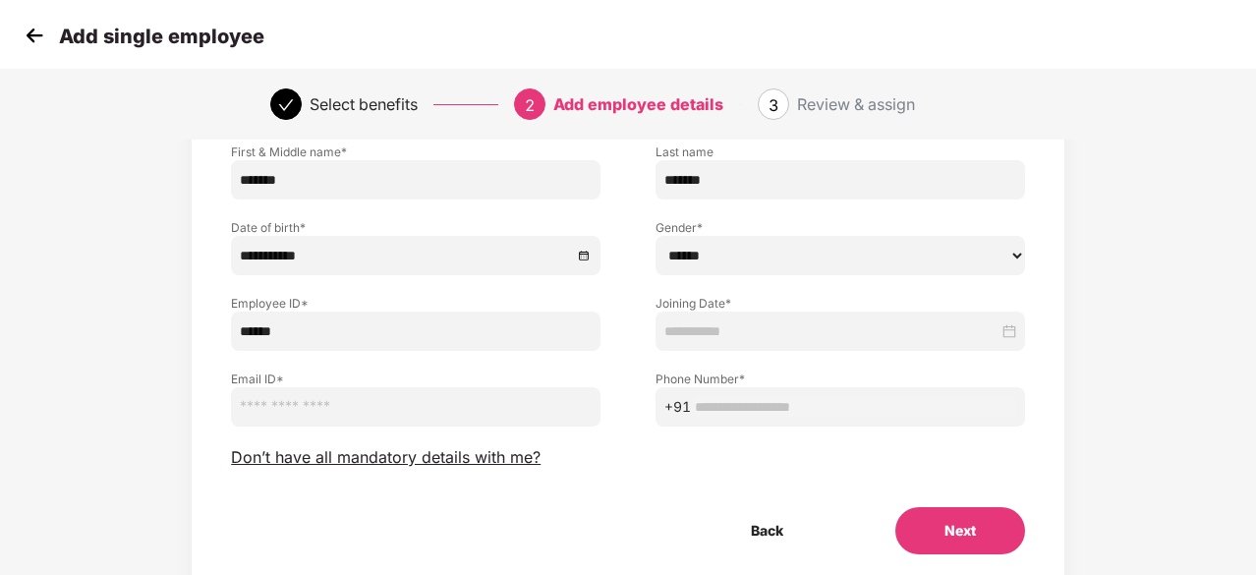
click at [686, 343] on div at bounding box center [839, 330] width 369 height 39
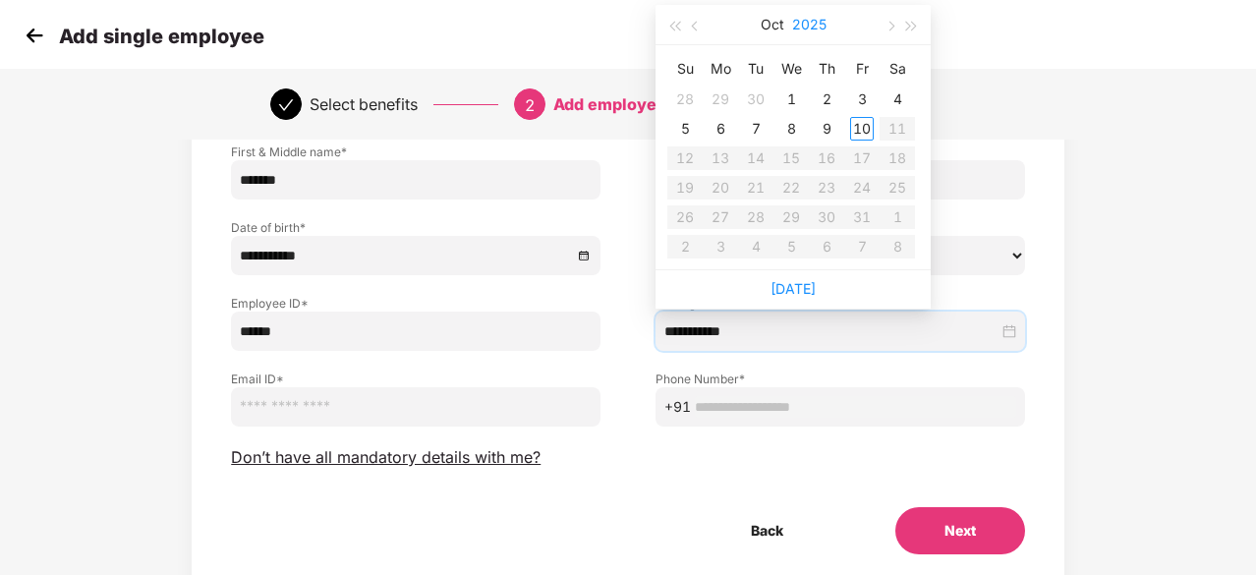
type input "**********"
click at [688, 23] on button "button" at bounding box center [696, 24] width 22 height 39
click at [827, 216] on table "Su Mo Tu We Th Fr Sa 27 28 29 30 31 1 2 3 4 5 6 7 8 9 10 11 12 13 14 15 16 17 1…" at bounding box center [791, 157] width 248 height 208
click at [901, 25] on button "button" at bounding box center [912, 24] width 22 height 39
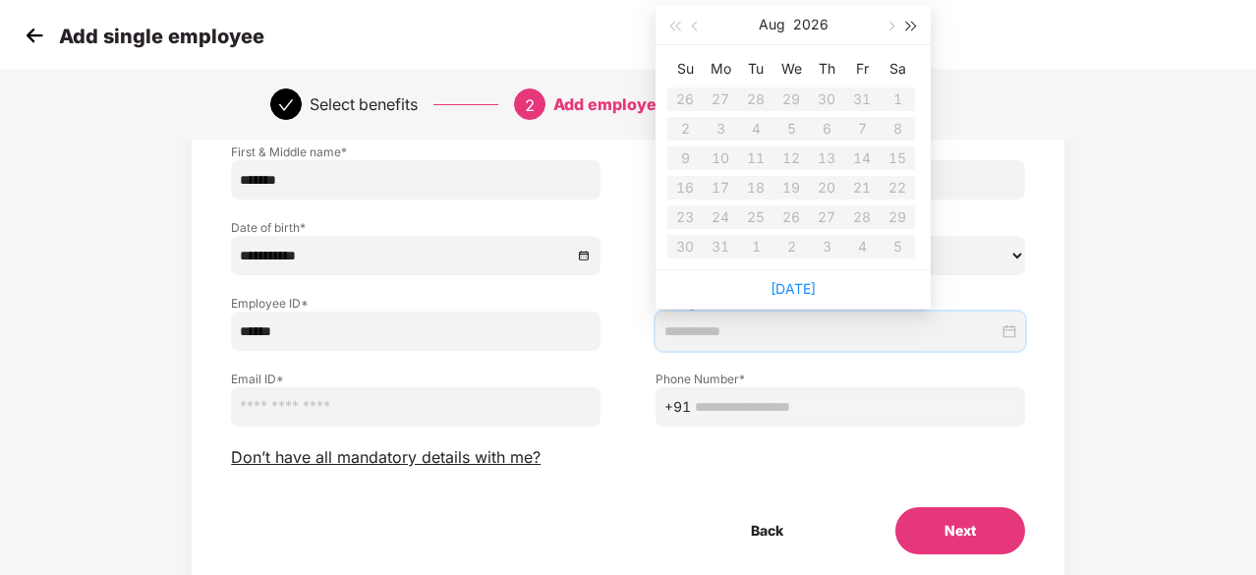
click at [901, 25] on button "button" at bounding box center [912, 24] width 22 height 39
click at [915, 23] on button "button" at bounding box center [912, 24] width 22 height 39
click at [701, 21] on button "button" at bounding box center [696, 24] width 22 height 39
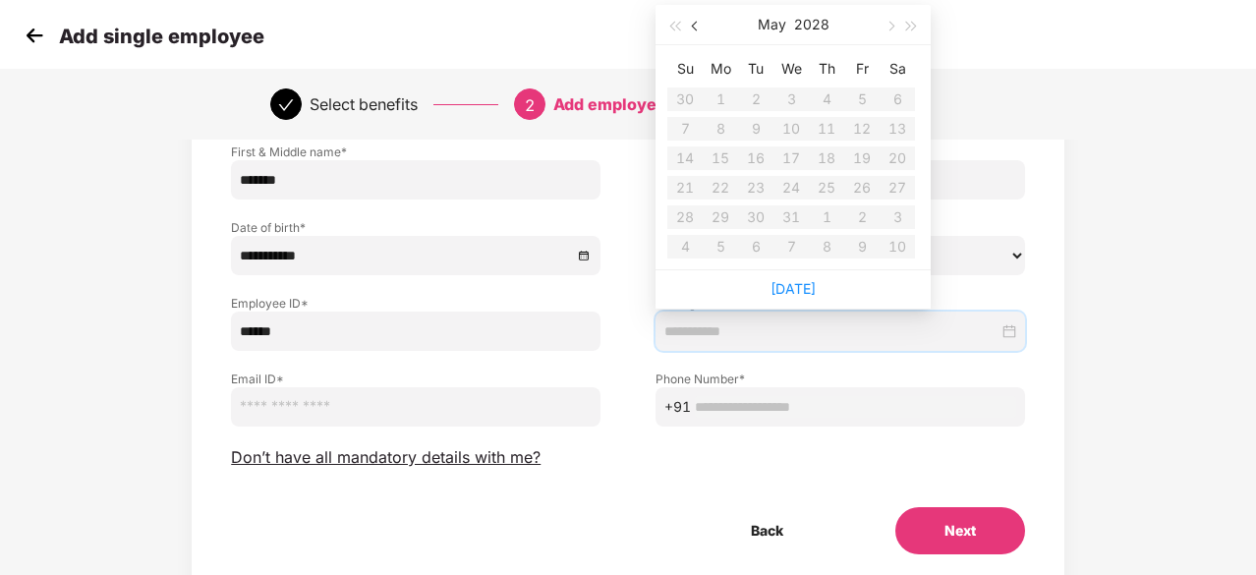
click at [701, 21] on button "button" at bounding box center [696, 24] width 22 height 39
click at [682, 19] on button "button" at bounding box center [674, 24] width 22 height 39
click at [882, 27] on button "button" at bounding box center [889, 24] width 22 height 39
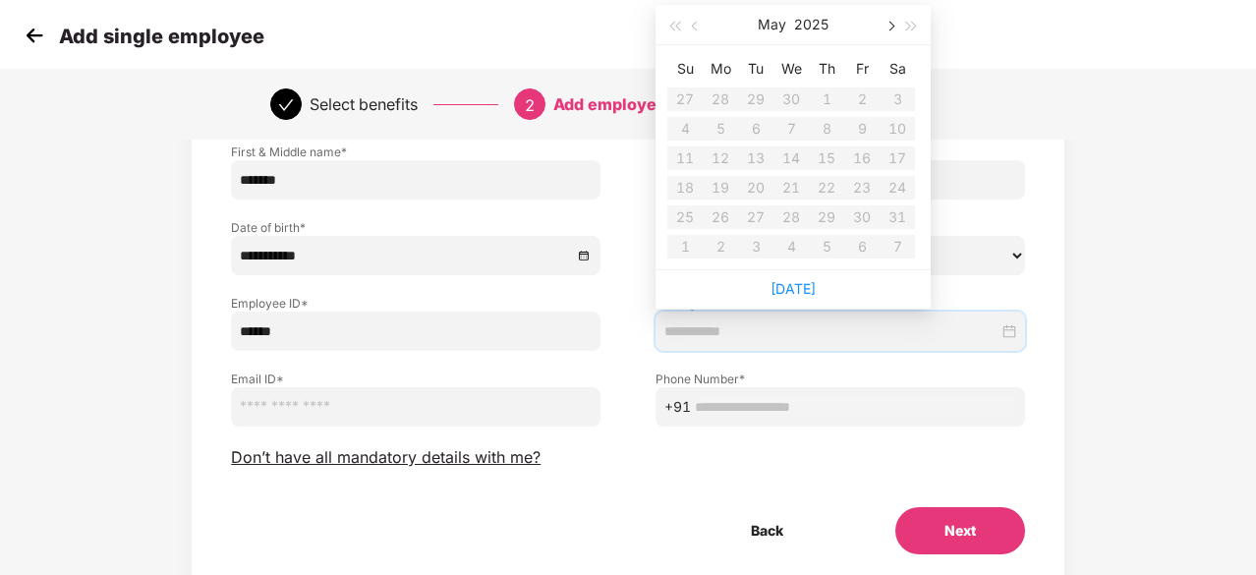
click at [894, 33] on button "button" at bounding box center [889, 24] width 22 height 39
click at [826, 220] on table "Su Mo Tu We Th Fr Sa 27 28 29 30 31 1 2 3 4 5 6 7 8 9 10 11 12 13 14 15 16 17 1…" at bounding box center [791, 157] width 248 height 208
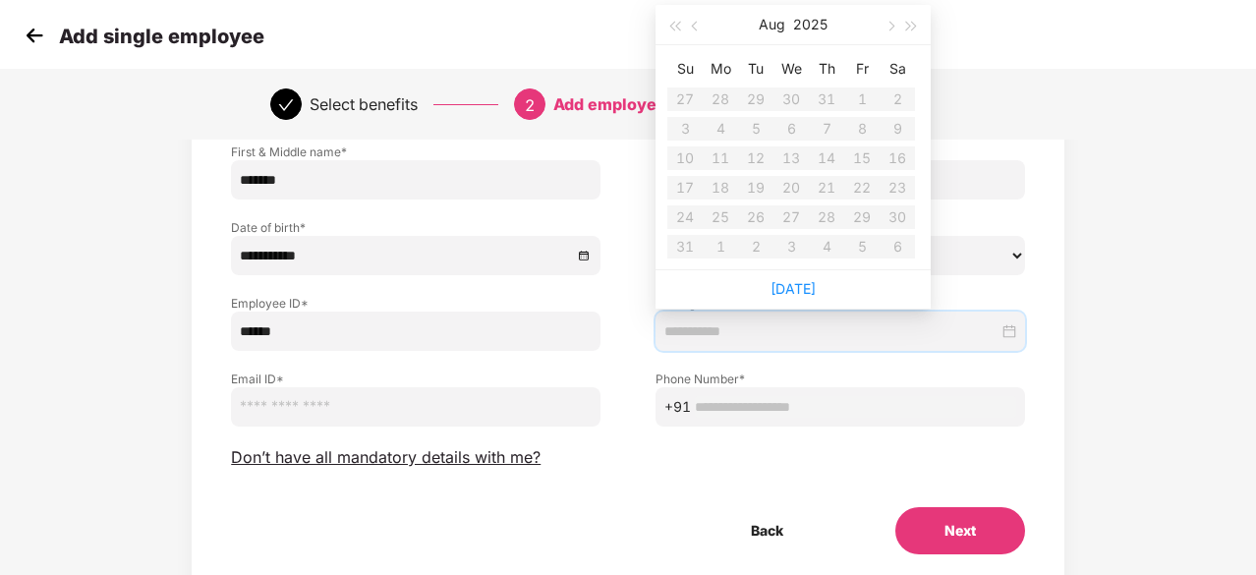
click at [826, 220] on table "Su Mo Tu We Th Fr Sa 27 28 29 30 31 1 2 3 4 5 6 7 8 9 10 11 12 13 14 15 16 17 1…" at bounding box center [791, 157] width 248 height 208
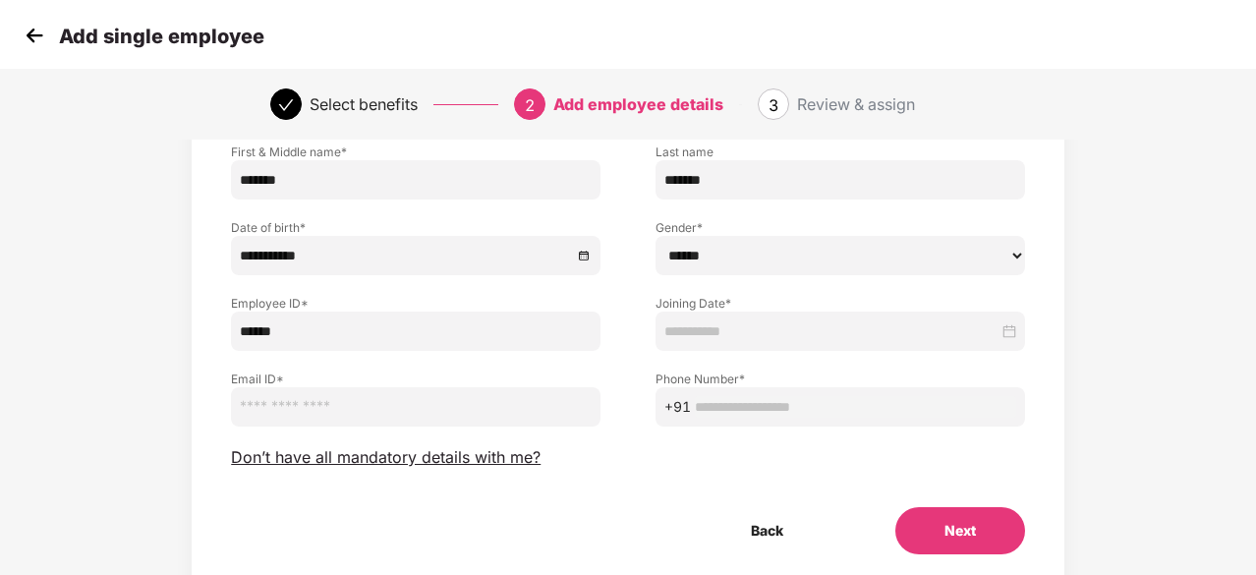
click at [993, 76] on div "Select benefits 2 Add employee details 3 Review & assign" at bounding box center [628, 104] width 1256 height 71
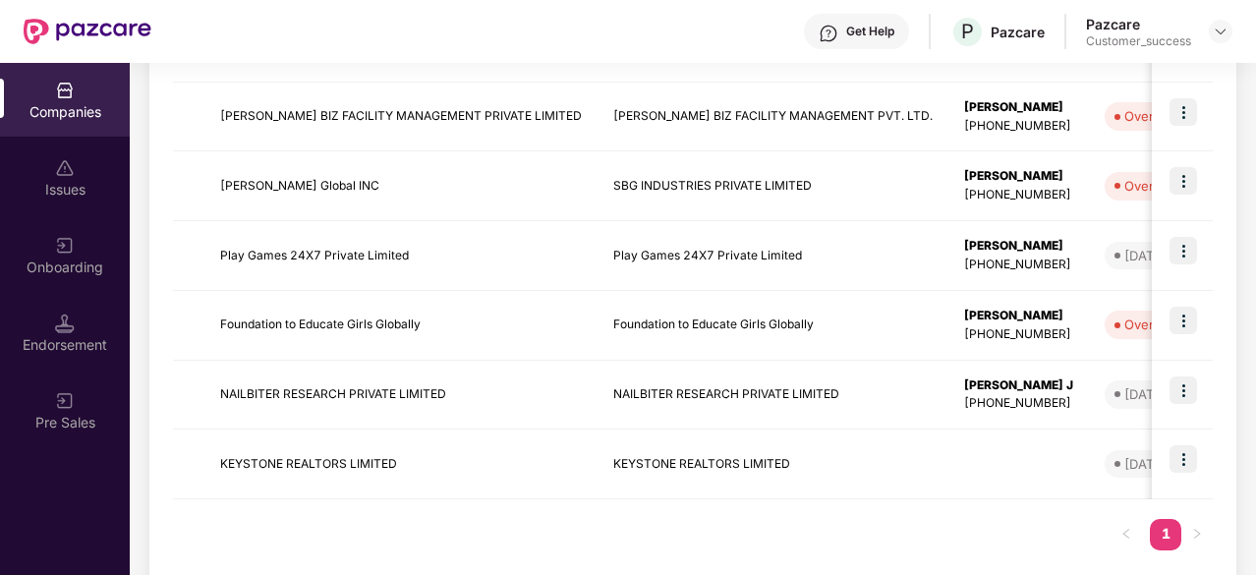
scroll to position [525, 0]
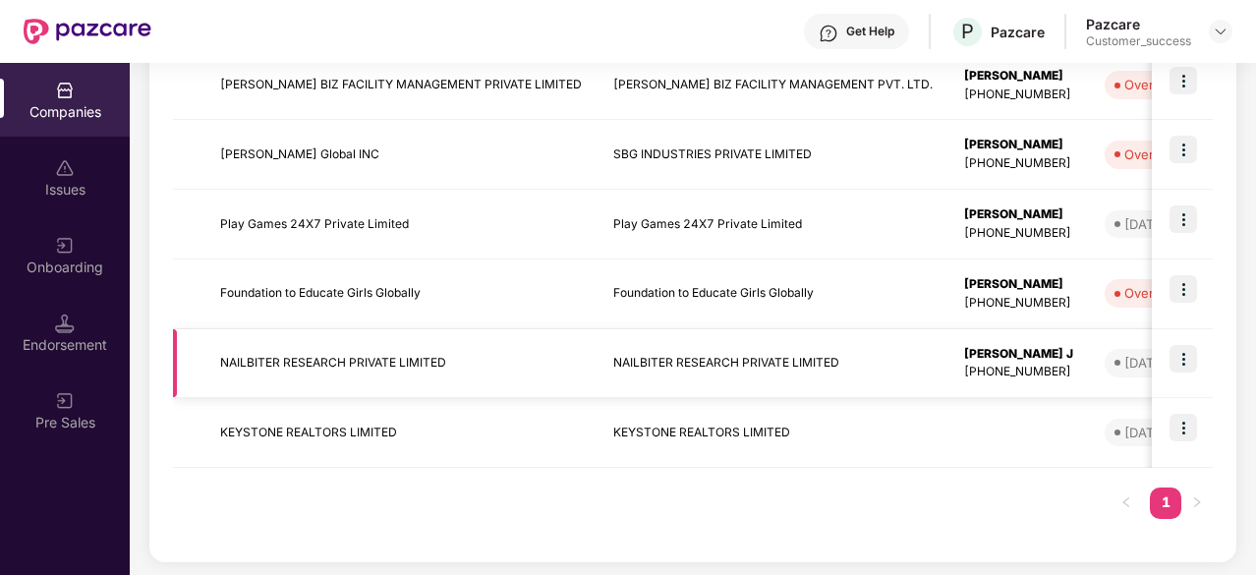
click at [303, 381] on td "NAILBITER RESEARCH PRIVATE LIMITED" at bounding box center [400, 364] width 393 height 70
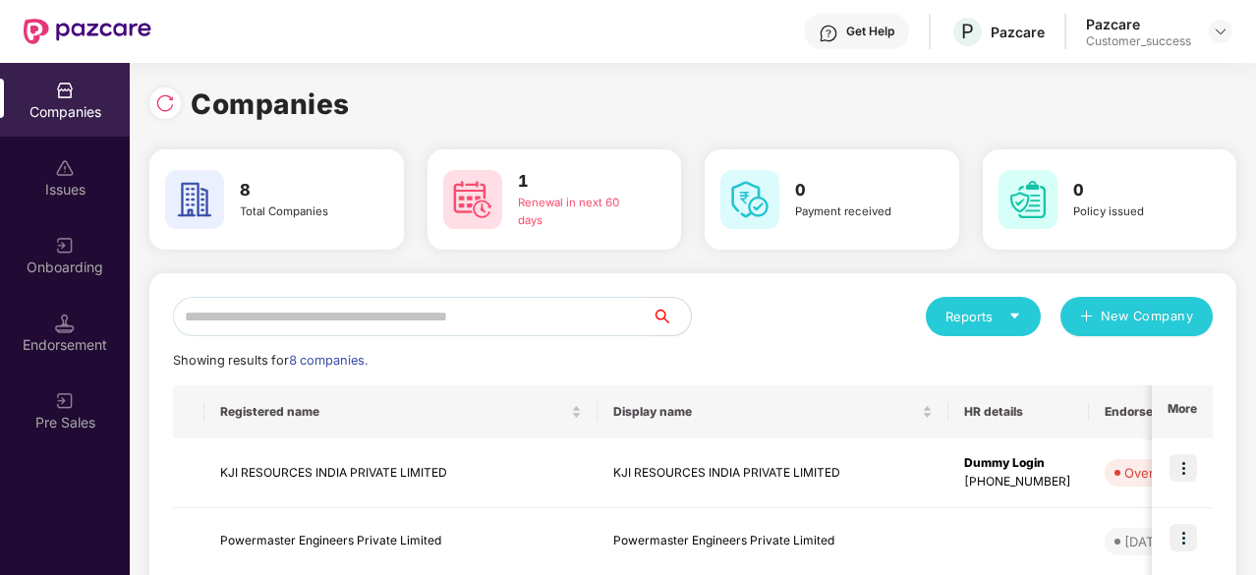
scroll to position [525, 0]
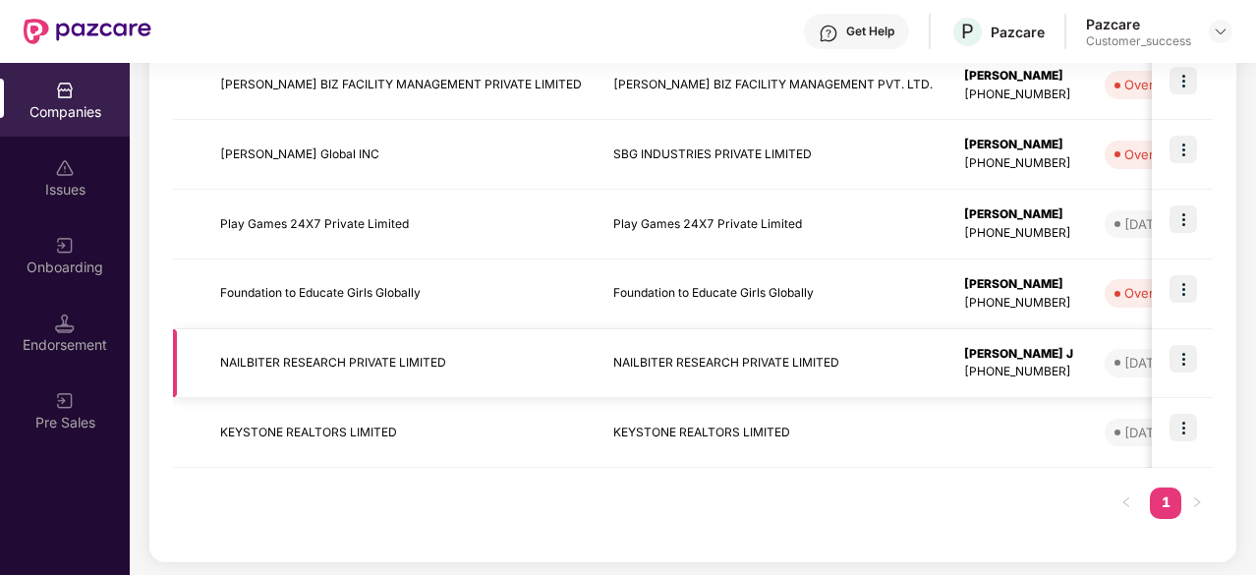
click at [1176, 359] on img at bounding box center [1183, 359] width 28 height 28
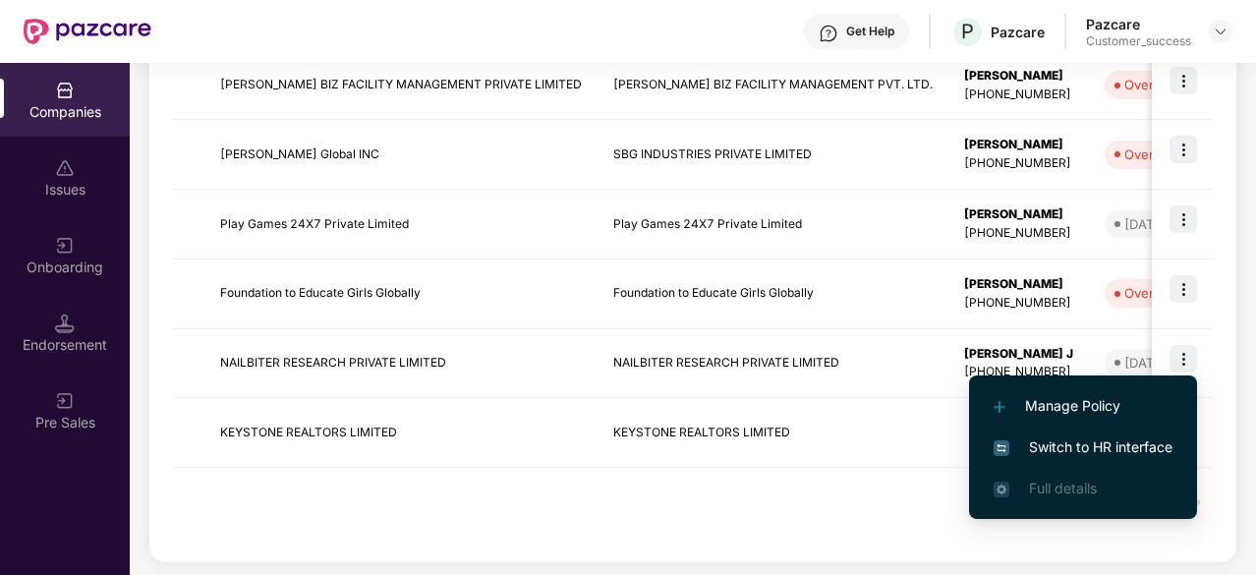
click at [1099, 446] on span "Switch to HR interface" at bounding box center [1082, 447] width 179 height 22
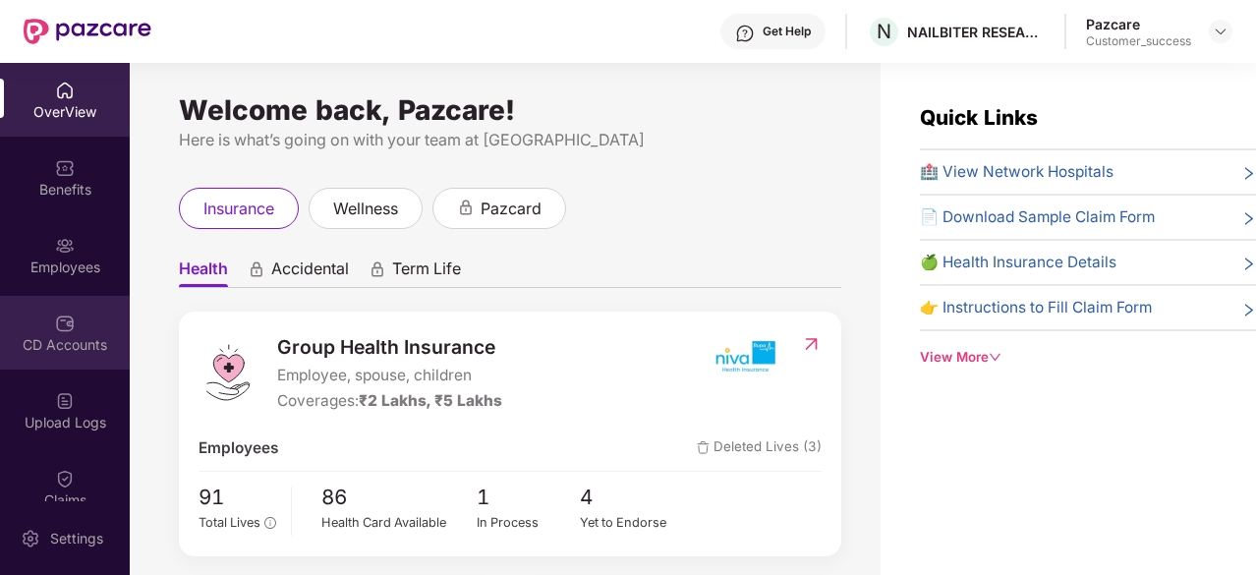
scroll to position [219, 0]
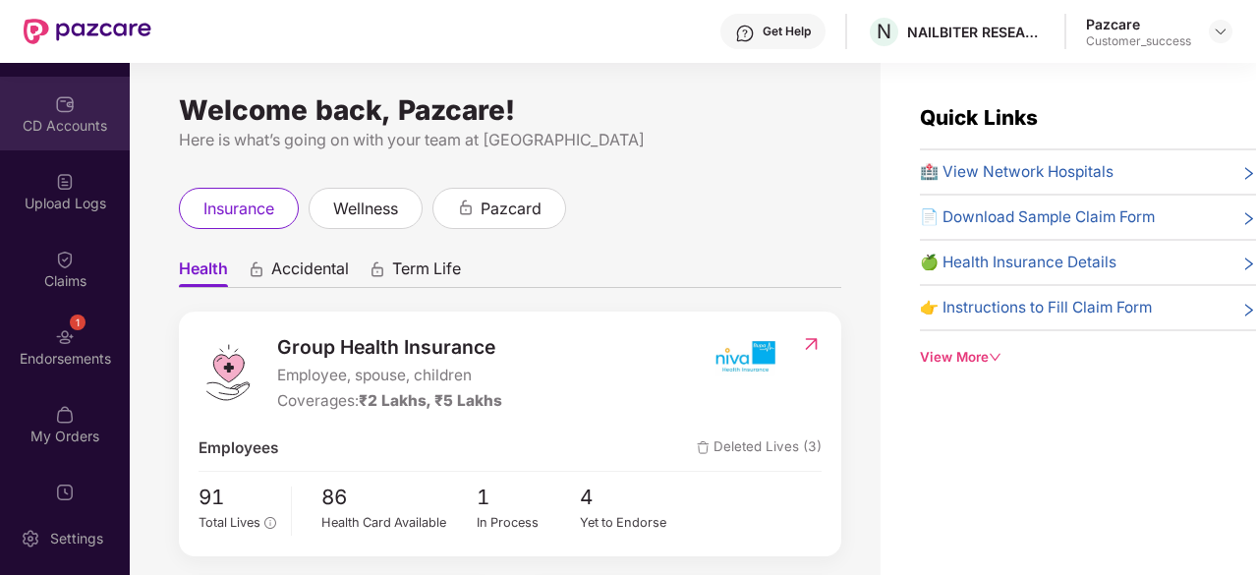
click at [85, 360] on div "Endorsements" at bounding box center [65, 359] width 130 height 20
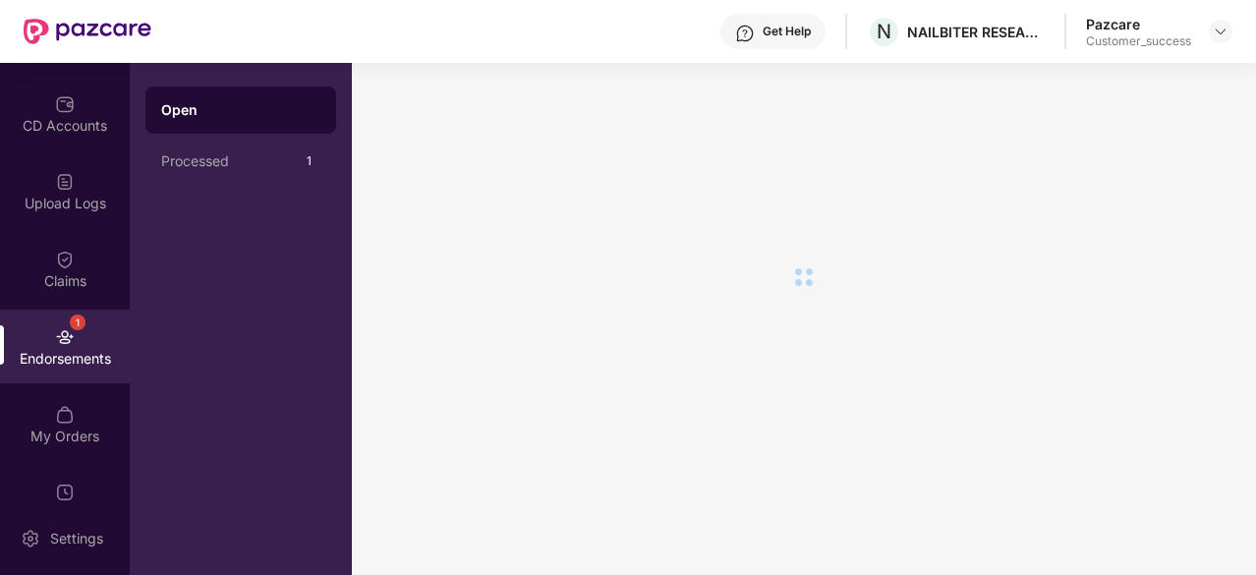
click at [85, 360] on div "Endorsements" at bounding box center [65, 359] width 130 height 20
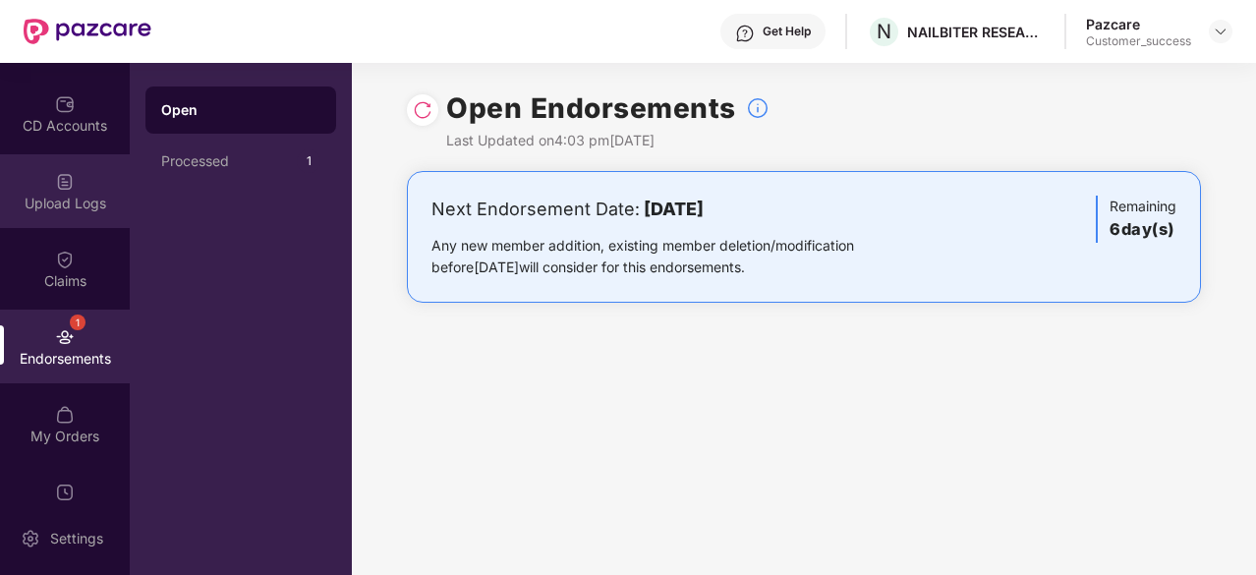
click at [60, 217] on div "Upload Logs" at bounding box center [65, 191] width 130 height 74
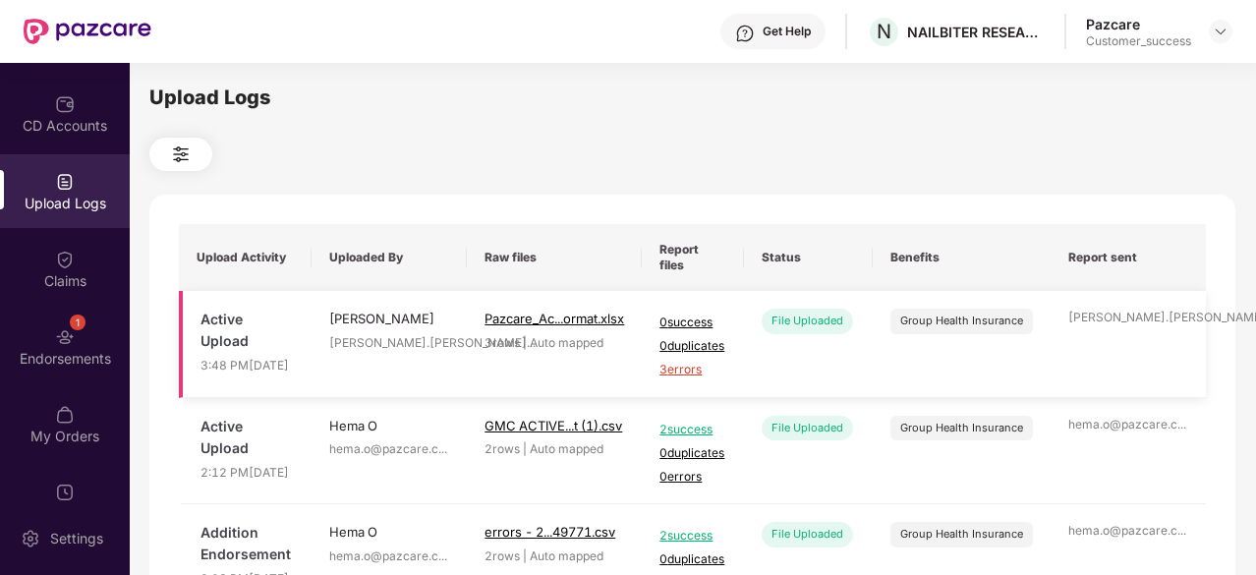
click at [696, 379] on span "3 errors" at bounding box center [692, 370] width 67 height 19
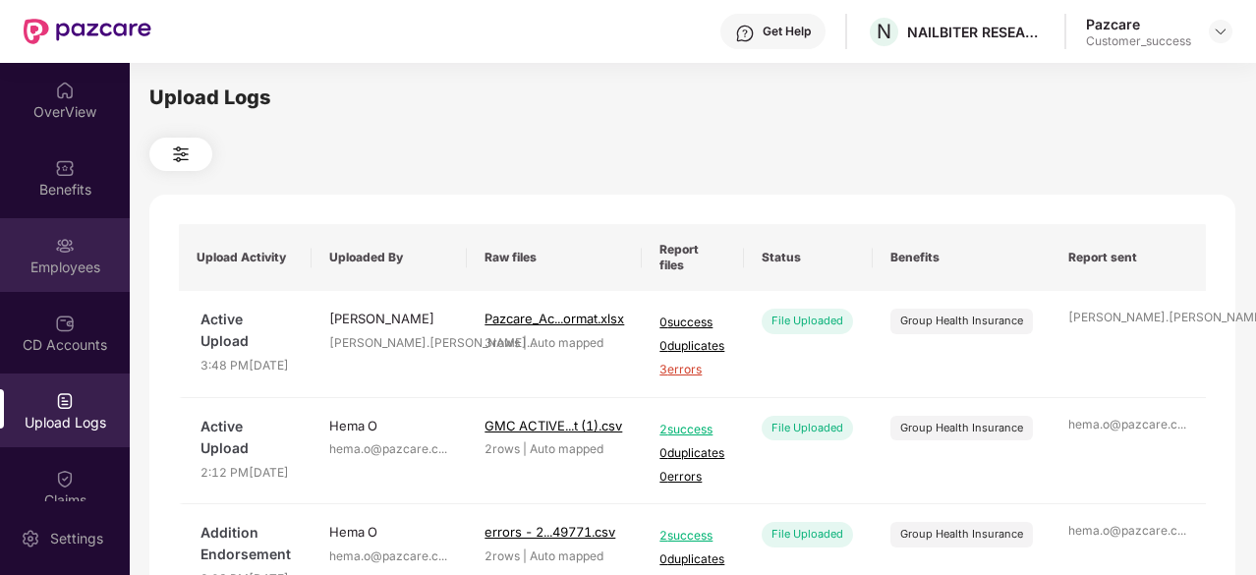
click at [57, 262] on div "Employees" at bounding box center [65, 267] width 130 height 20
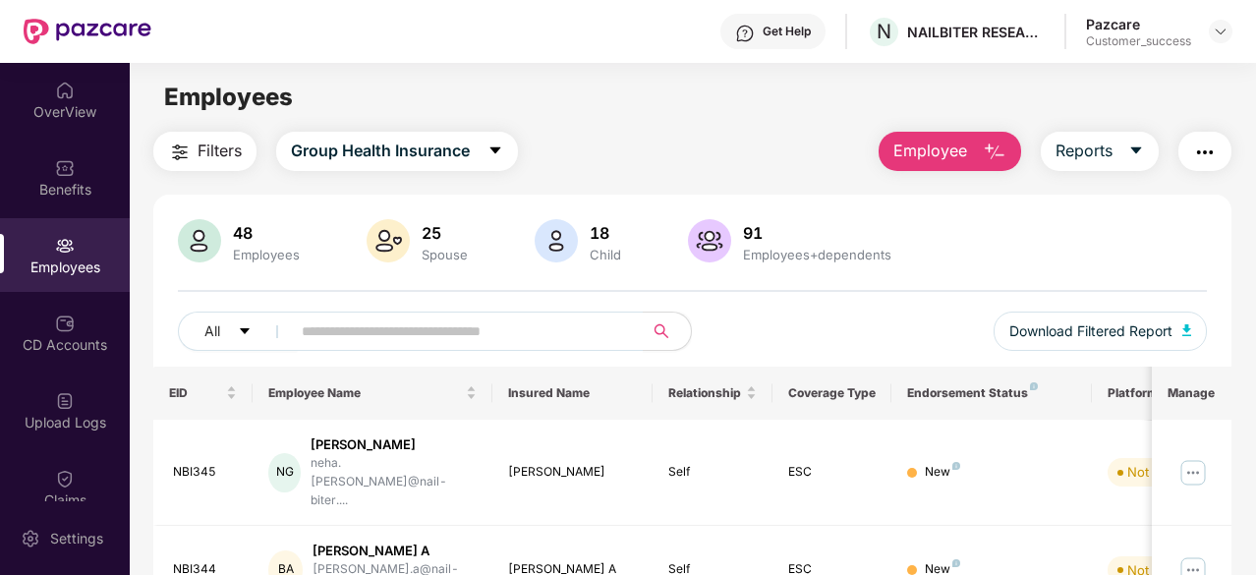
click at [348, 307] on div "48 Employees 25 Spouse 18 Child 91 Employees+dependents All Download Filtered R…" at bounding box center [692, 292] width 1078 height 147
click at [373, 333] on input "text" at bounding box center [459, 330] width 315 height 29
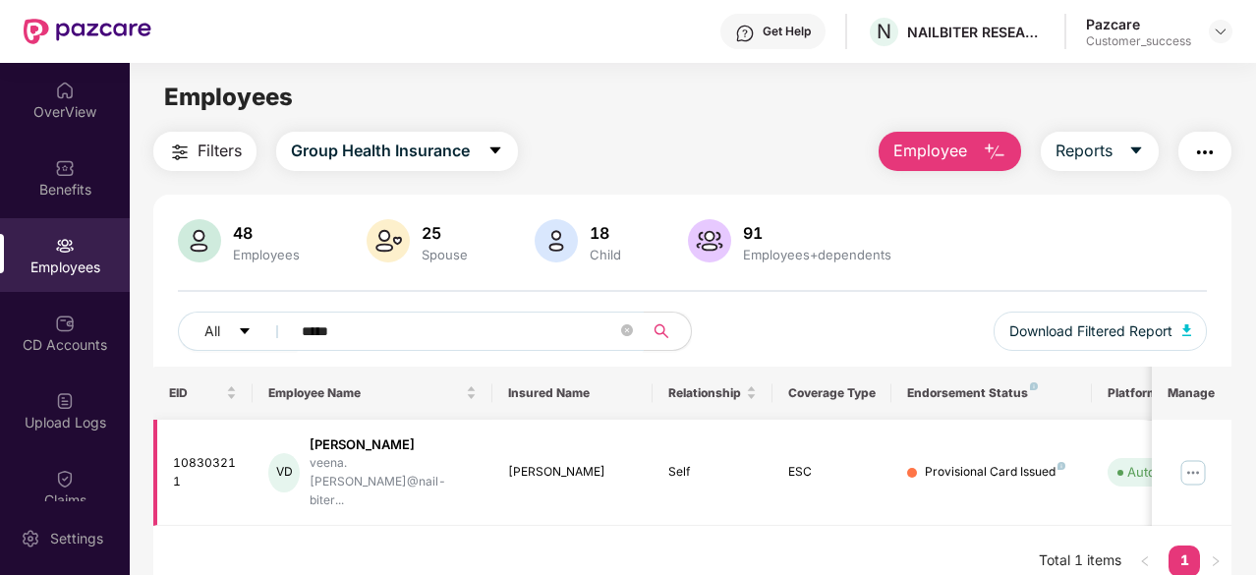
type input "*****"
click at [631, 329] on icon "close-circle" at bounding box center [627, 330] width 12 height 12
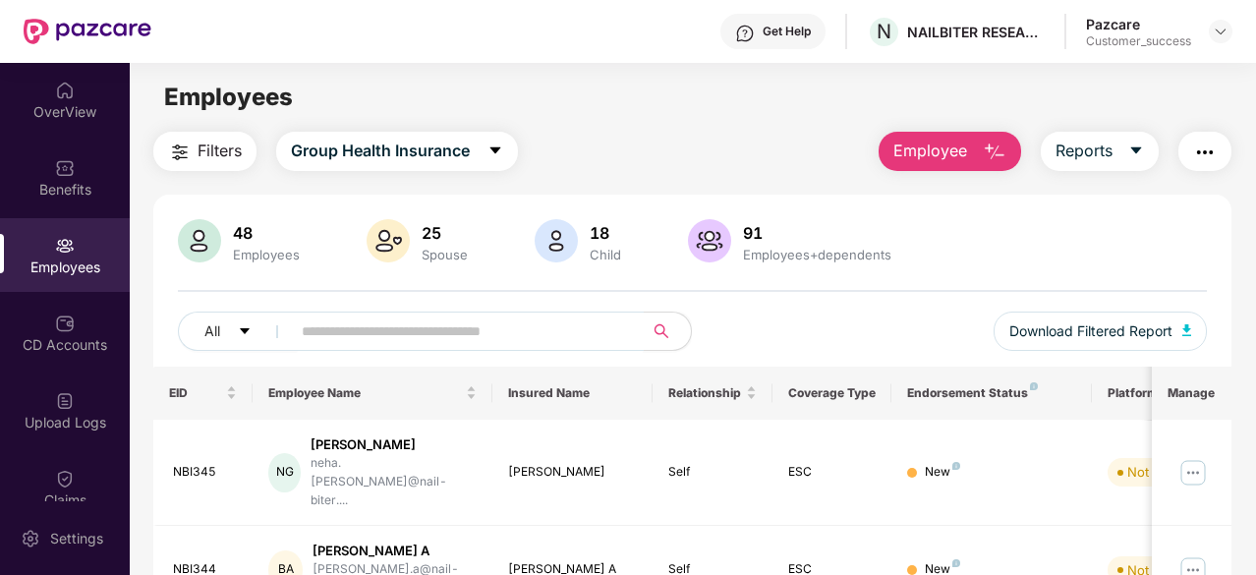
click at [431, 311] on span at bounding box center [461, 330] width 366 height 39
click at [485, 329] on input "text" at bounding box center [459, 330] width 315 height 29
paste input "**********"
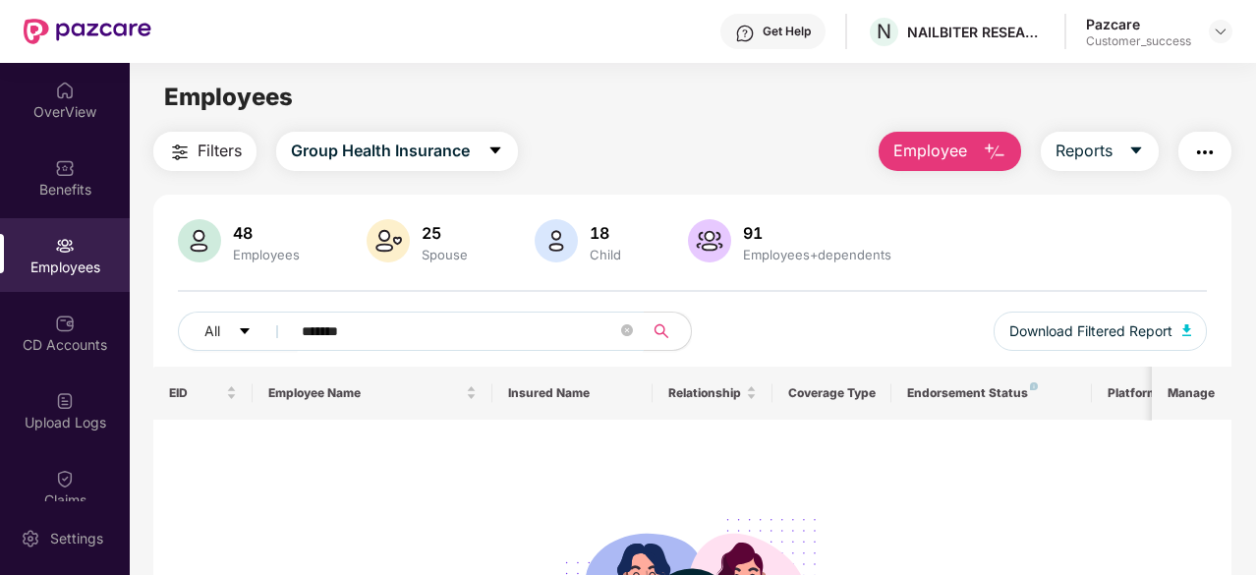
click at [398, 329] on input "*******" at bounding box center [459, 330] width 315 height 29
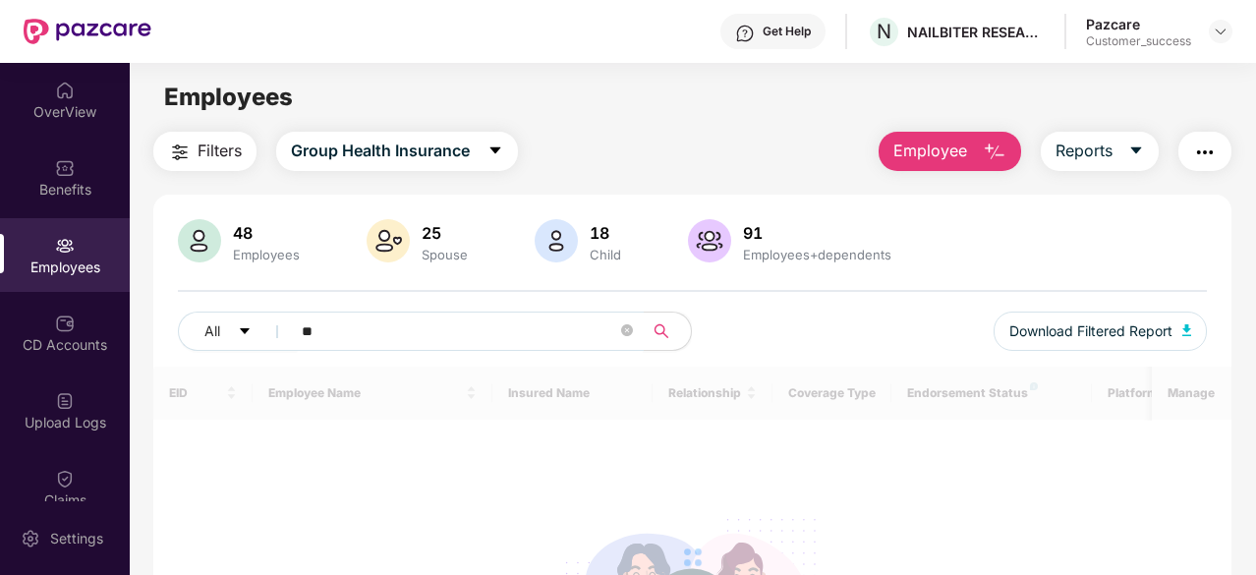
type input "*"
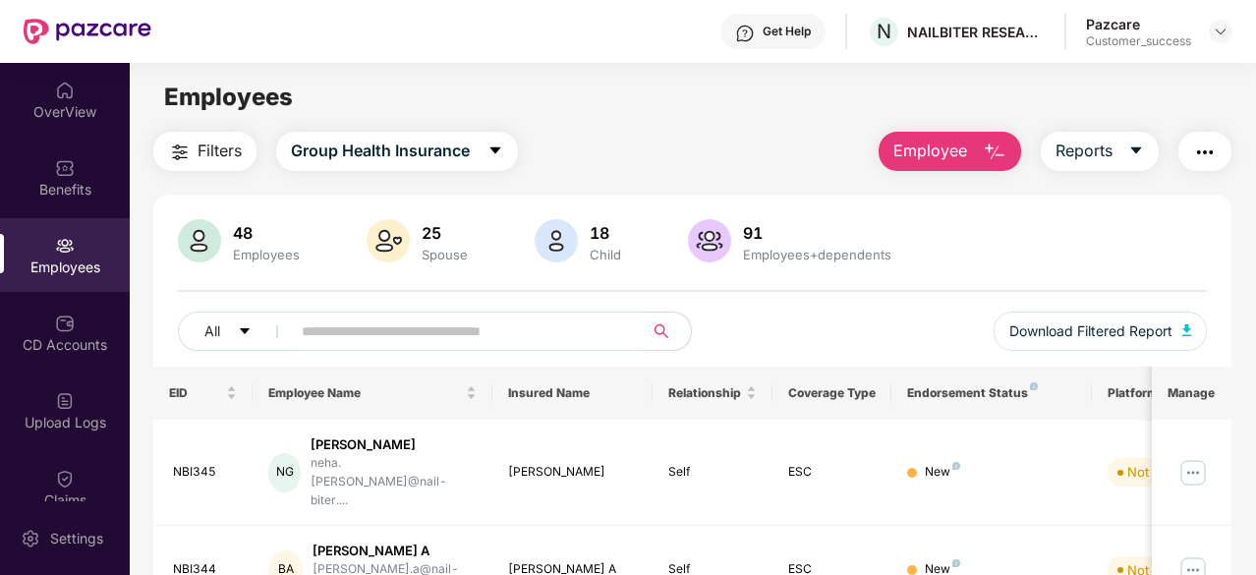
click at [723, 241] on img at bounding box center [709, 240] width 43 height 43
click at [763, 252] on div "Employees+dependents" at bounding box center [817, 255] width 156 height 16
click at [413, 327] on input "text" at bounding box center [459, 330] width 315 height 29
click at [395, 328] on input "text" at bounding box center [459, 330] width 315 height 29
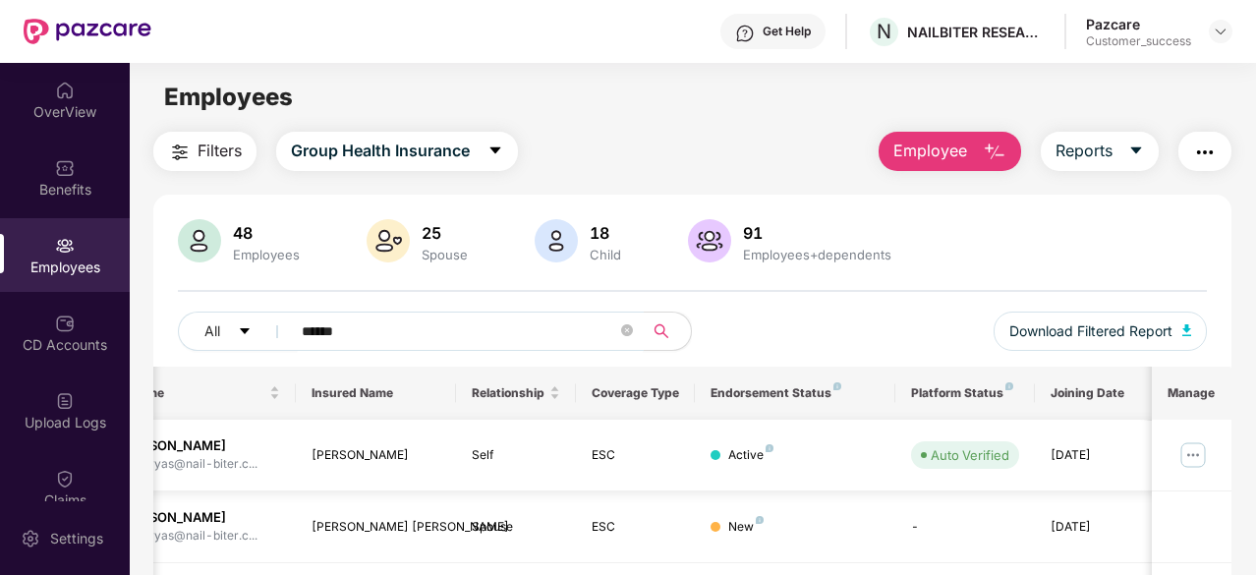
type input "******"
click at [1188, 453] on img at bounding box center [1192, 454] width 31 height 31
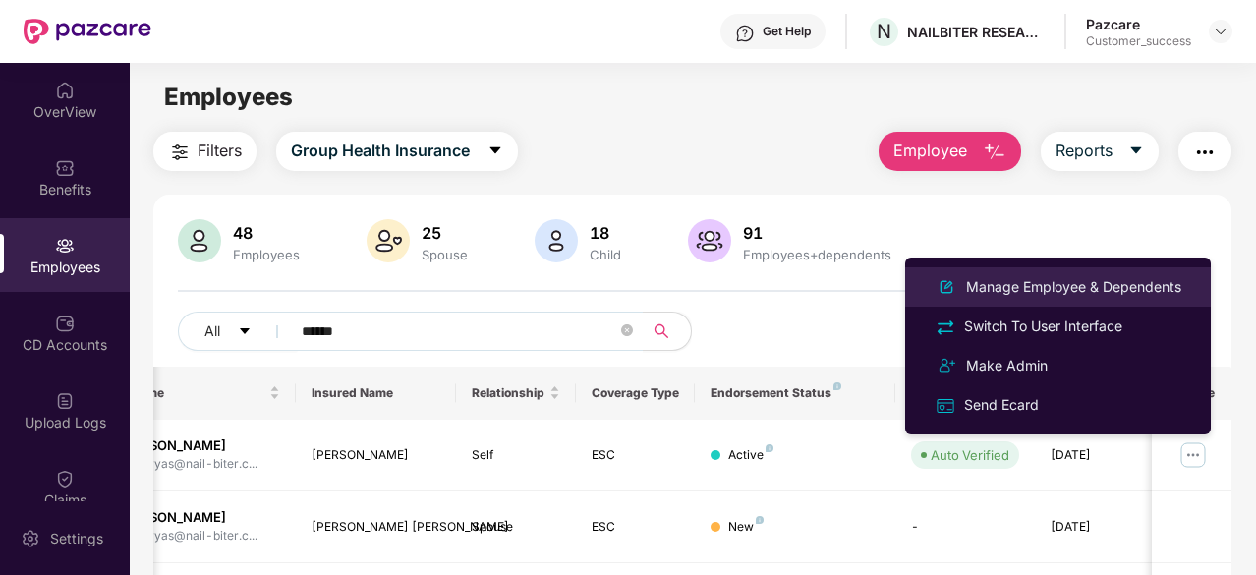
click at [1079, 287] on div "Manage Employee & Dependents" at bounding box center [1073, 287] width 223 height 22
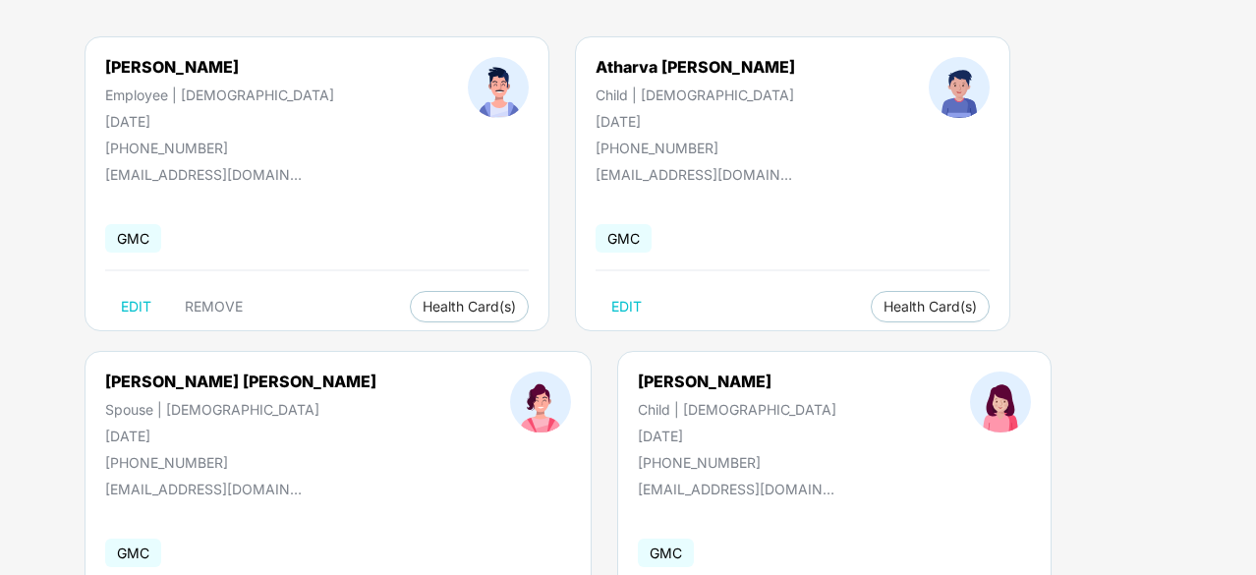
scroll to position [149, 0]
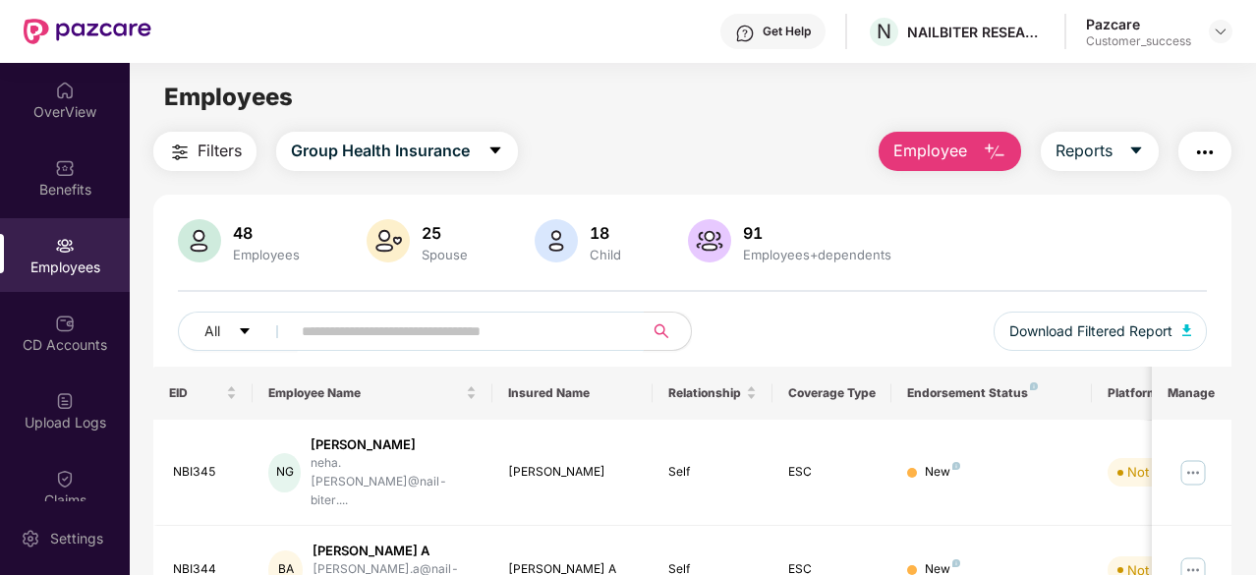
click at [487, 326] on input "text" at bounding box center [459, 330] width 315 height 29
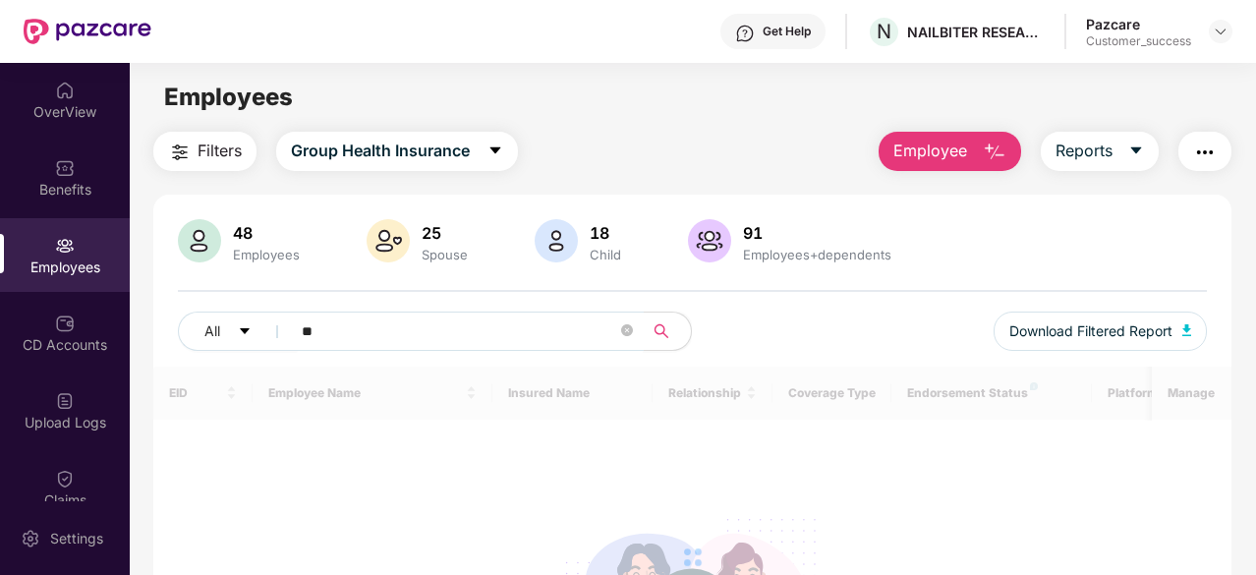
type input "*"
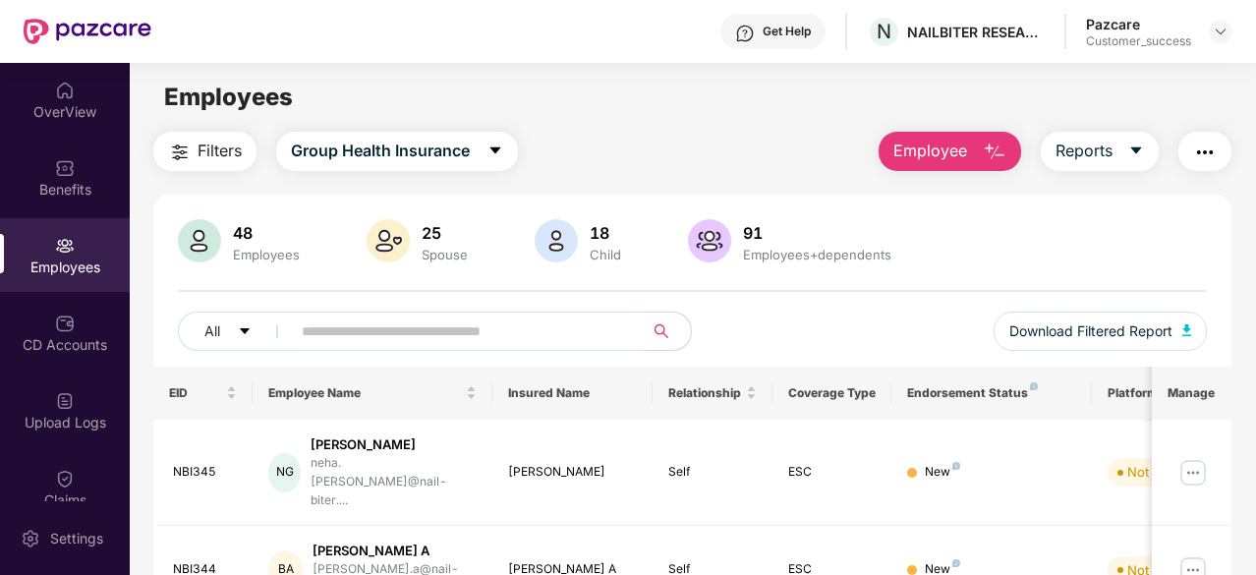
type input "*"
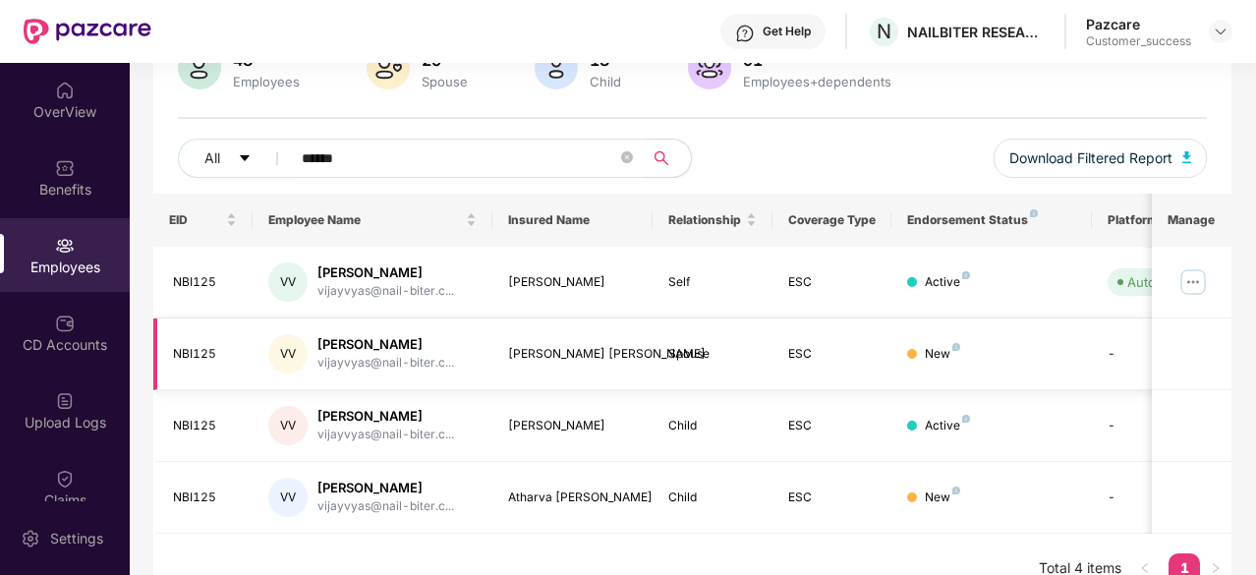
scroll to position [175, 0]
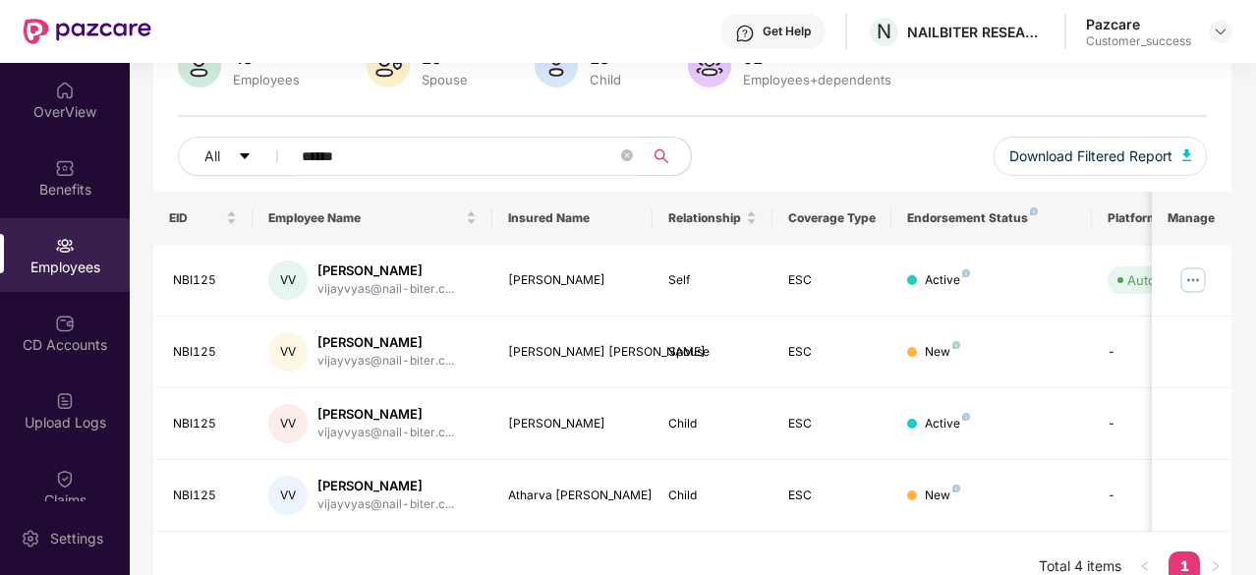
type input "******"
click at [1195, 269] on img at bounding box center [1192, 279] width 31 height 31
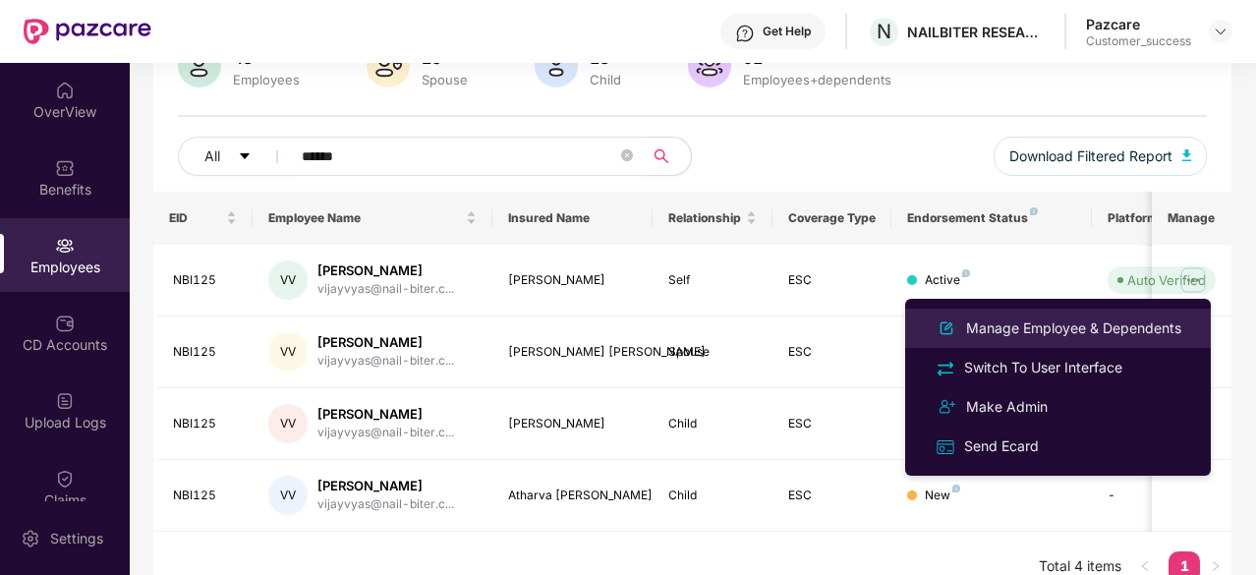
click at [1049, 317] on div "Manage Employee & Dependents" at bounding box center [1073, 328] width 223 height 22
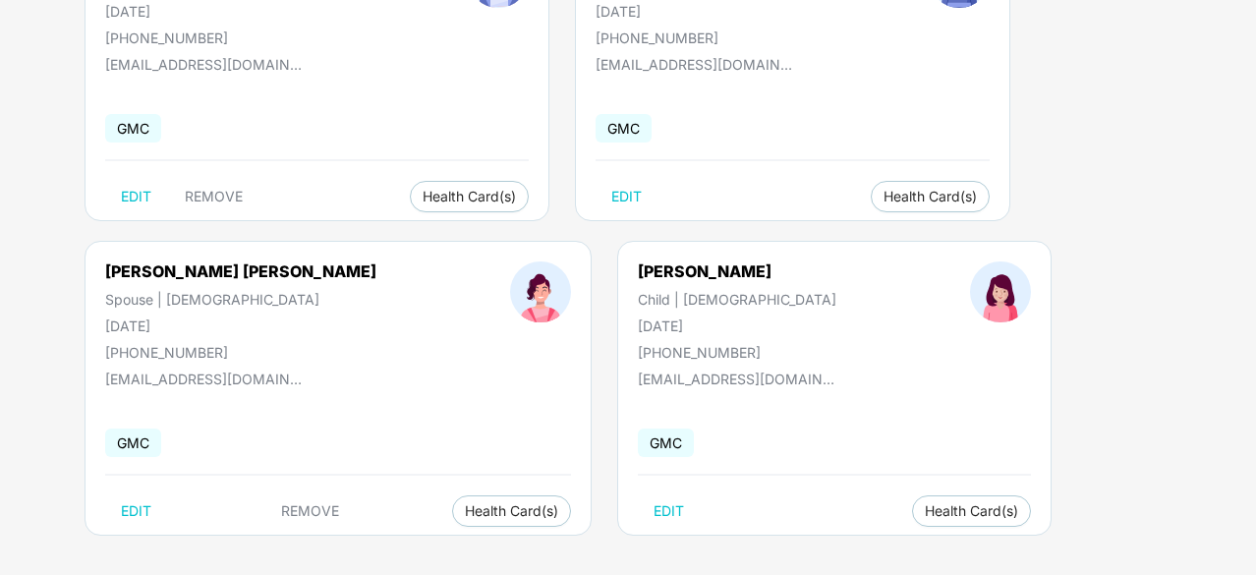
scroll to position [256, 0]
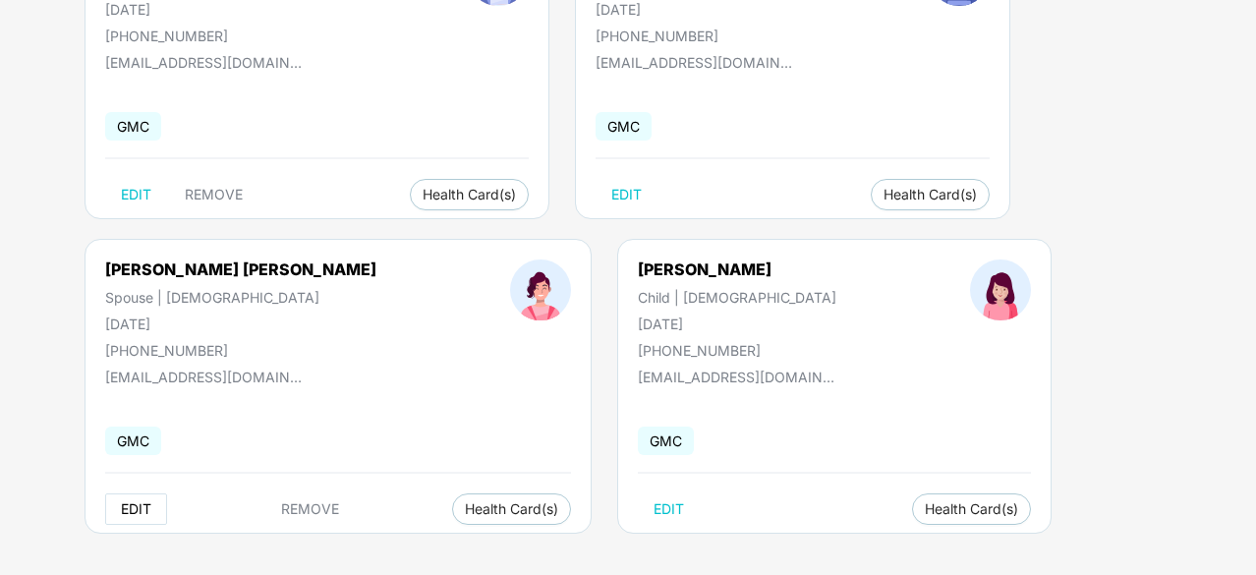
click at [130, 513] on span "EDIT" at bounding box center [136, 509] width 30 height 16
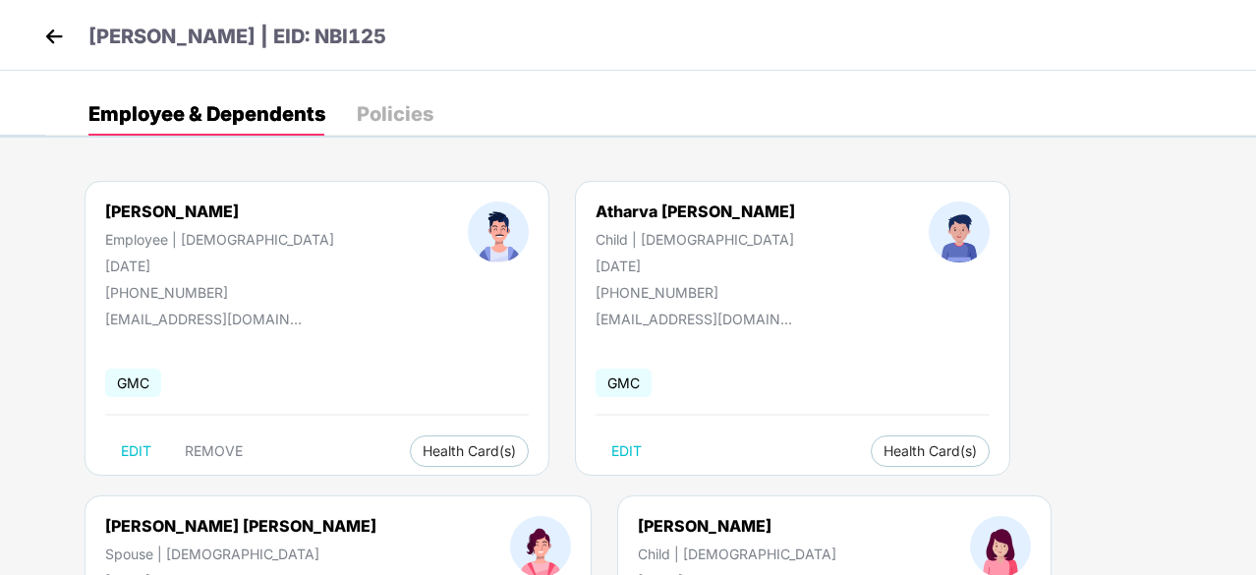
select select "******"
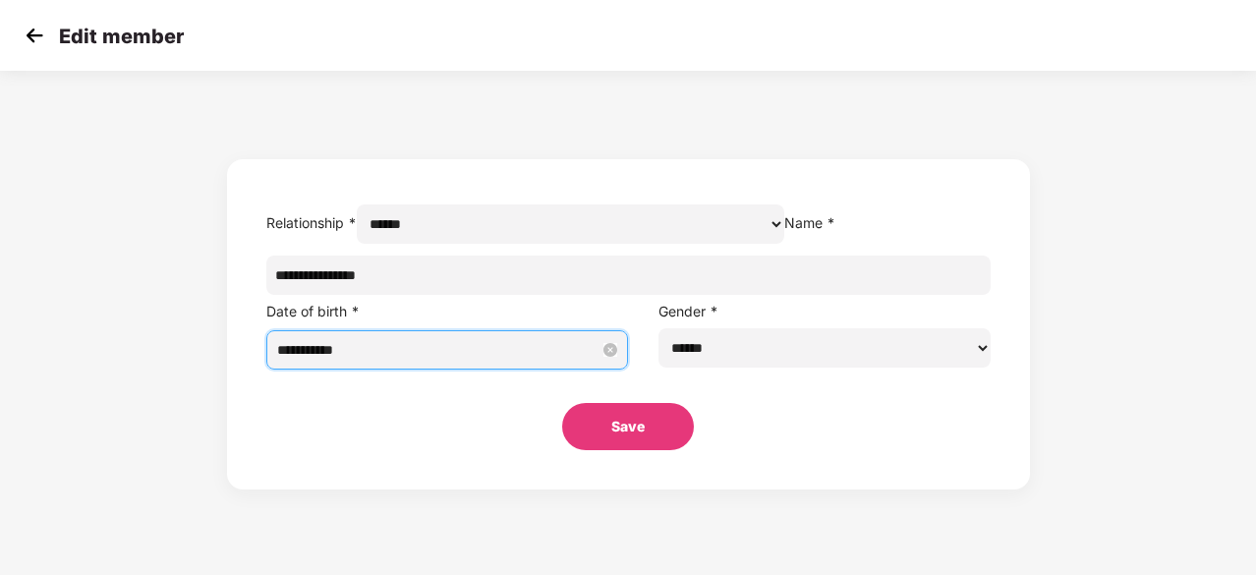
click at [494, 361] on input "**********" at bounding box center [438, 350] width 323 height 22
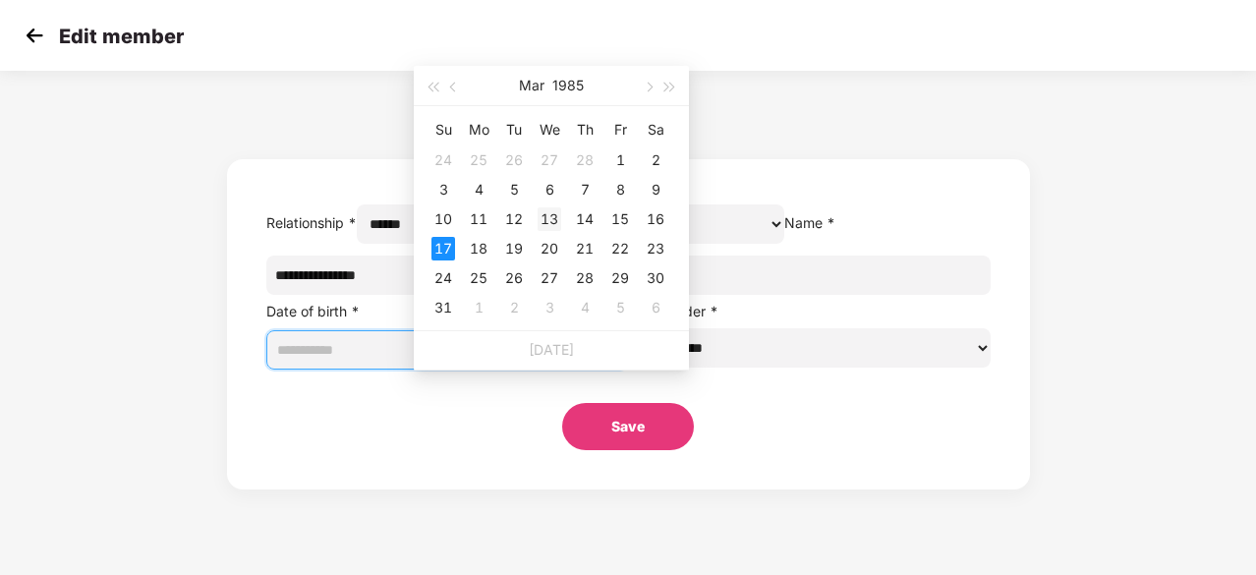
click at [549, 221] on div "13" at bounding box center [550, 219] width 24 height 24
type input "**********"
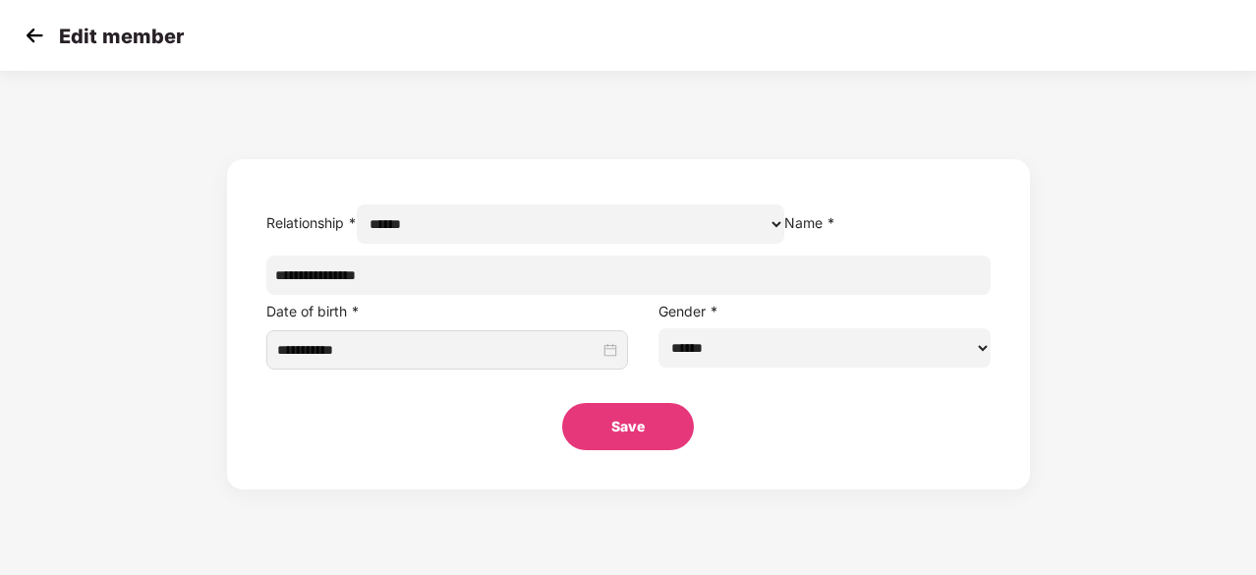
click at [837, 93] on div "**********" at bounding box center [628, 285] width 1256 height 409
click at [628, 450] on button "Save" at bounding box center [628, 426] width 132 height 47
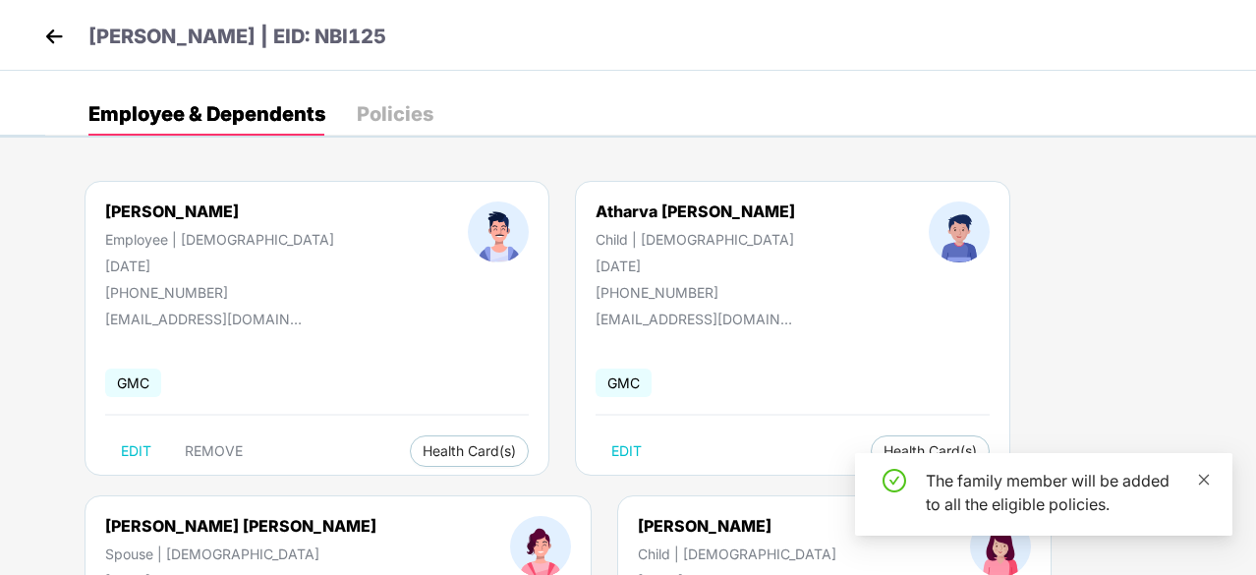
click at [1205, 483] on icon "close" at bounding box center [1204, 480] width 14 height 14
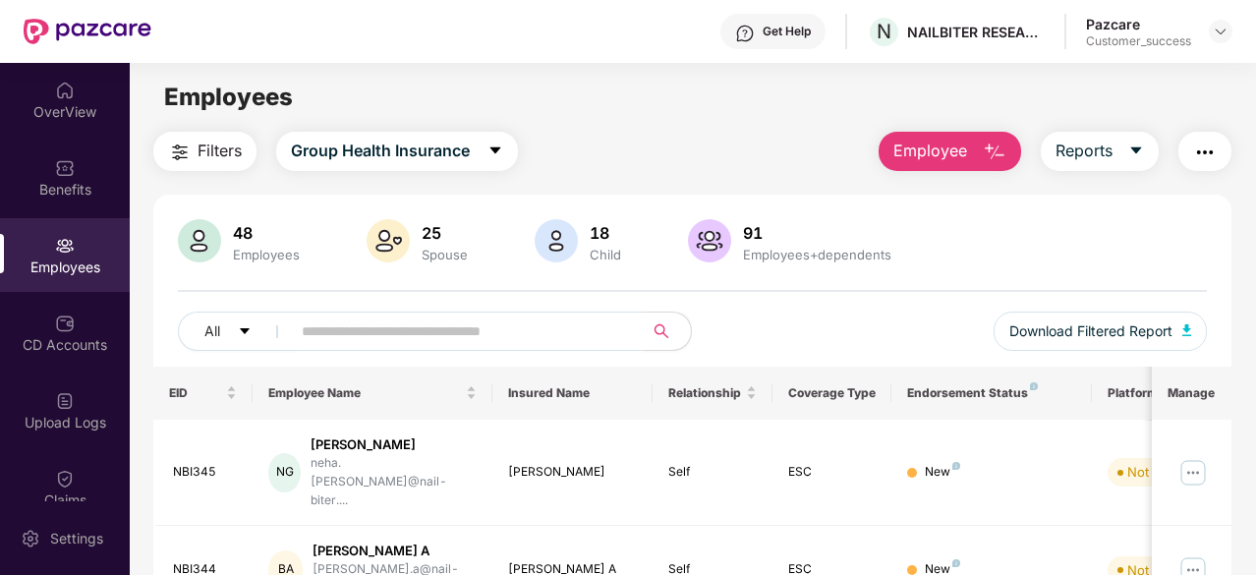
click at [344, 325] on input "text" at bounding box center [459, 330] width 315 height 29
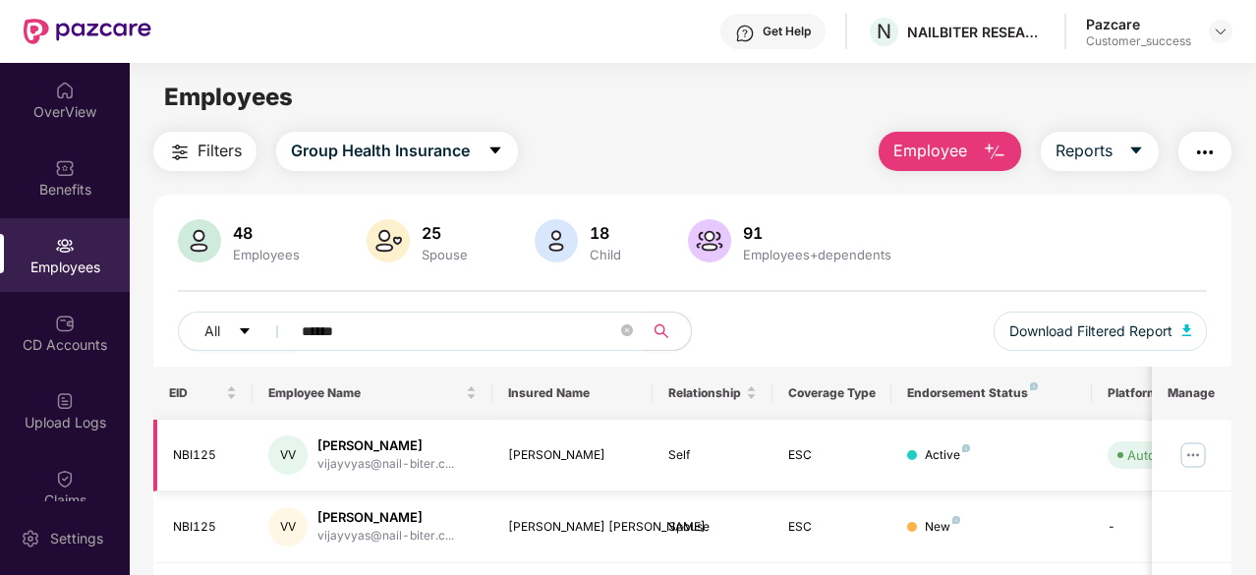
type input "******"
click at [1195, 452] on img at bounding box center [1192, 454] width 31 height 31
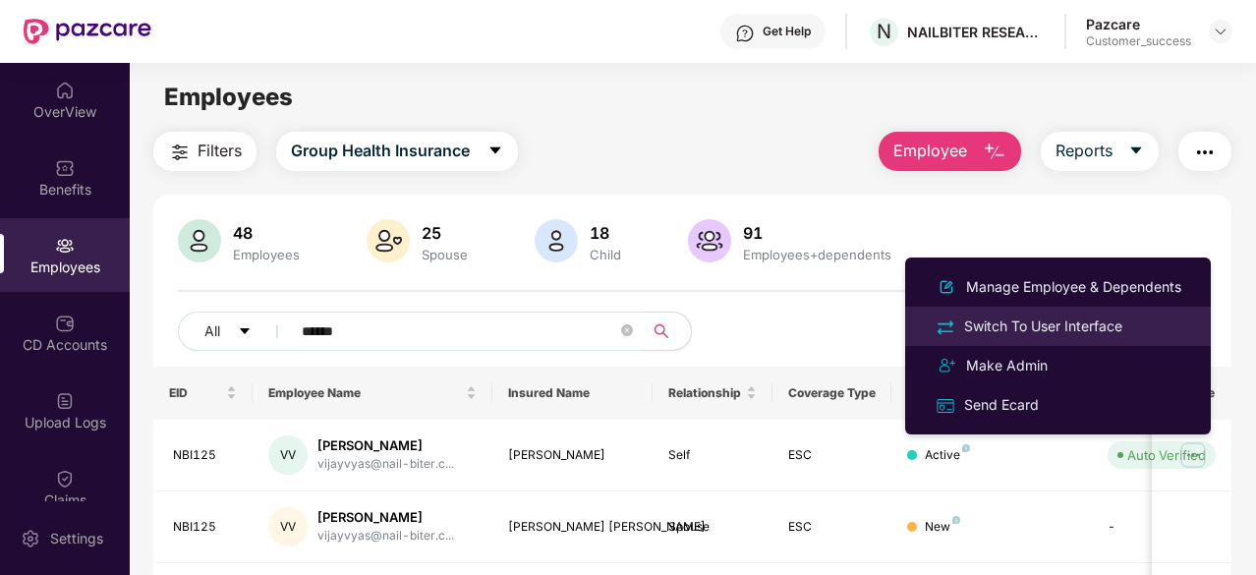
click at [1054, 331] on div "Switch To User Interface" at bounding box center [1043, 326] width 166 height 22
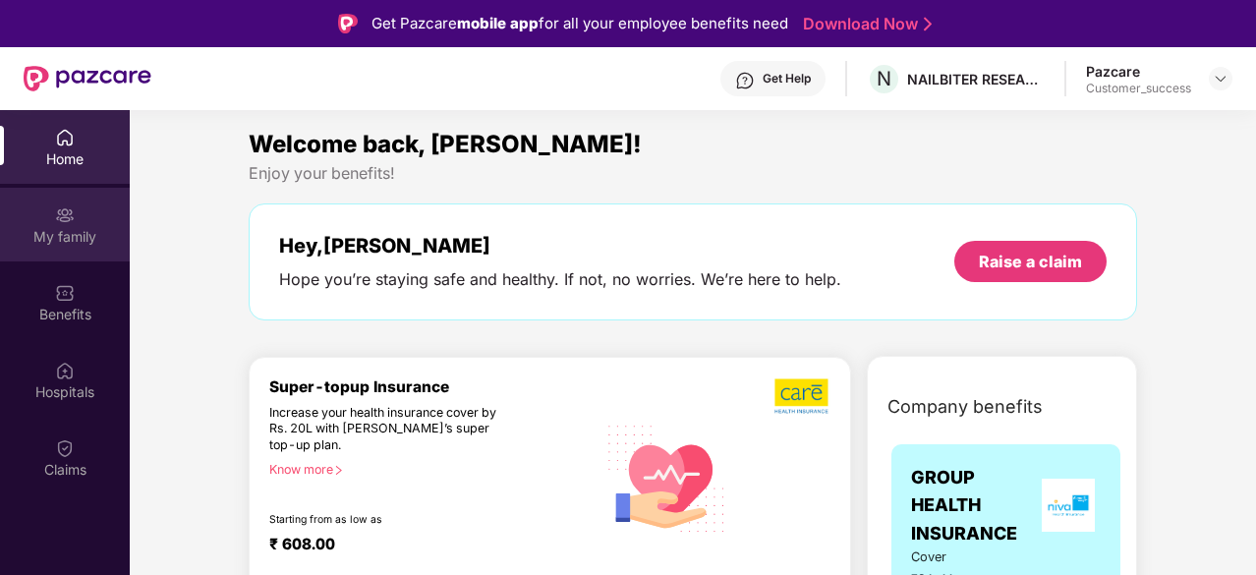
click at [62, 221] on img at bounding box center [65, 215] width 20 height 20
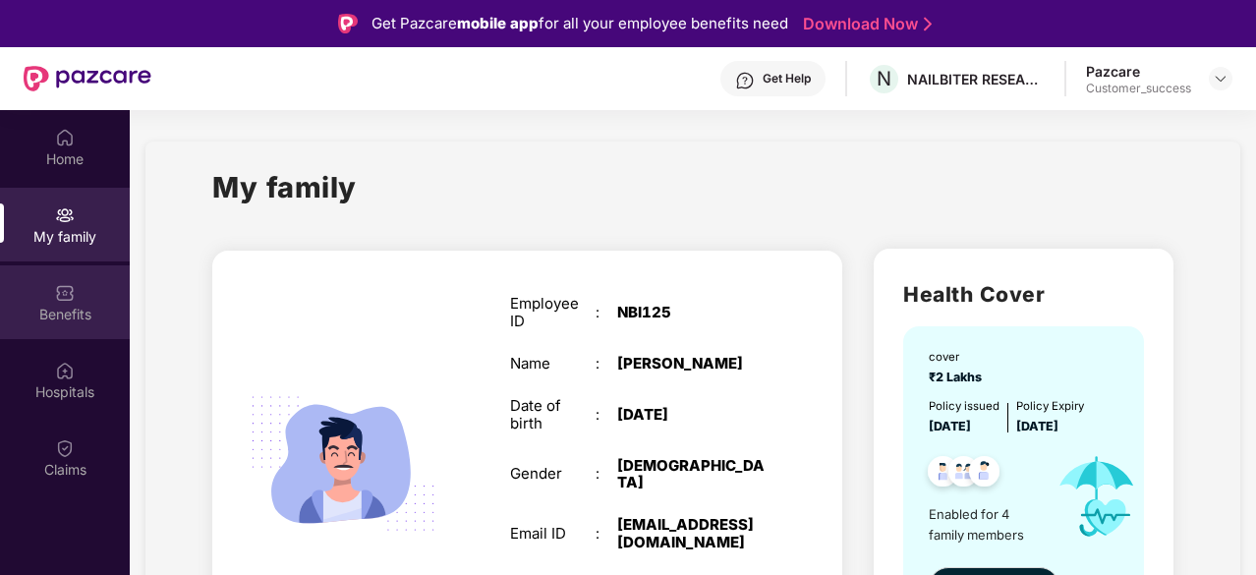
click at [76, 311] on div "Benefits" at bounding box center [65, 315] width 130 height 20
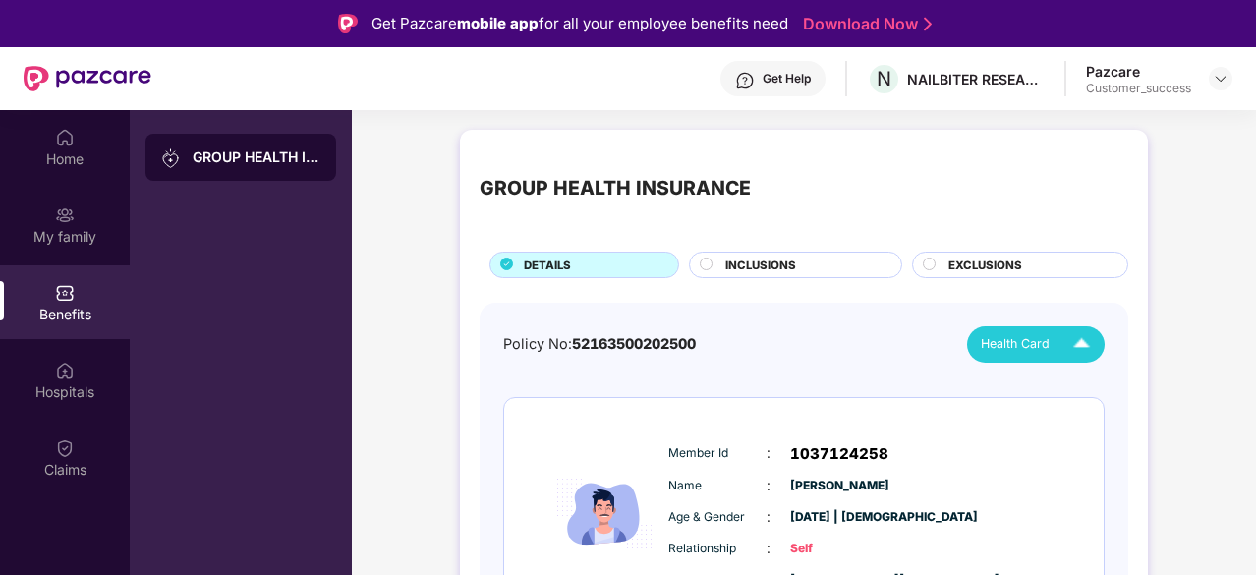
click at [1073, 344] on img at bounding box center [1081, 344] width 34 height 34
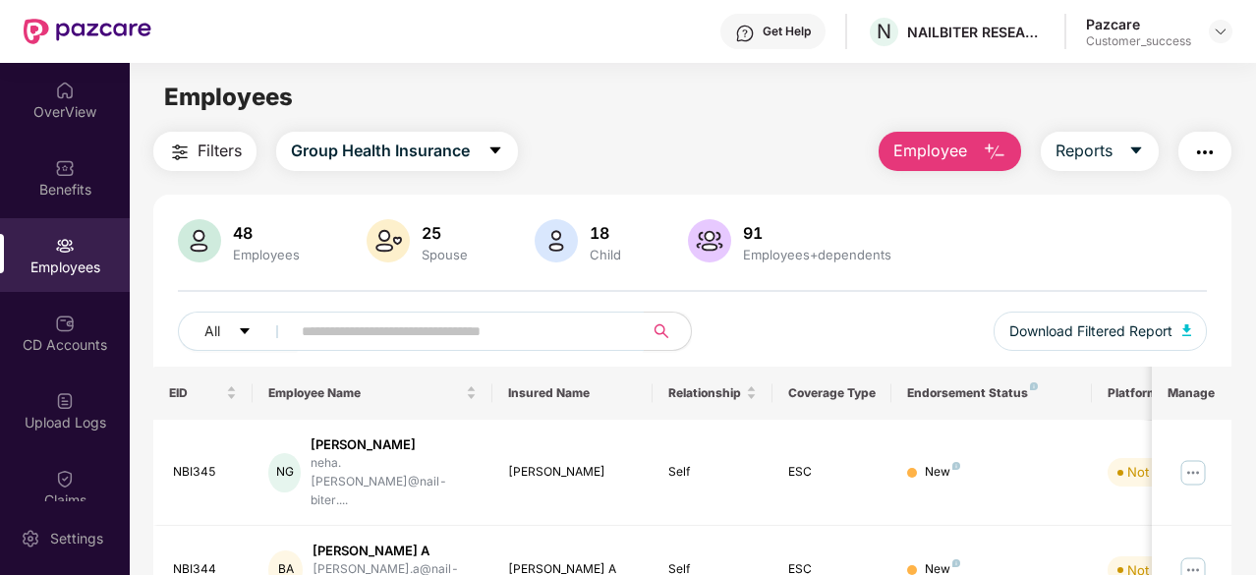
click at [493, 337] on input "text" at bounding box center [459, 330] width 315 height 29
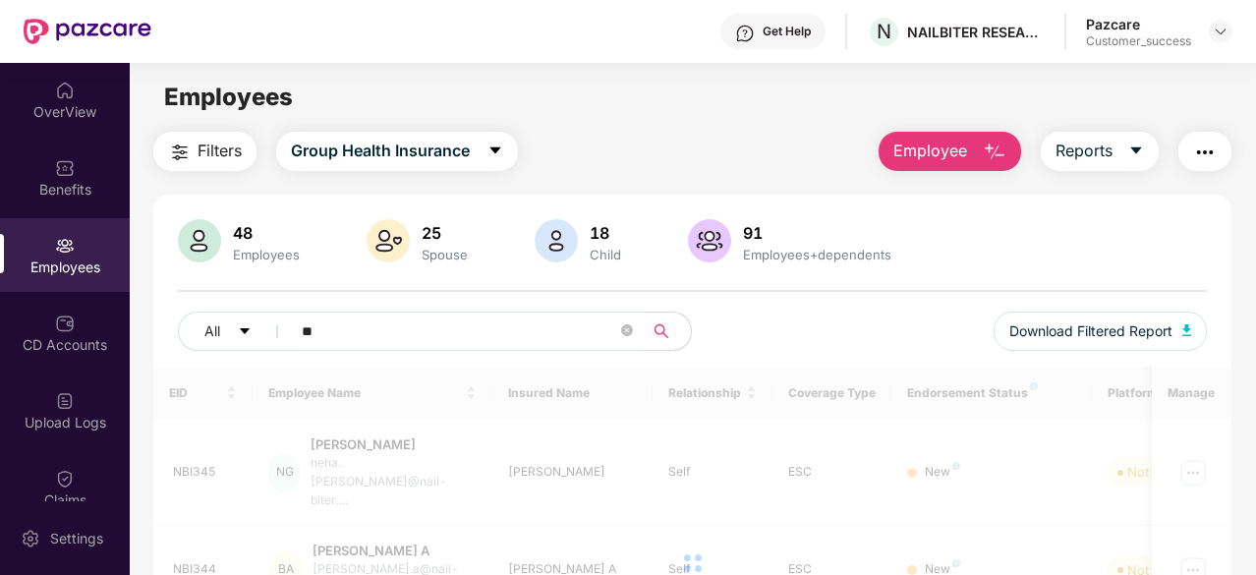
type input "*"
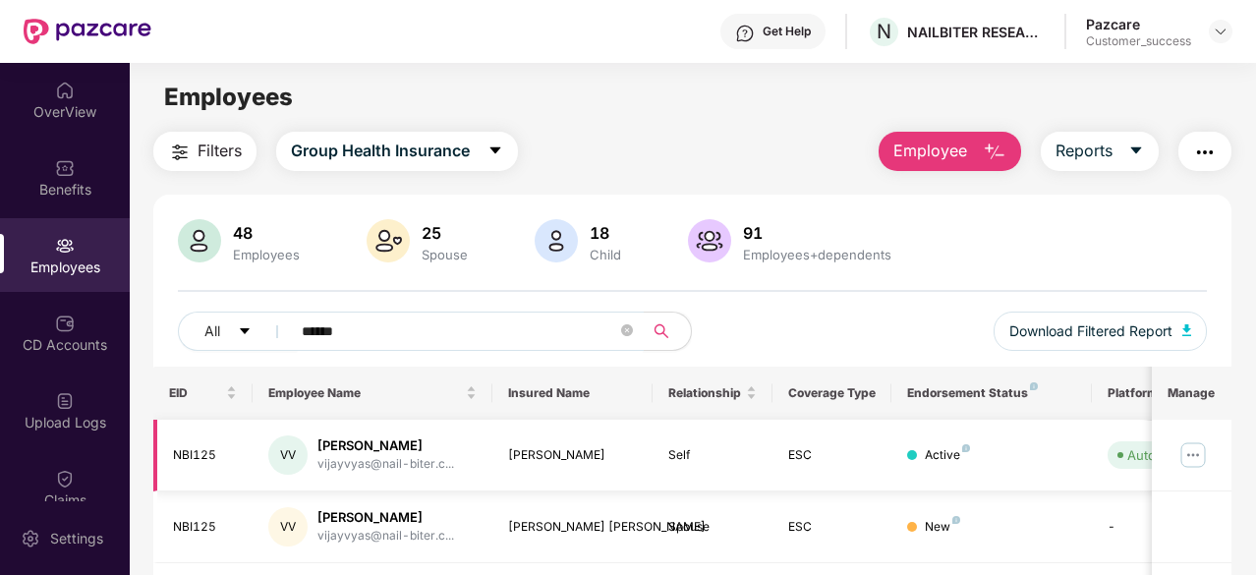
type input "******"
click at [1196, 456] on img at bounding box center [1192, 454] width 31 height 31
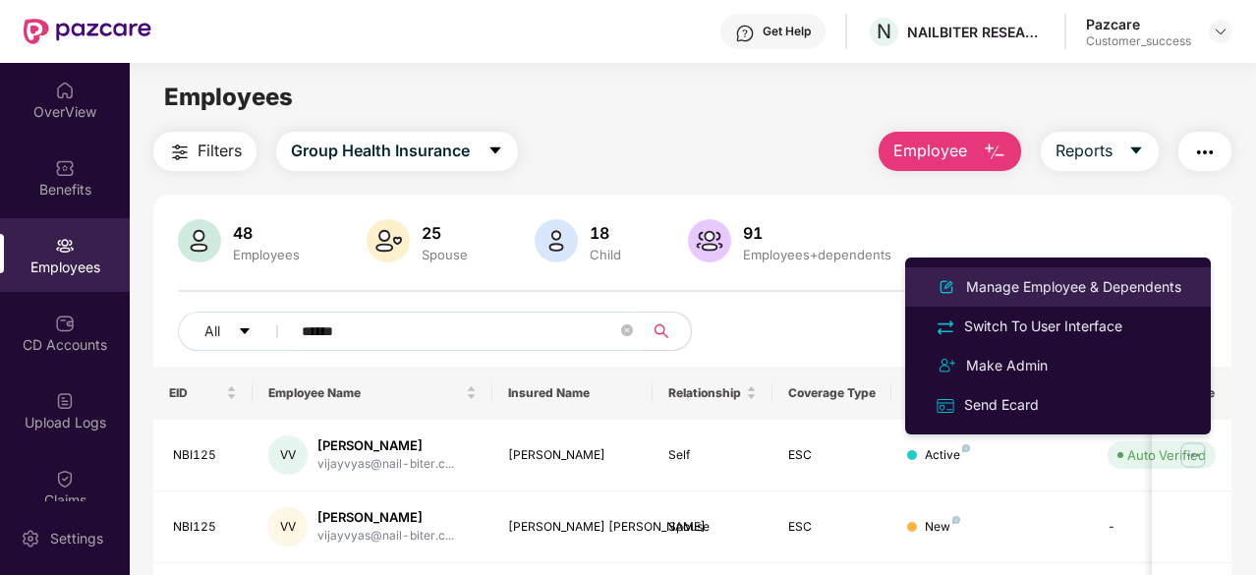
click at [1073, 276] on div "Manage Employee & Dependents" at bounding box center [1073, 287] width 223 height 22
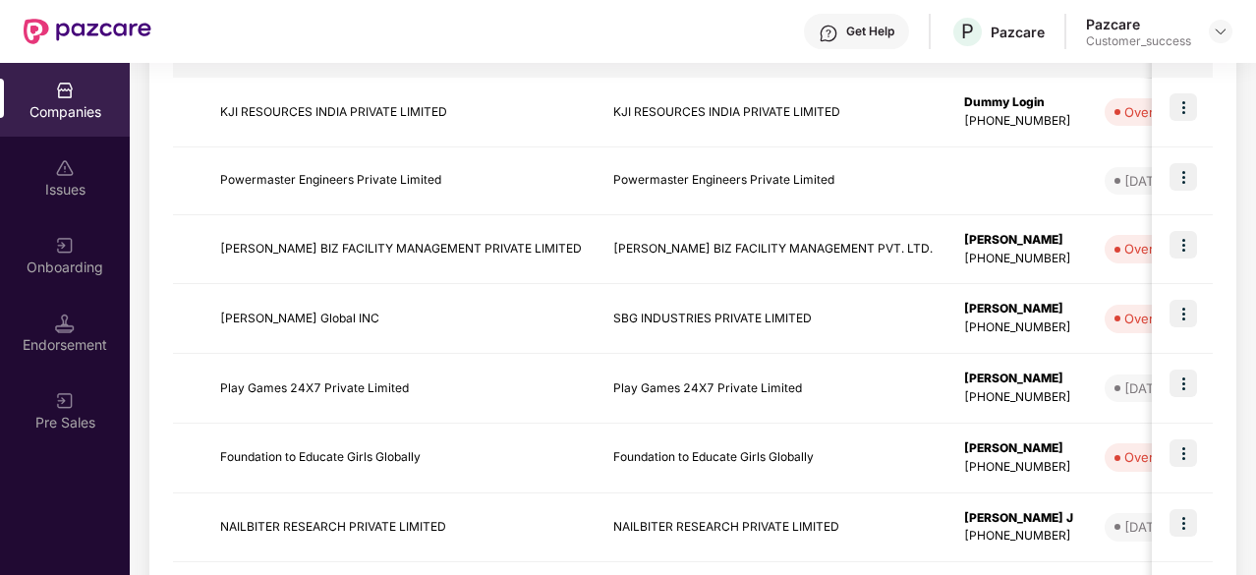
scroll to position [362, 0]
click at [305, 205] on td "Powermaster Engineers Private Limited" at bounding box center [400, 180] width 393 height 68
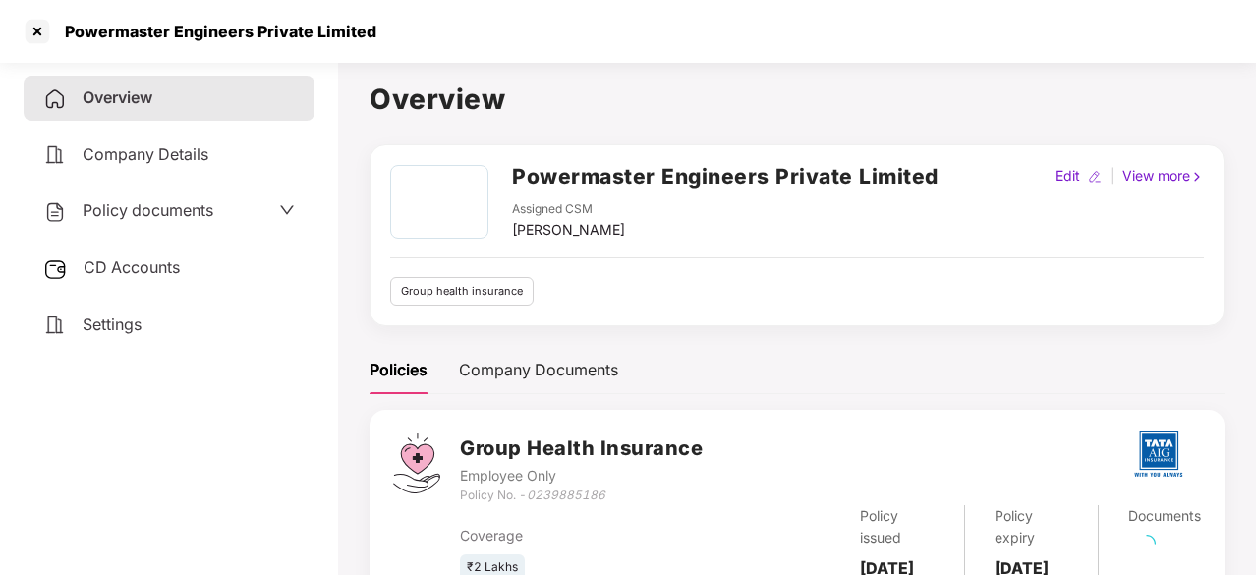
click at [167, 217] on span "Policy documents" at bounding box center [148, 210] width 131 height 20
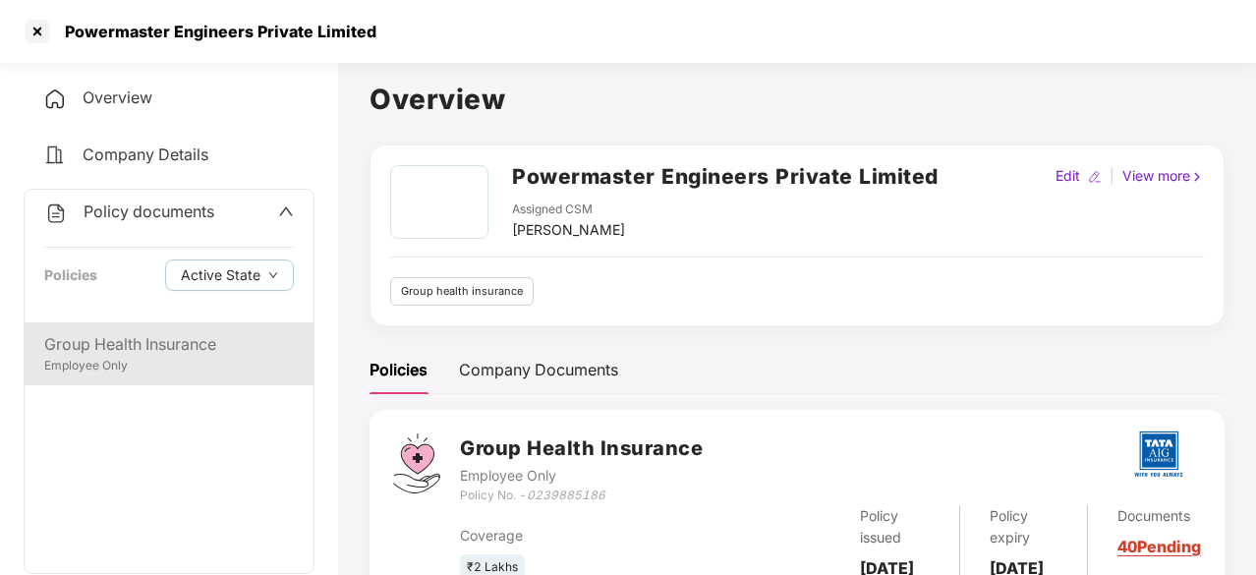
click at [164, 343] on div "Group Health Insurance" at bounding box center [169, 344] width 250 height 25
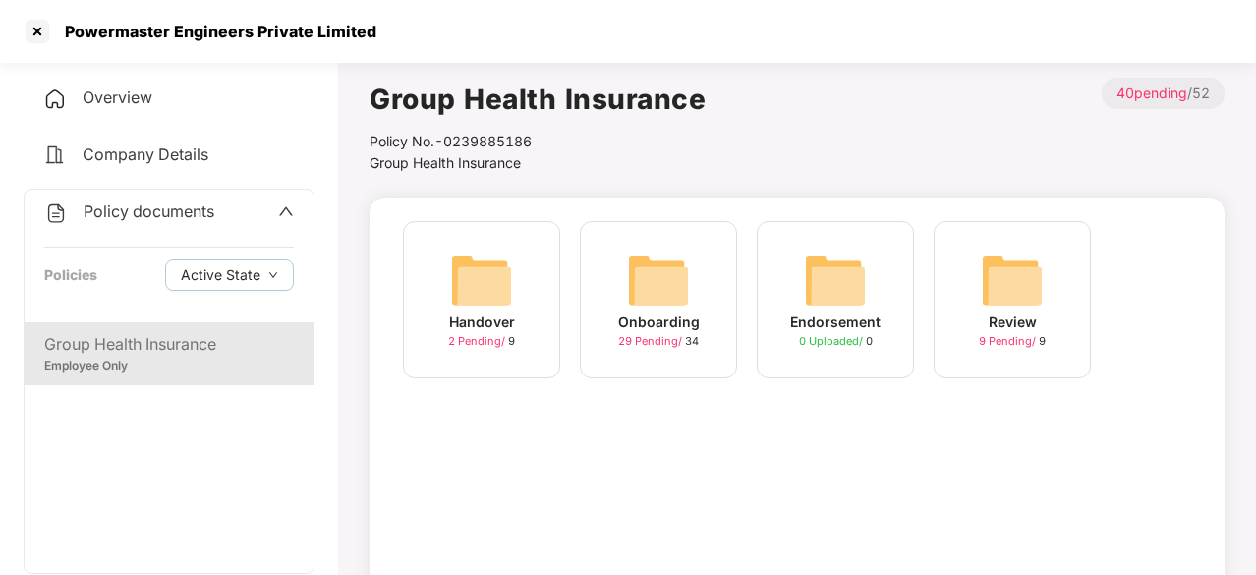
click at [679, 356] on div "Onboarding 29 Pending / 34" at bounding box center [658, 299] width 157 height 157
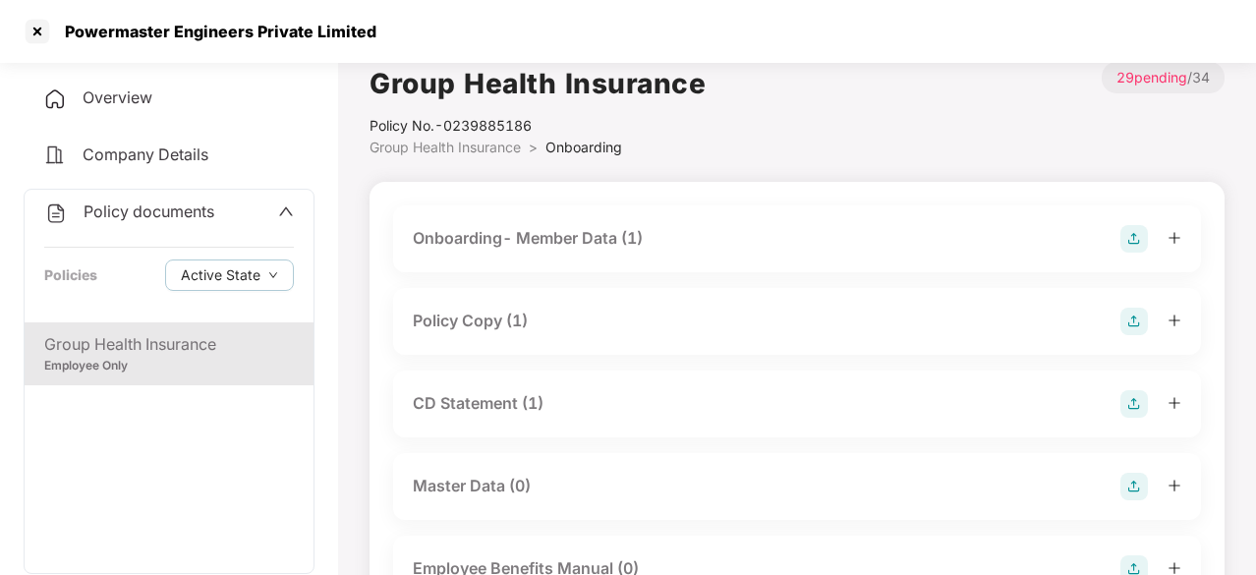
scroll to position [0, 0]
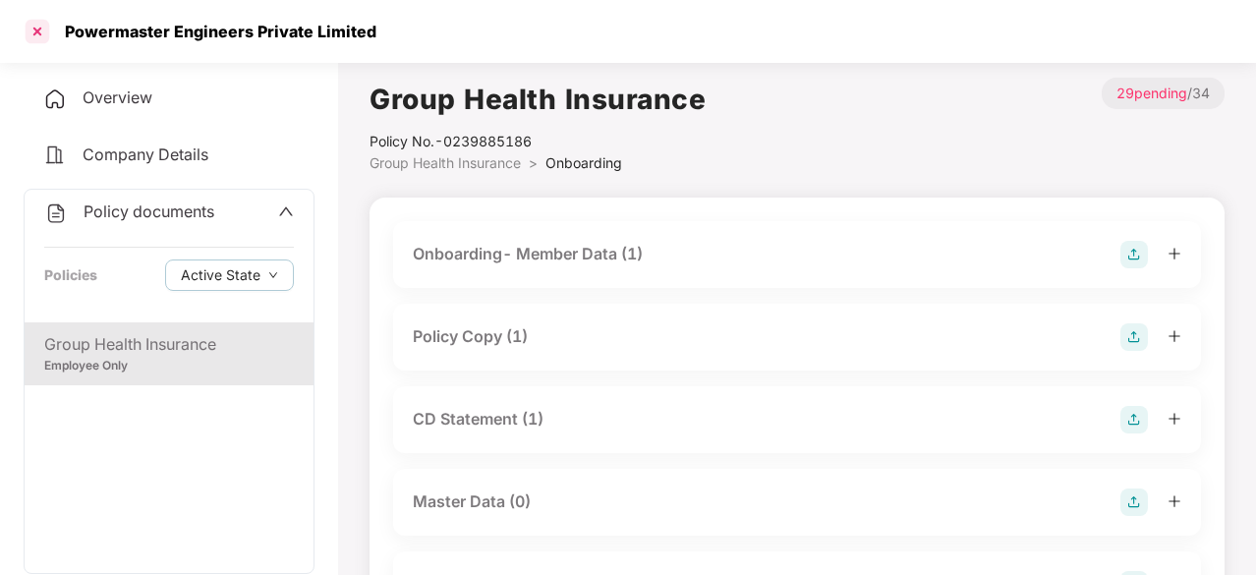
click at [43, 42] on div at bounding box center [37, 31] width 31 height 31
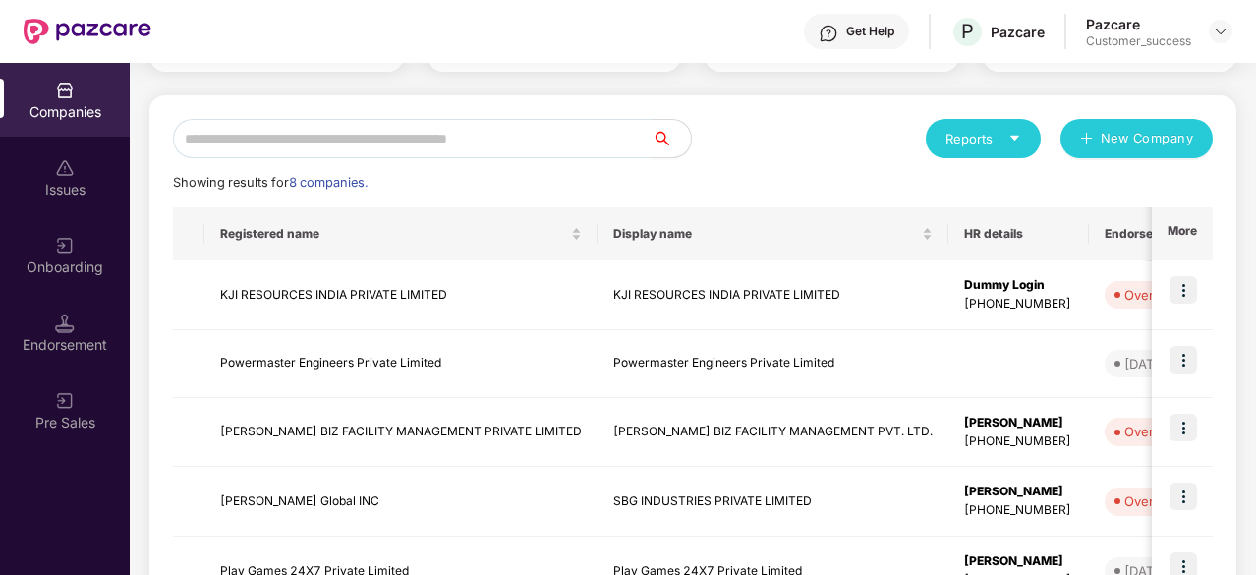
scroll to position [183, 0]
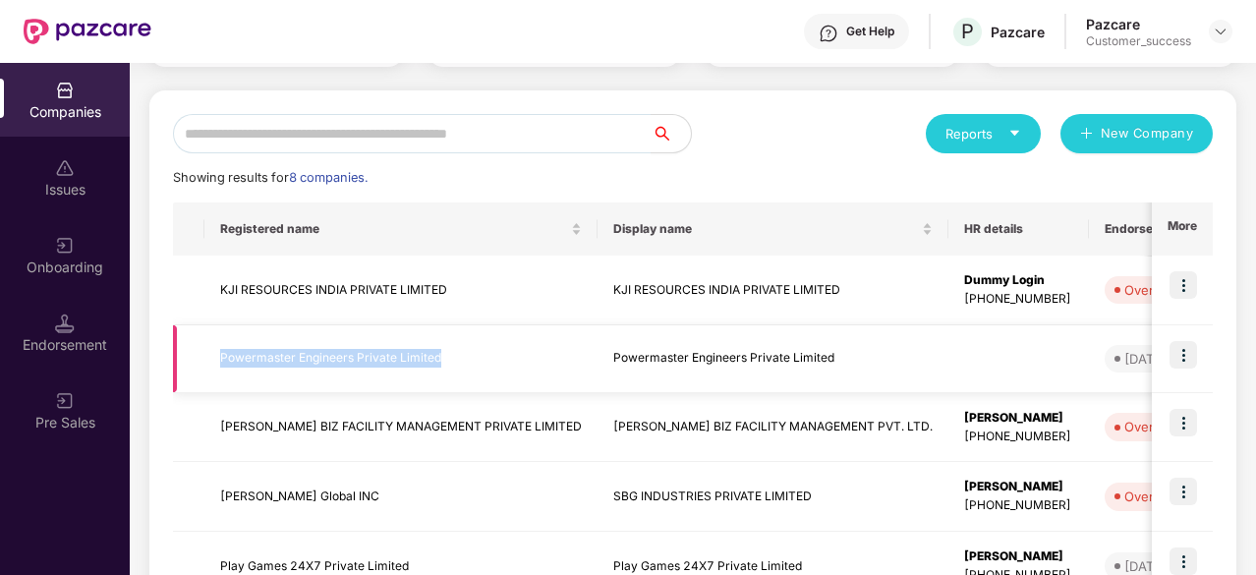
drag, startPoint x: 219, startPoint y: 356, endPoint x: 442, endPoint y: 361, distance: 223.1
click at [442, 361] on td "Powermaster Engineers Private Limited" at bounding box center [400, 359] width 393 height 68
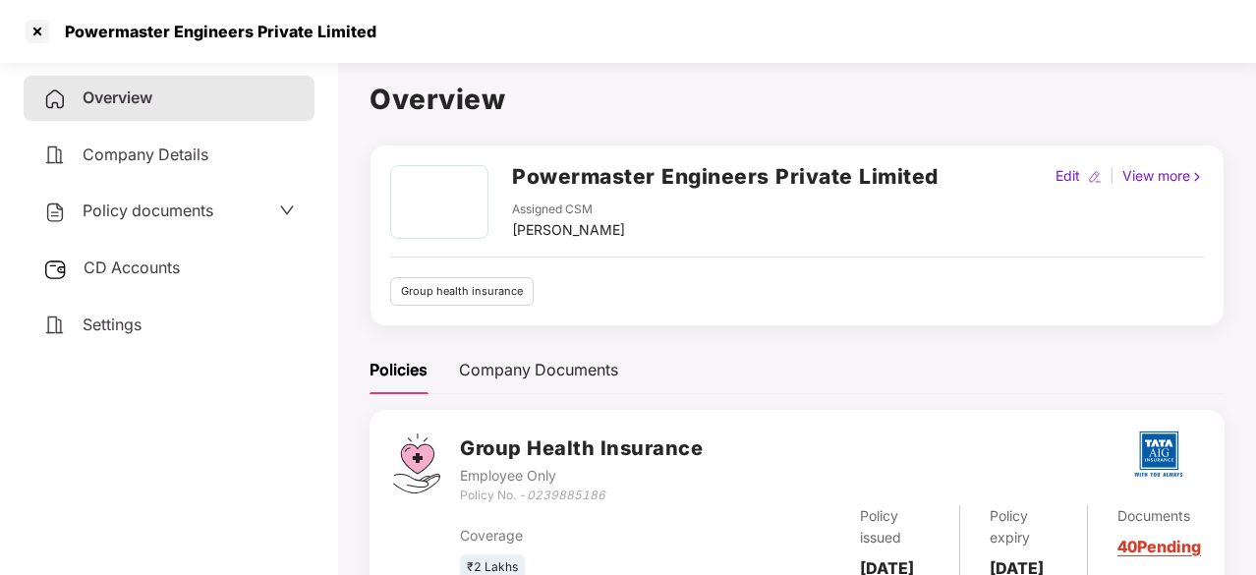
copy td "Powermaster Engineers Private Limited"
click at [42, 30] on div at bounding box center [37, 31] width 31 height 31
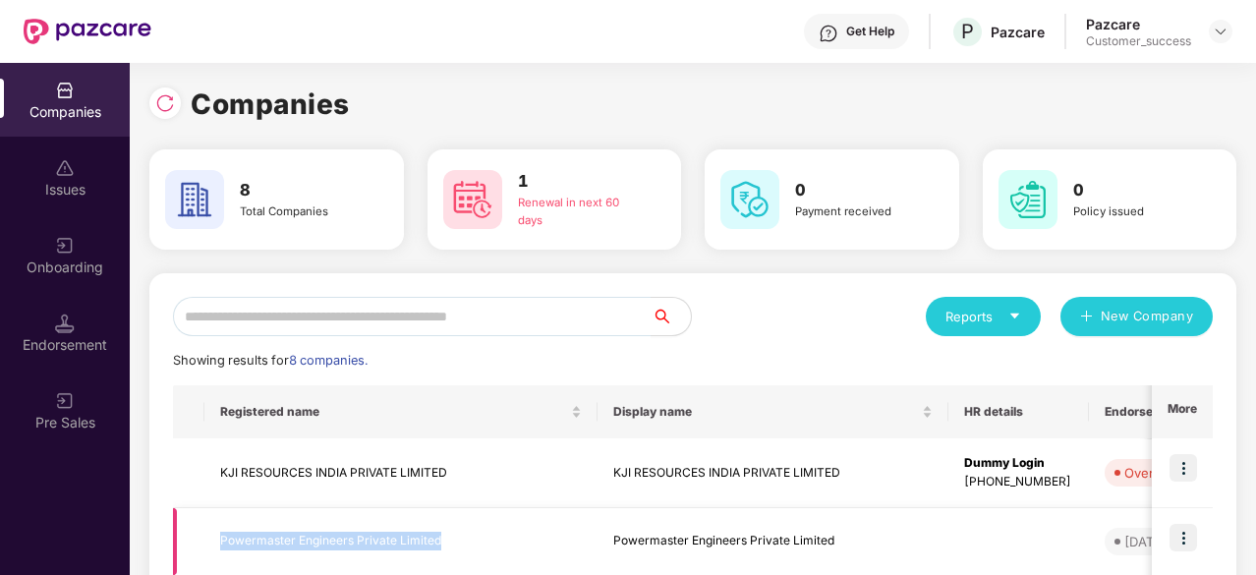
drag, startPoint x: 448, startPoint y: 541, endPoint x: 215, endPoint y: 528, distance: 233.3
click at [215, 528] on td "Powermaster Engineers Private Limited" at bounding box center [400, 542] width 393 height 68
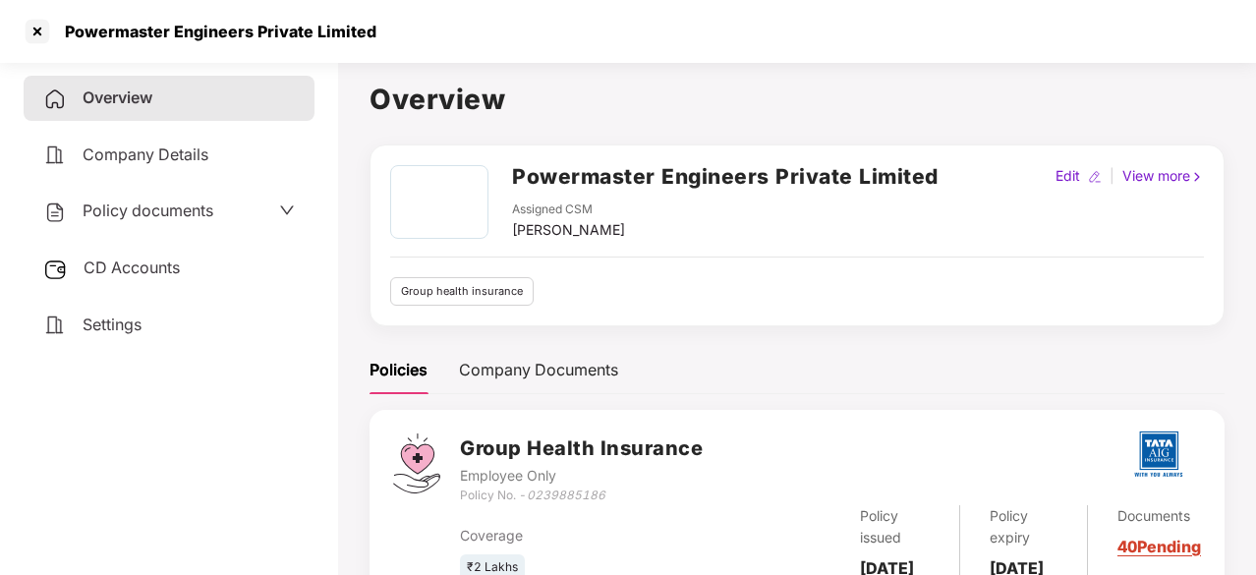
copy td "Powermaster Engineers Private Limited"
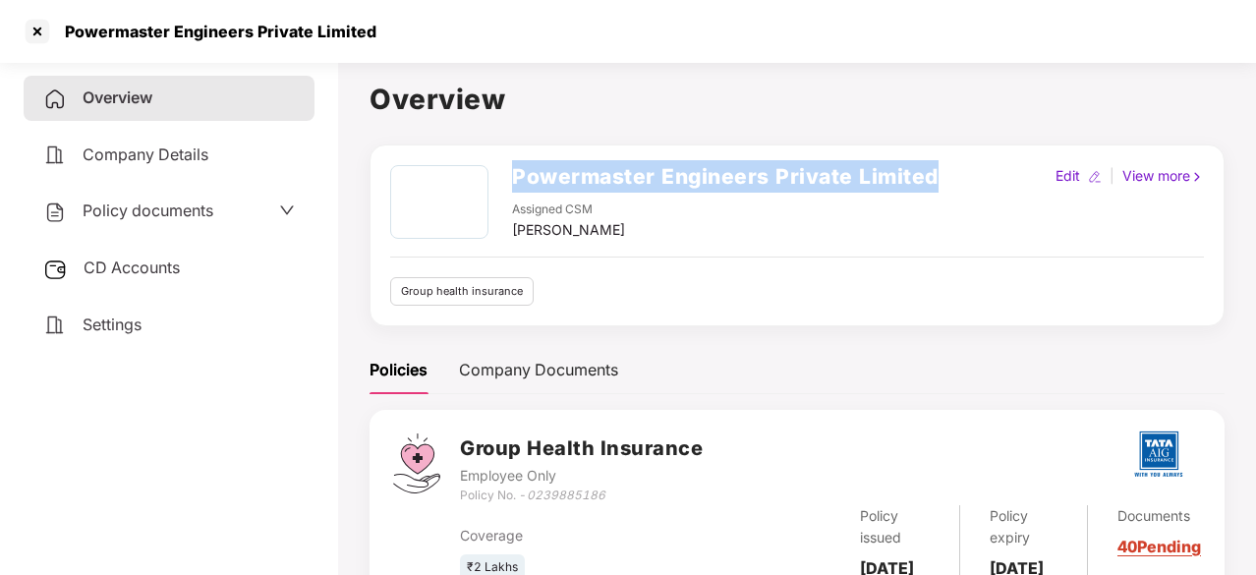
drag, startPoint x: 511, startPoint y: 174, endPoint x: 941, endPoint y: 180, distance: 430.4
click at [941, 180] on div "Powermaster Engineers Private Limited Assigned CSM Manasvi Edit | View more" at bounding box center [797, 203] width 814 height 76
copy h2 "Powermaster Engineers Private Limited"
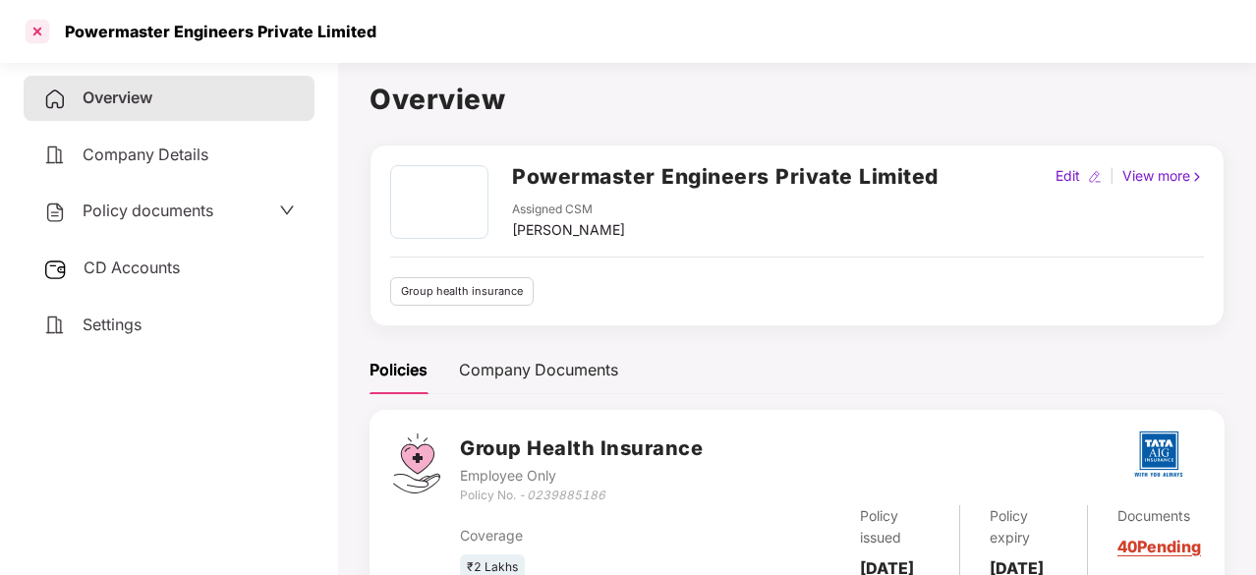
click at [45, 34] on div at bounding box center [37, 31] width 31 height 31
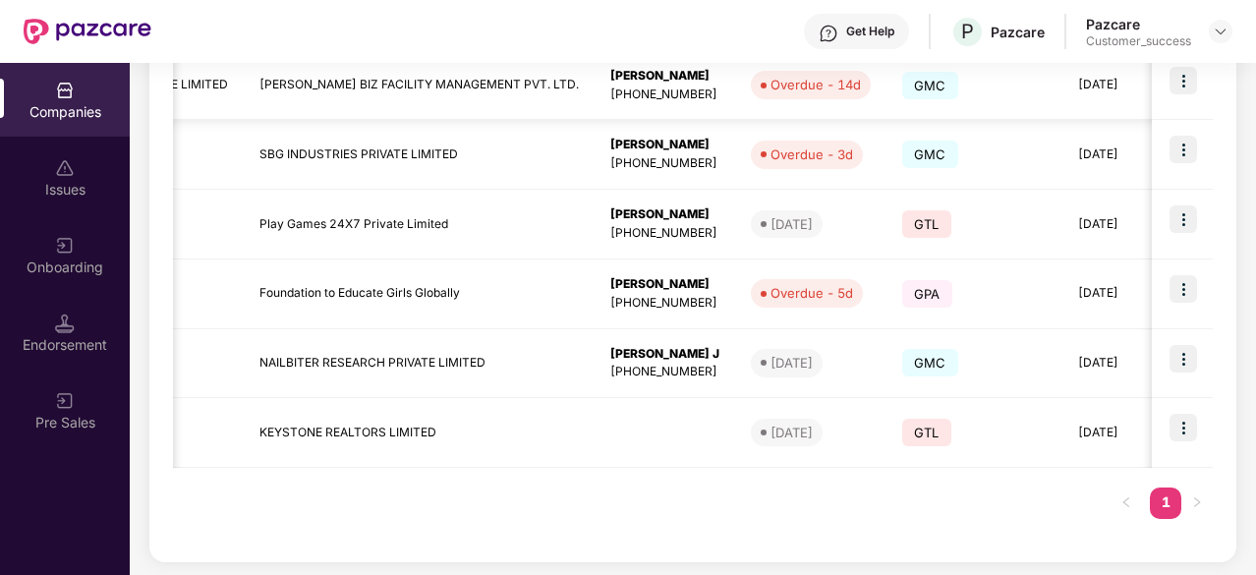
scroll to position [0, 336]
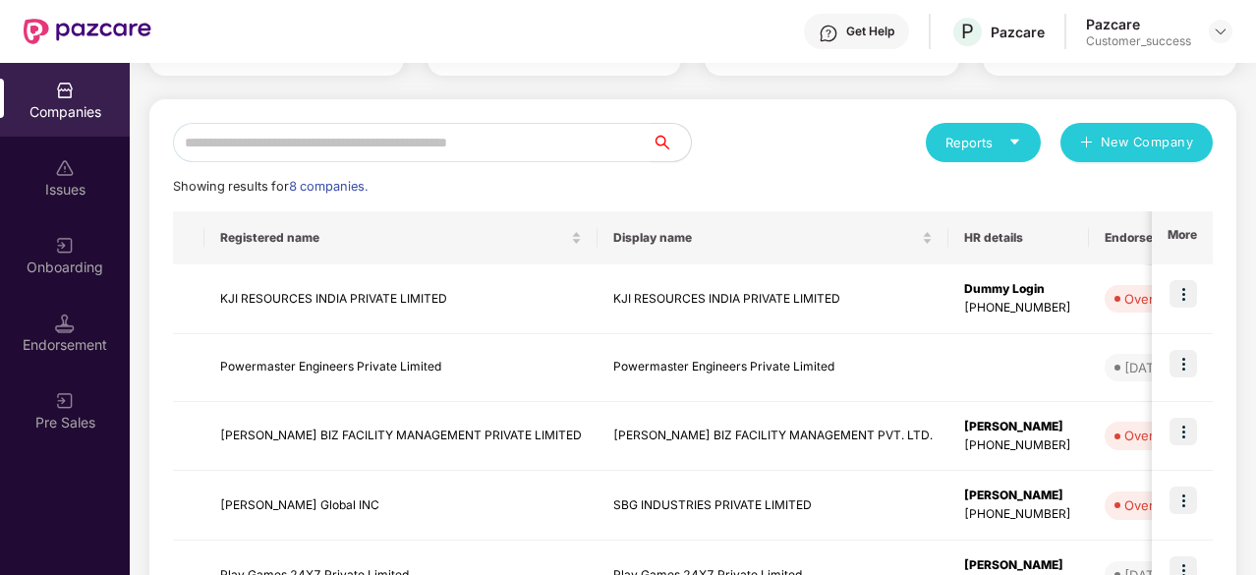
scroll to position [200, 0]
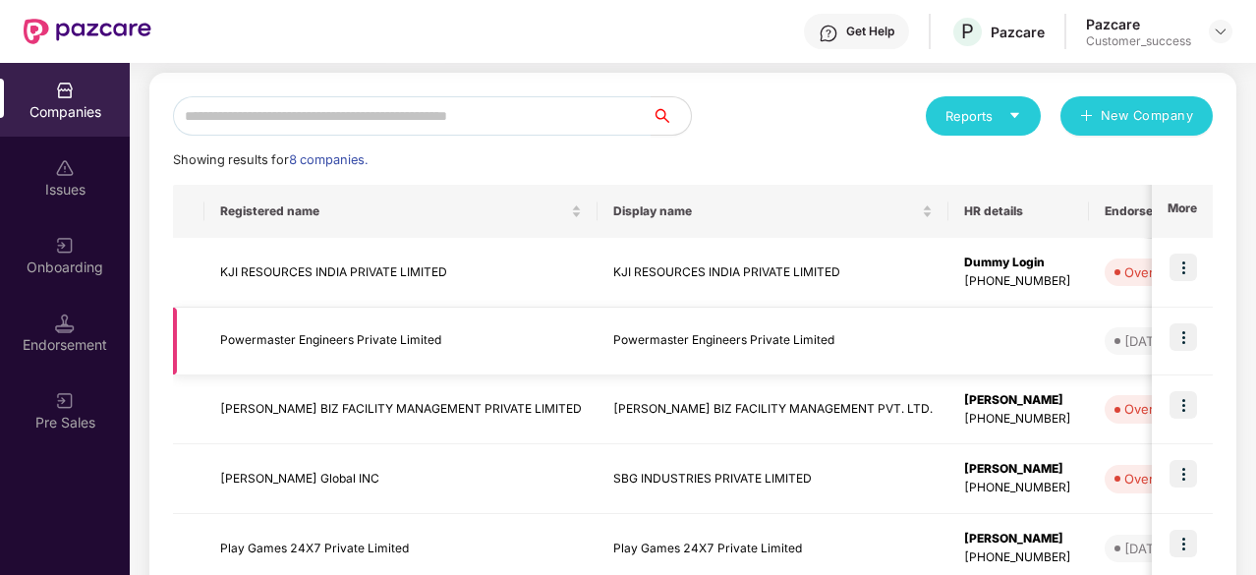
click at [389, 338] on td "Powermaster Engineers Private Limited" at bounding box center [400, 342] width 393 height 68
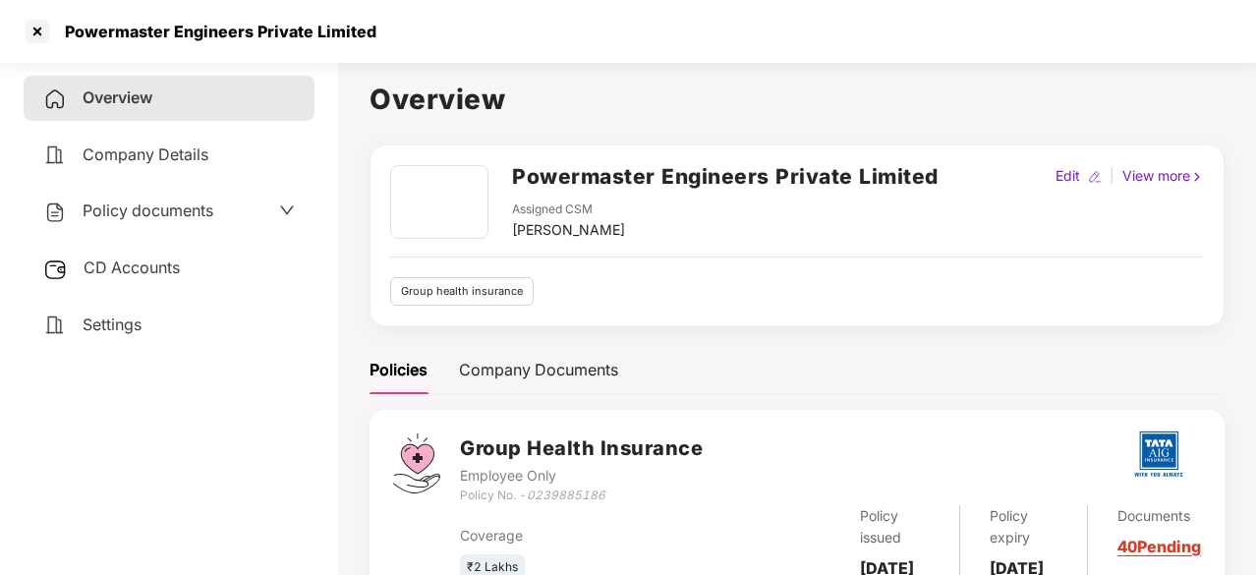
click at [228, 215] on div "Policy documents" at bounding box center [169, 211] width 252 height 26
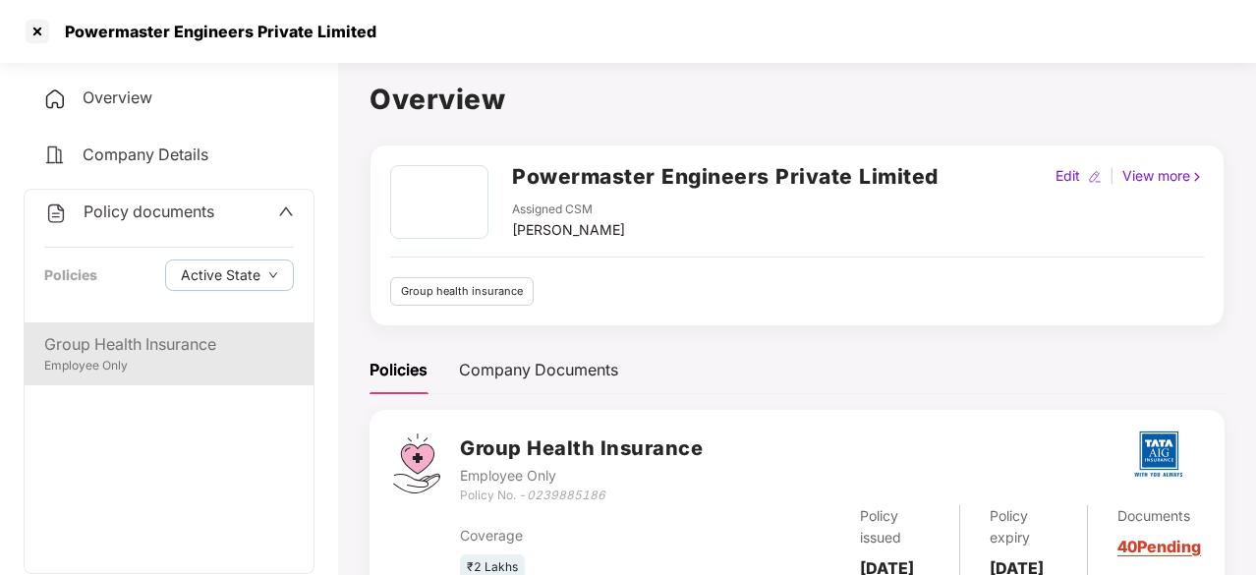
click at [162, 361] on div "Employee Only" at bounding box center [169, 366] width 250 height 19
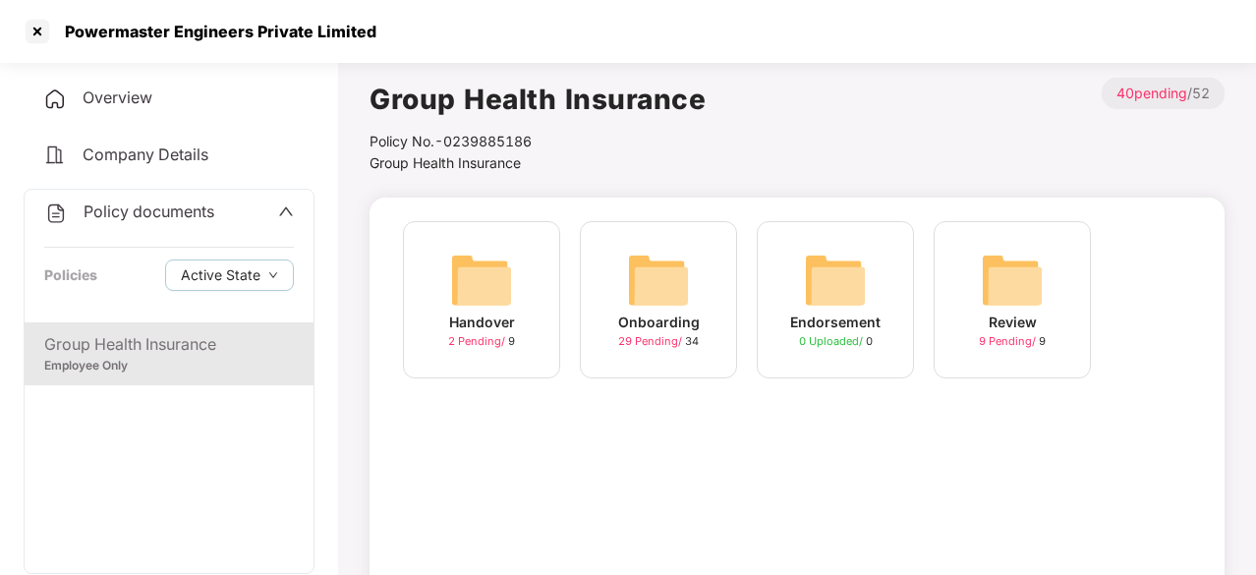
click at [624, 311] on div "Onboarding" at bounding box center [659, 322] width 82 height 22
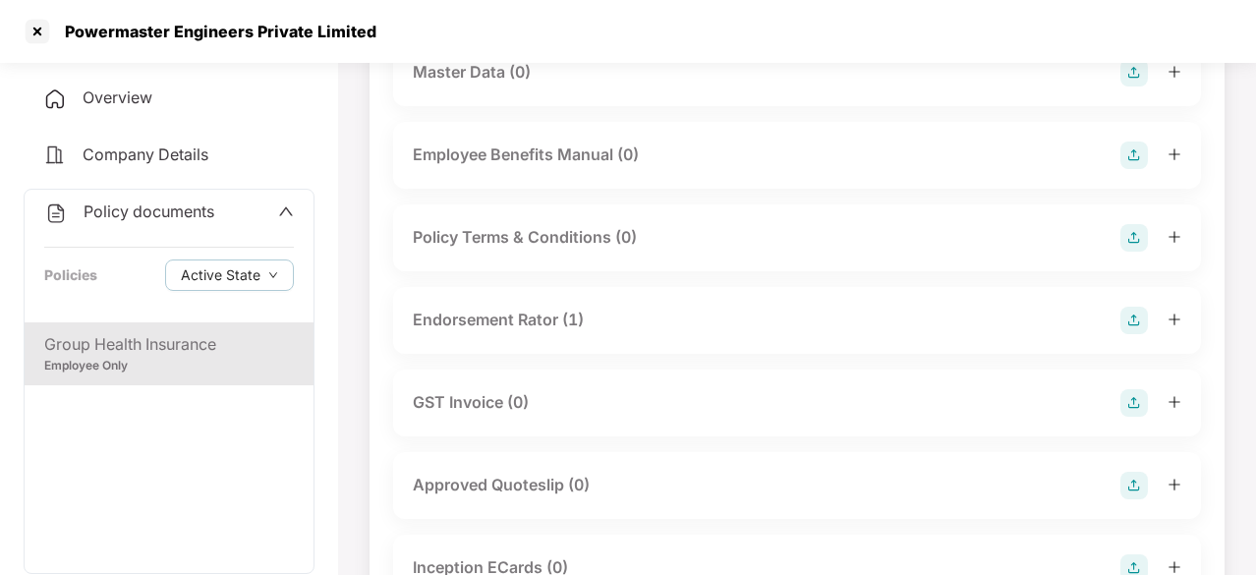
scroll to position [0, 0]
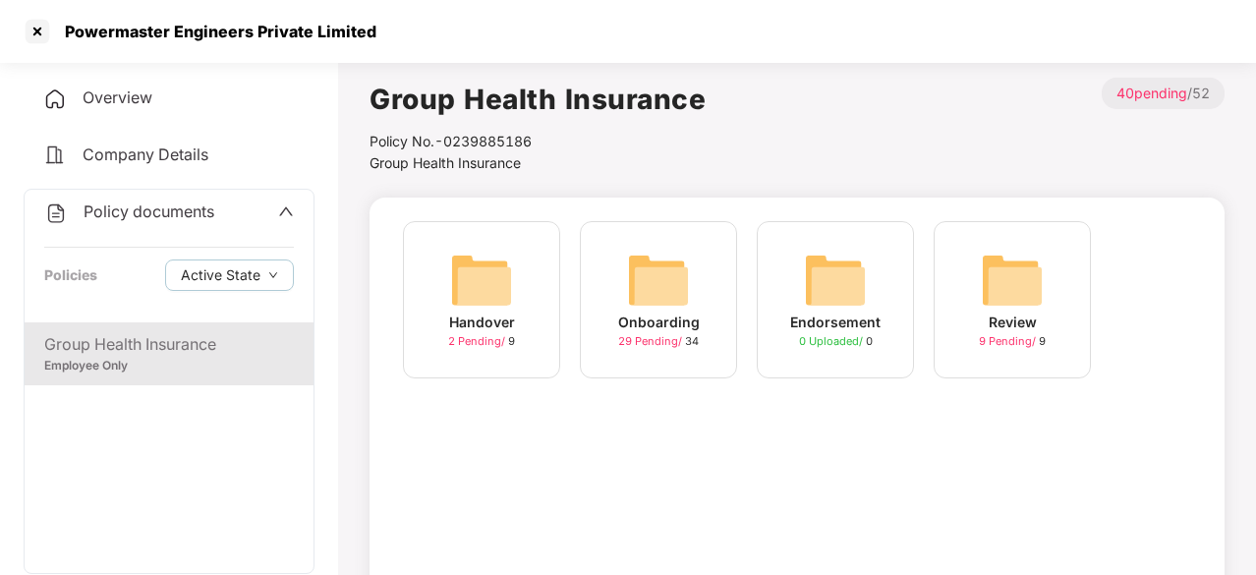
click at [510, 317] on div "Handover" at bounding box center [482, 322] width 66 height 22
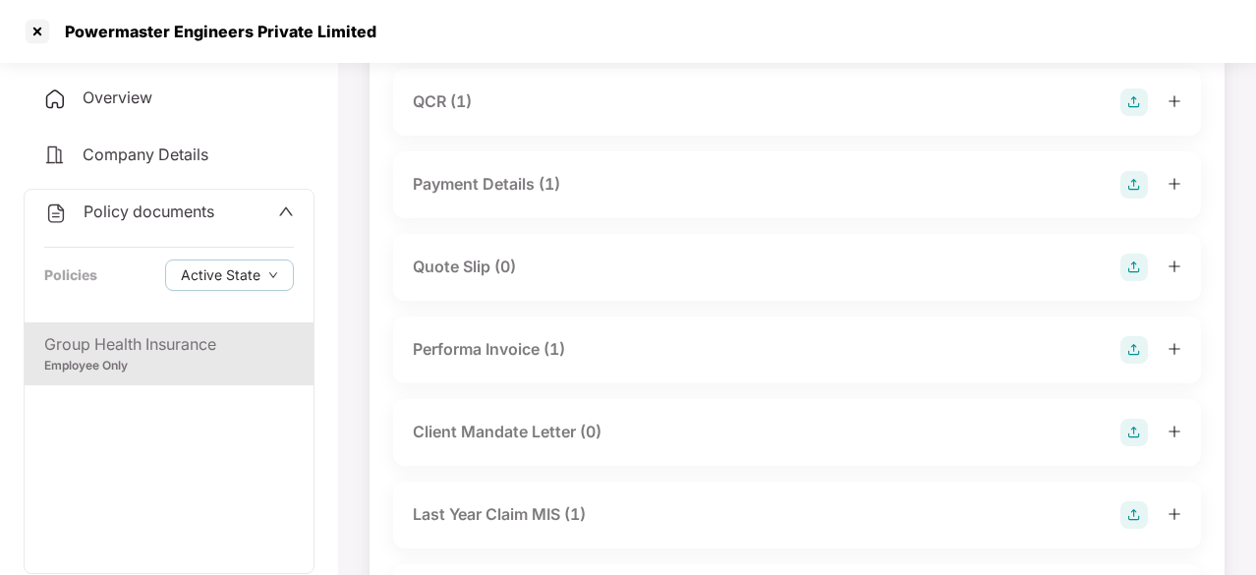
scroll to position [316, 0]
click at [507, 348] on div "Performa Invoice (1)" at bounding box center [489, 350] width 152 height 25
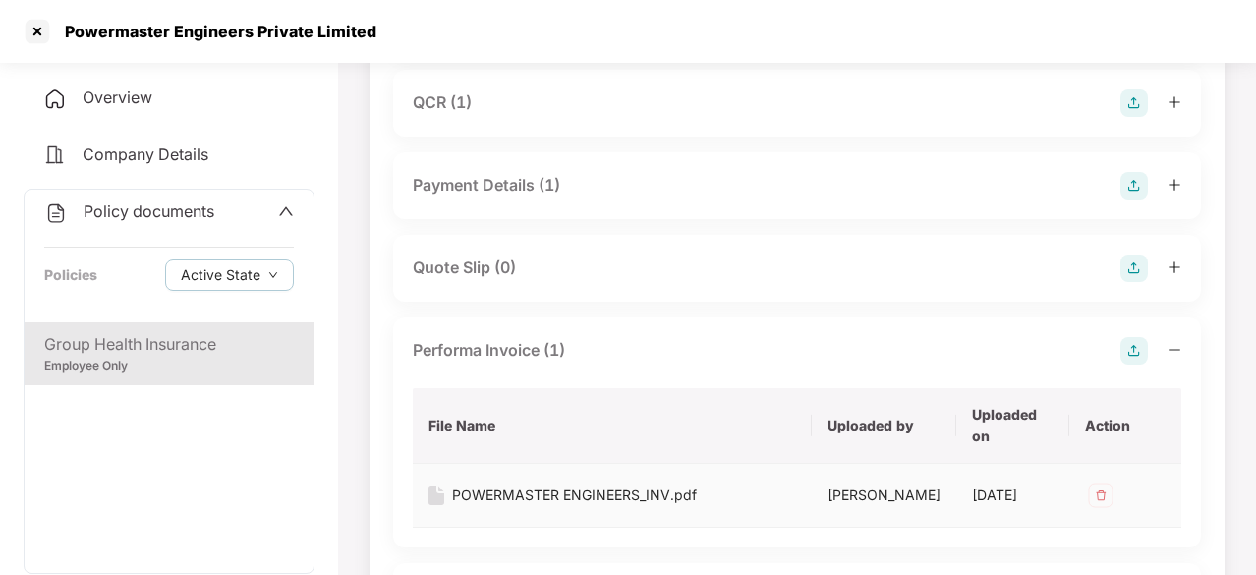
click at [558, 507] on td "POWERMASTER ENGINEERS_INV.pdf" at bounding box center [612, 496] width 399 height 64
click at [569, 486] on div "POWERMASTER ENGINEERS_INV.pdf" at bounding box center [574, 495] width 245 height 22
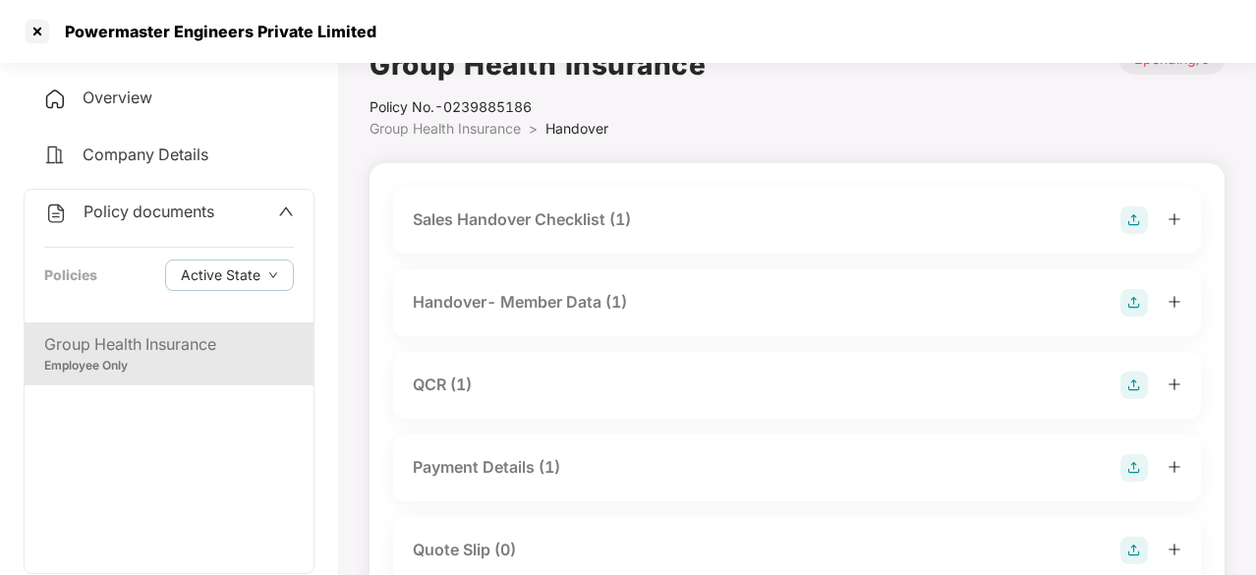
scroll to position [0, 0]
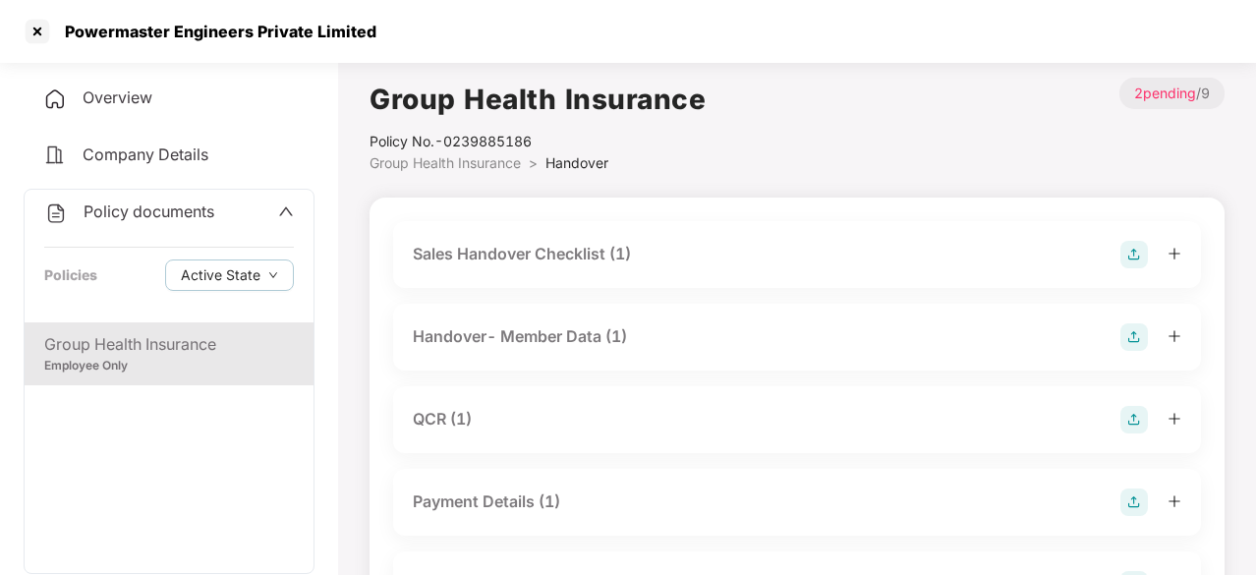
click at [447, 504] on div "Payment Details (1)" at bounding box center [486, 501] width 147 height 25
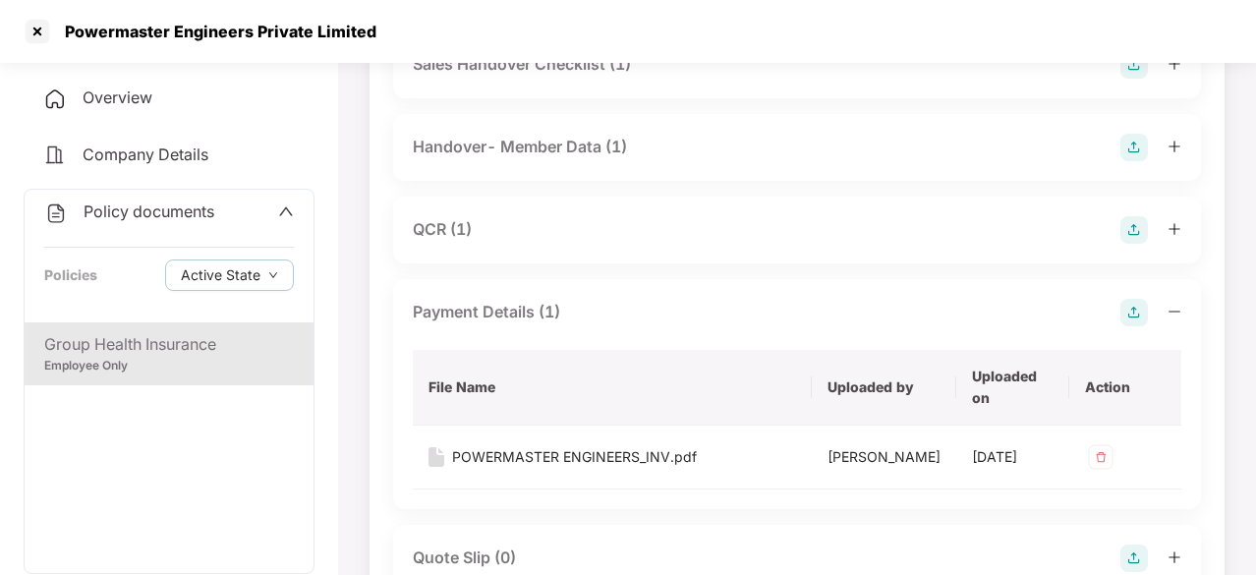
scroll to position [191, 0]
click at [562, 455] on div "POWERMASTER ENGINEERS_INV.pdf" at bounding box center [574, 456] width 245 height 22
click at [157, 351] on div "Group Health Insurance" at bounding box center [169, 344] width 250 height 25
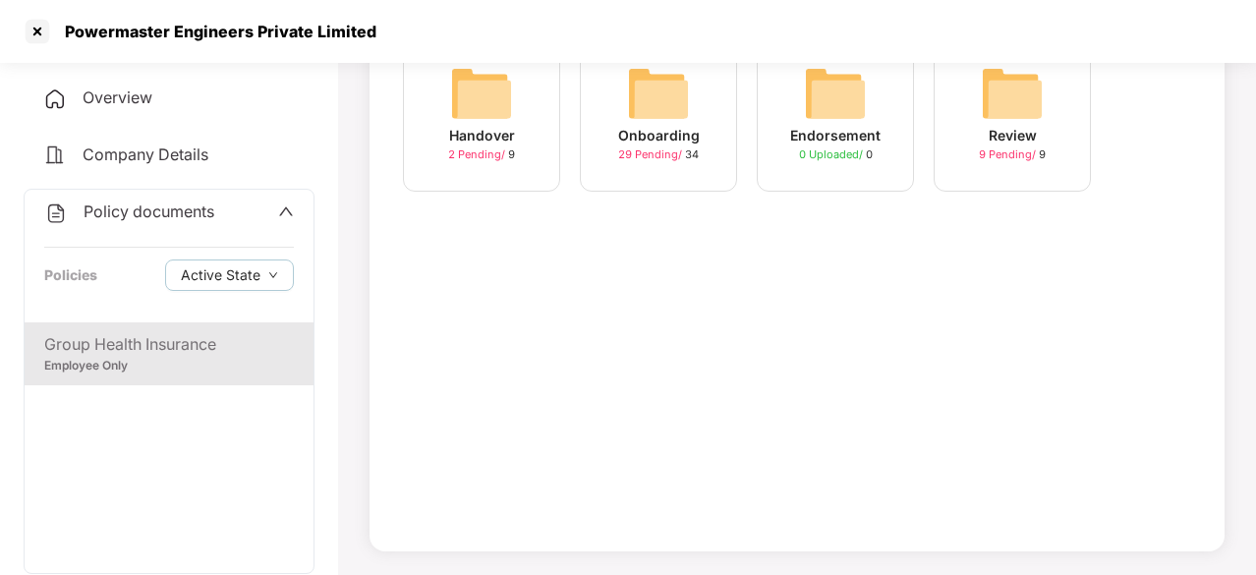
click at [641, 133] on div "Onboarding" at bounding box center [659, 136] width 82 height 22
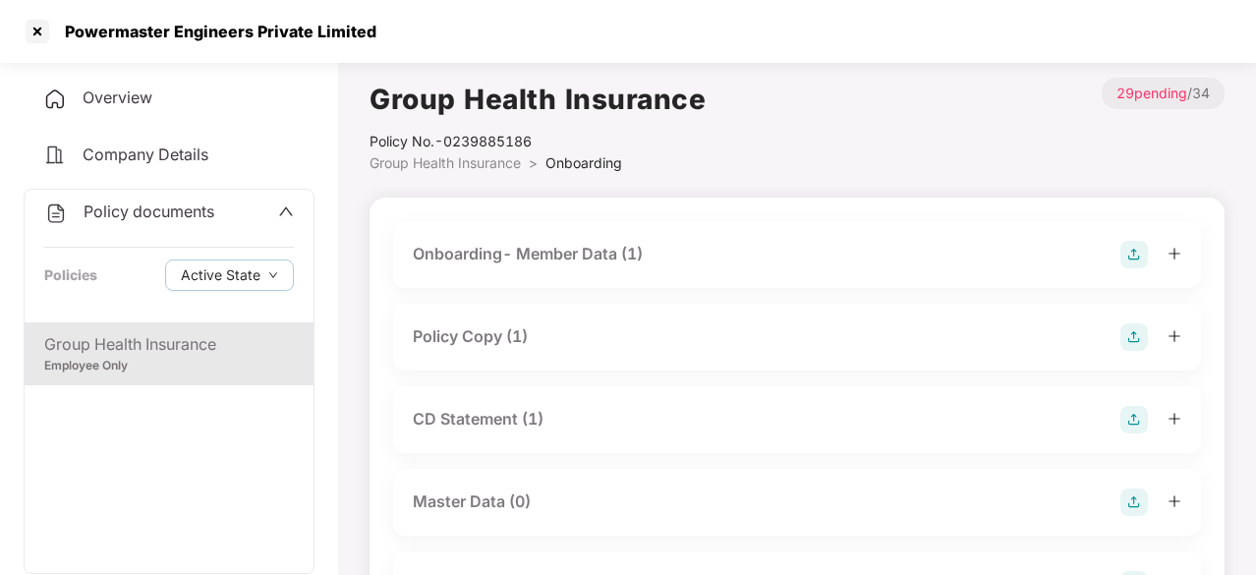
scroll to position [1, 0]
click at [215, 345] on div "Group Health Insurance" at bounding box center [169, 344] width 250 height 25
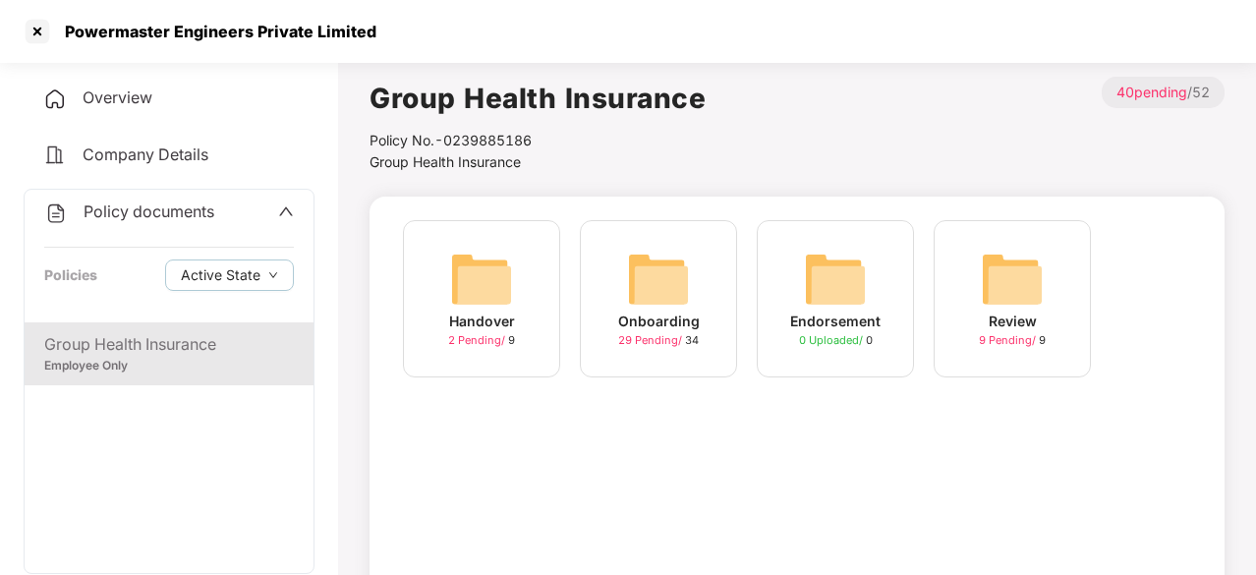
click at [646, 273] on img at bounding box center [658, 279] width 63 height 63
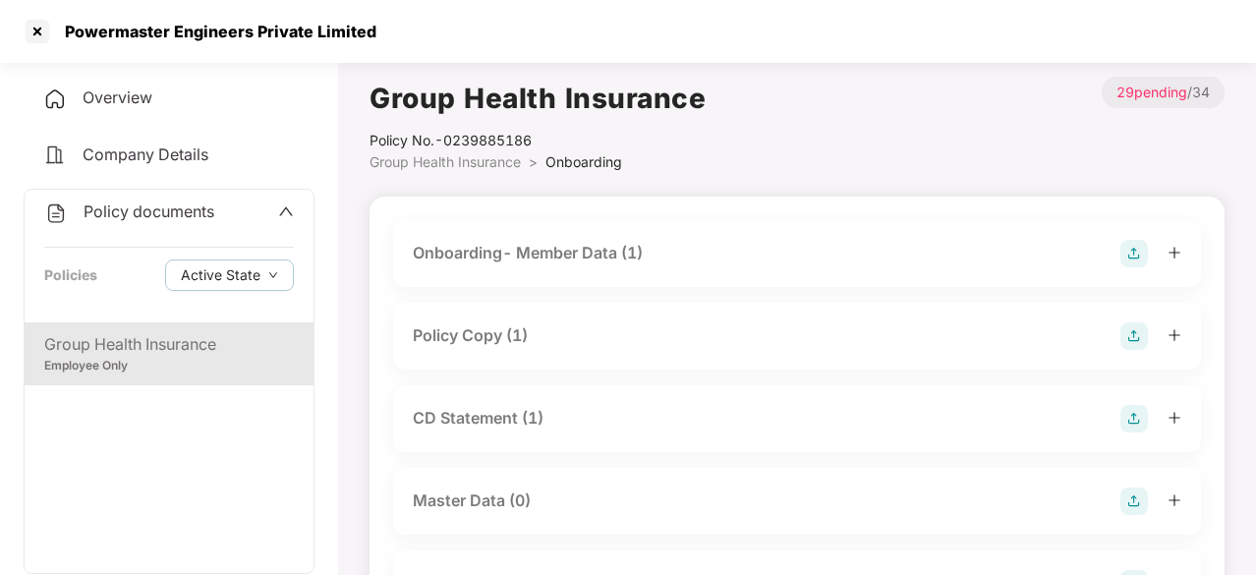
click at [590, 341] on div "Policy Copy (1)" at bounding box center [797, 336] width 768 height 28
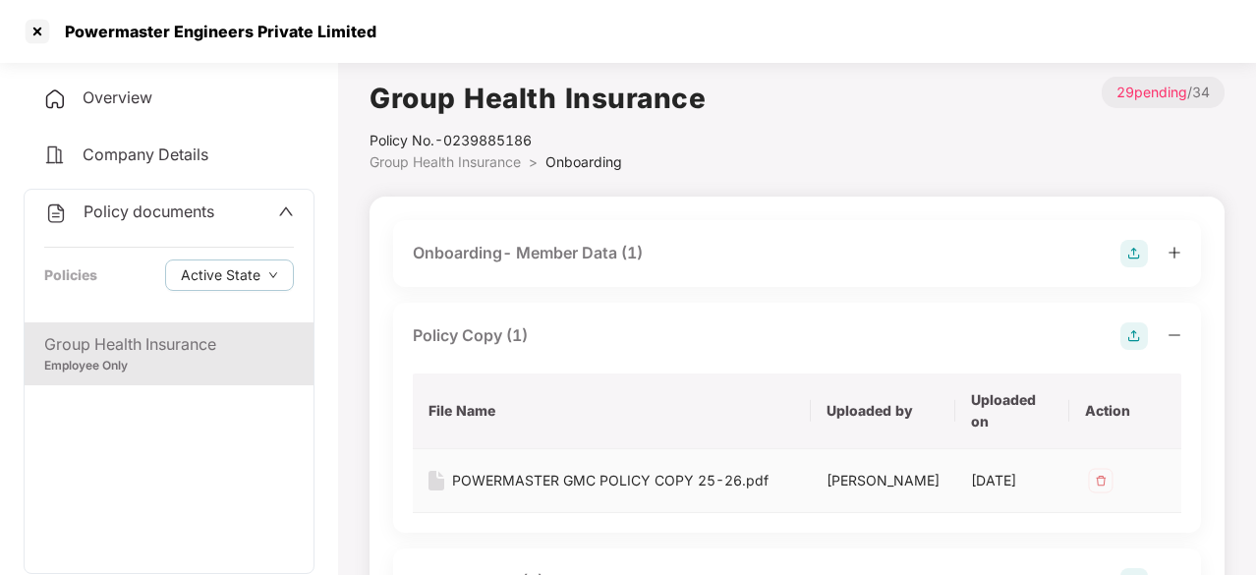
click at [568, 488] on div "POWERMASTER GMC POLICY COPY 25-26.pdf" at bounding box center [610, 481] width 316 height 22
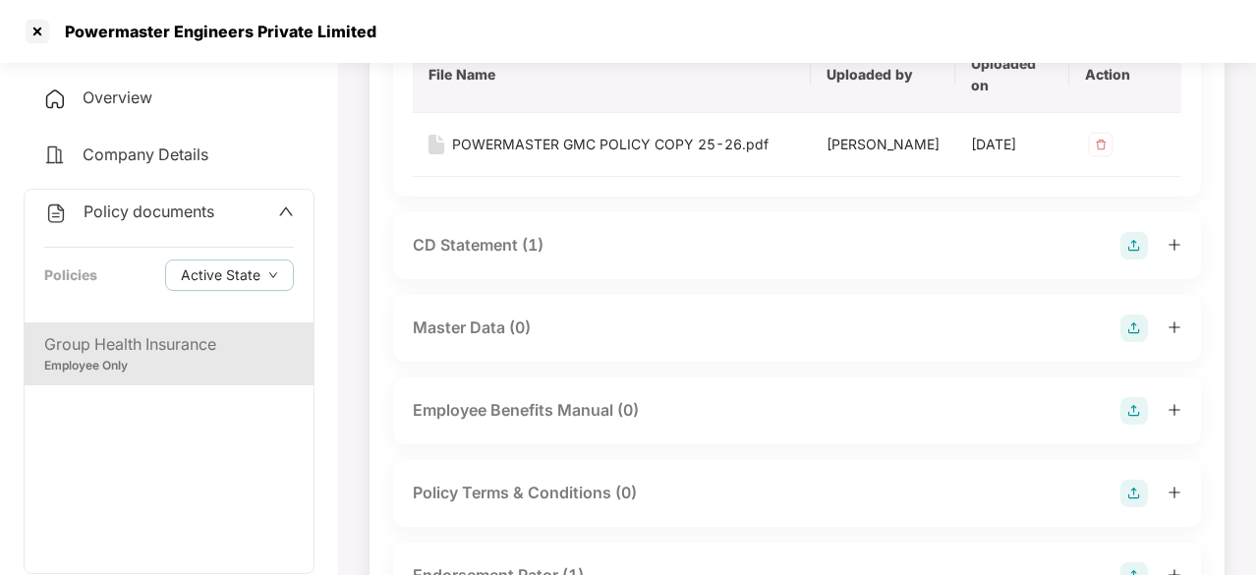
scroll to position [111, 0]
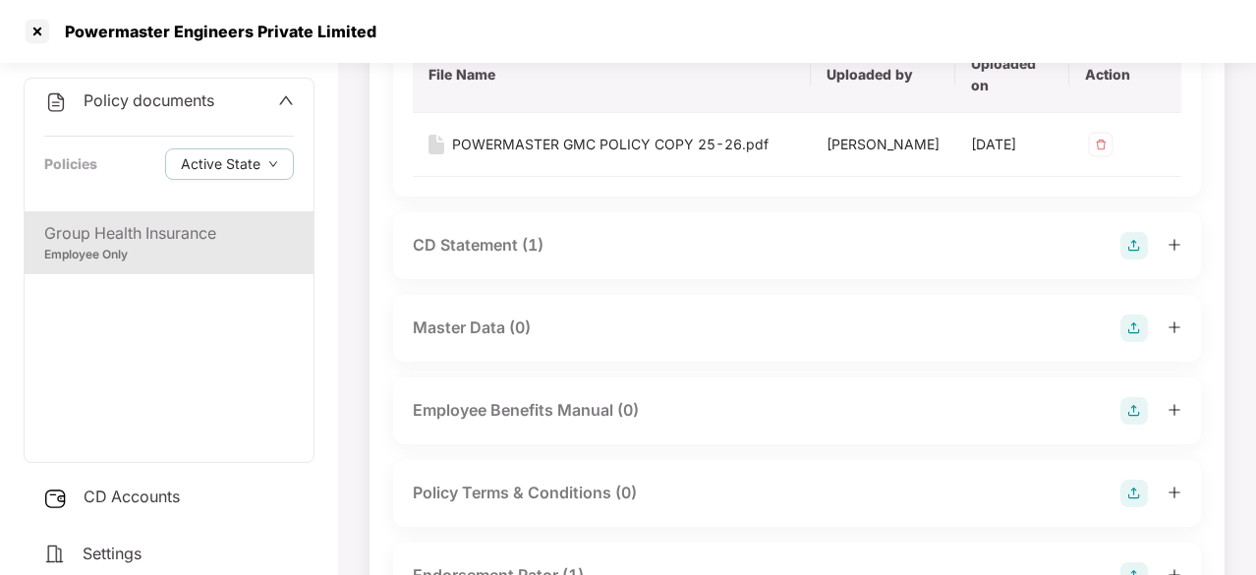
click at [105, 511] on div "CD Accounts" at bounding box center [169, 497] width 291 height 45
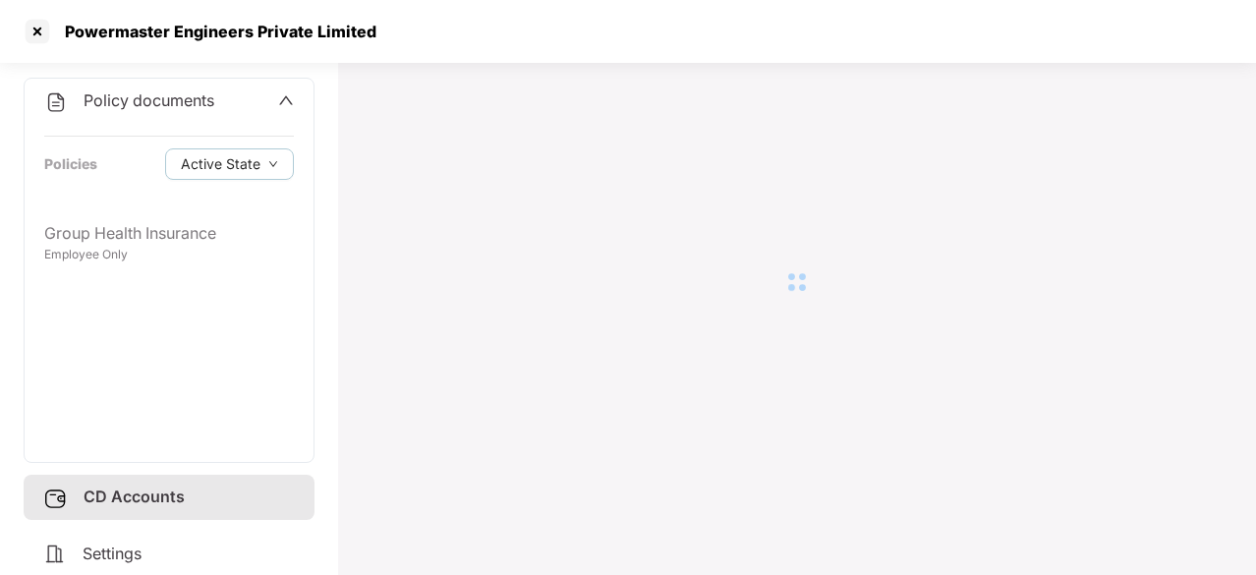
scroll to position [54, 0]
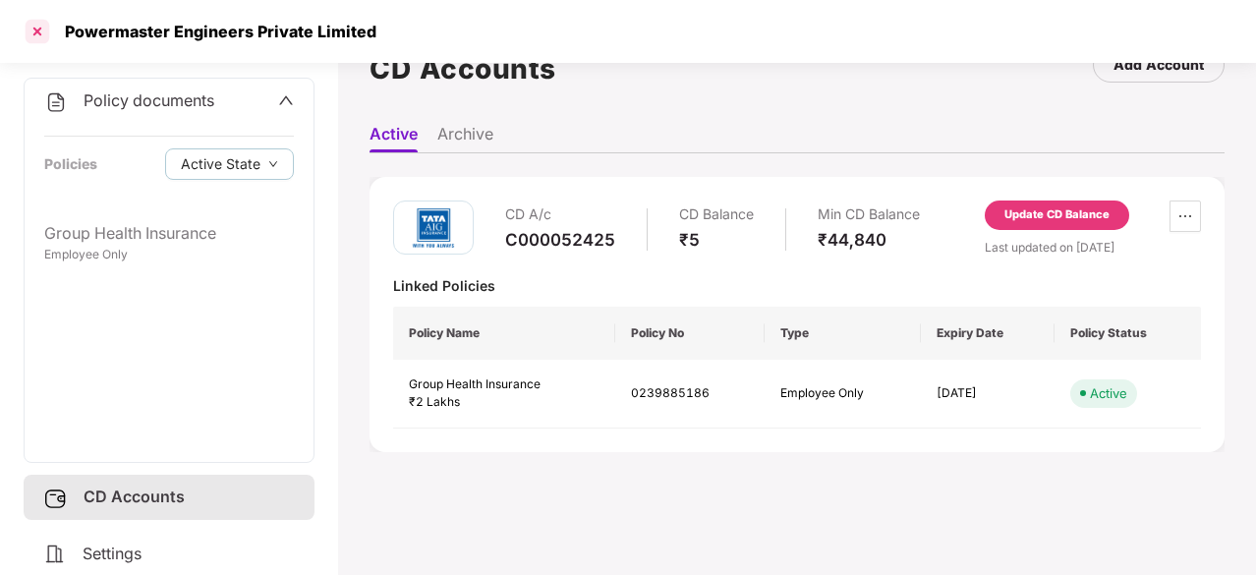
click at [33, 35] on div at bounding box center [37, 31] width 31 height 31
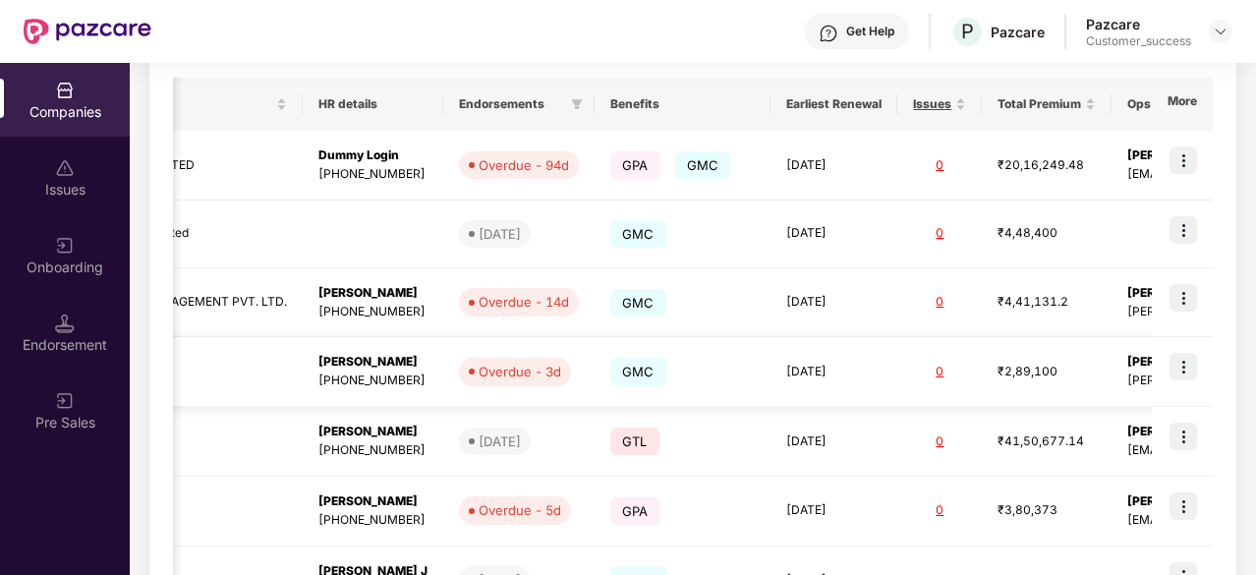
scroll to position [0, 715]
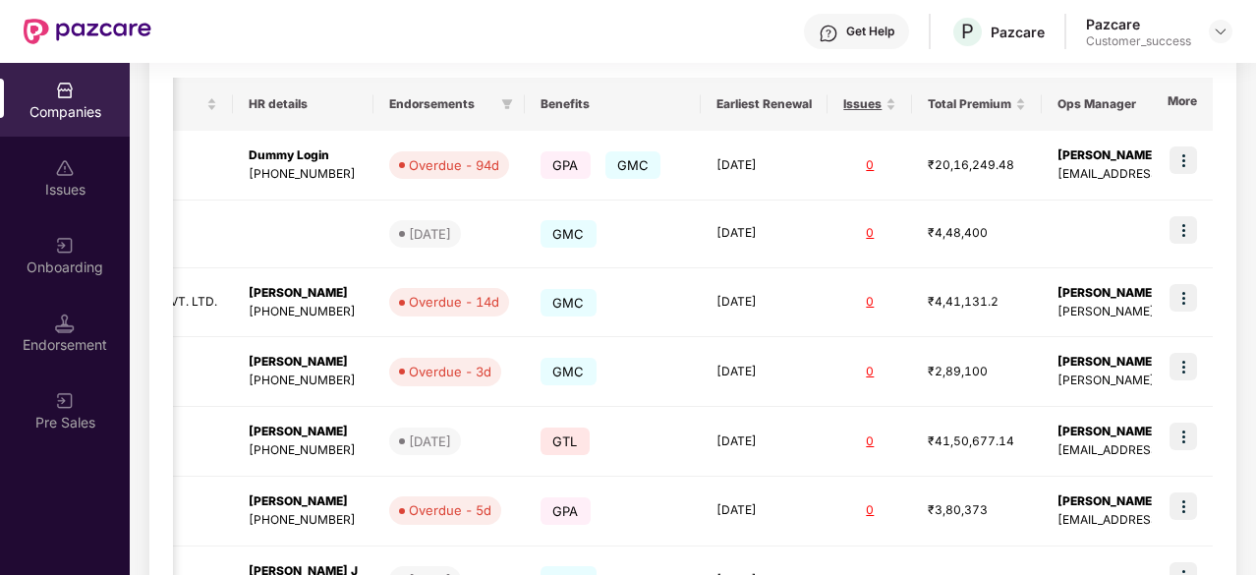
click at [85, 141] on div "Issues" at bounding box center [65, 178] width 130 height 74
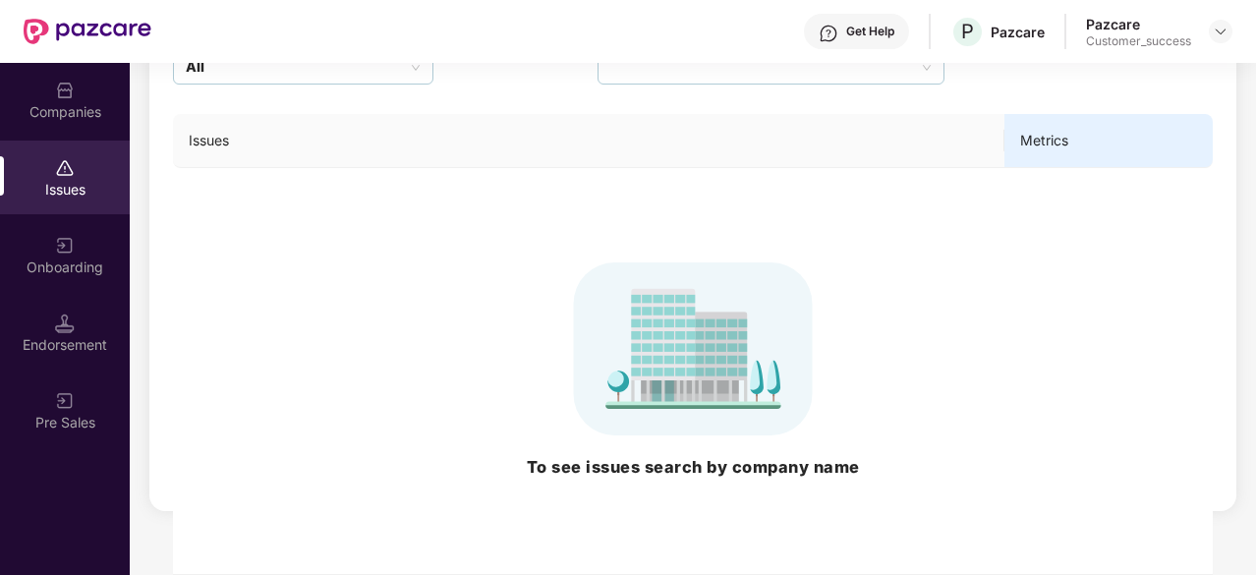
scroll to position [210, 0]
click at [85, 76] on div "Companies" at bounding box center [65, 100] width 130 height 74
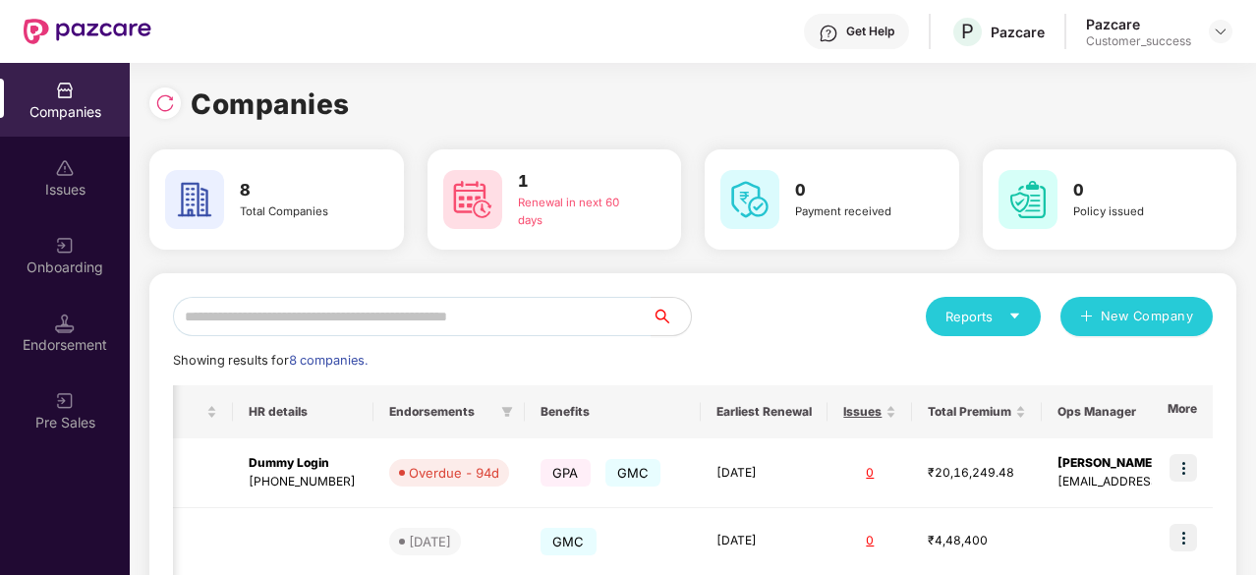
scroll to position [0, 2]
